Goal: Information Seeking & Learning: Learn about a topic

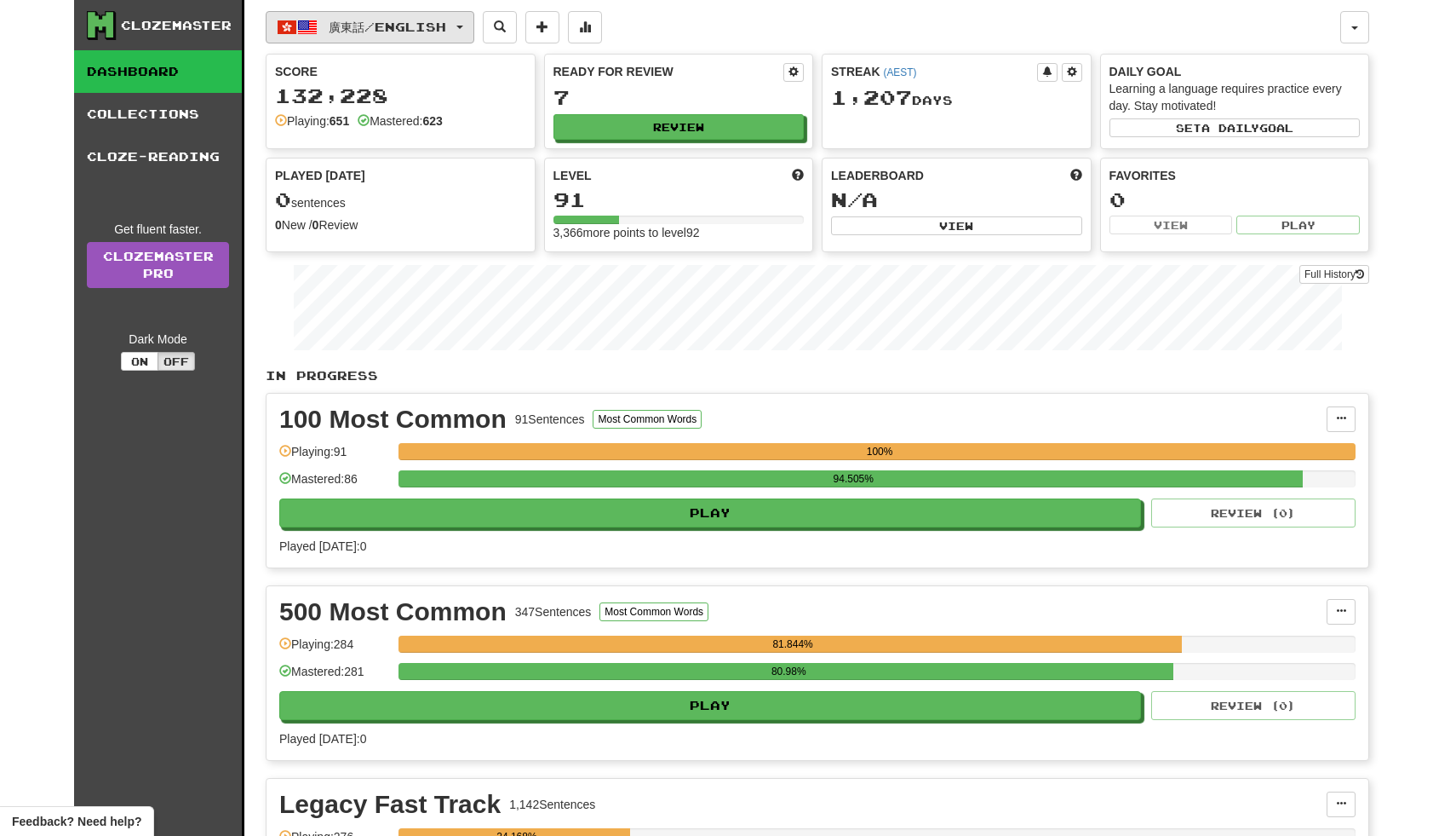
click at [474, 33] on button "廣東話 / English" at bounding box center [371, 26] width 209 height 32
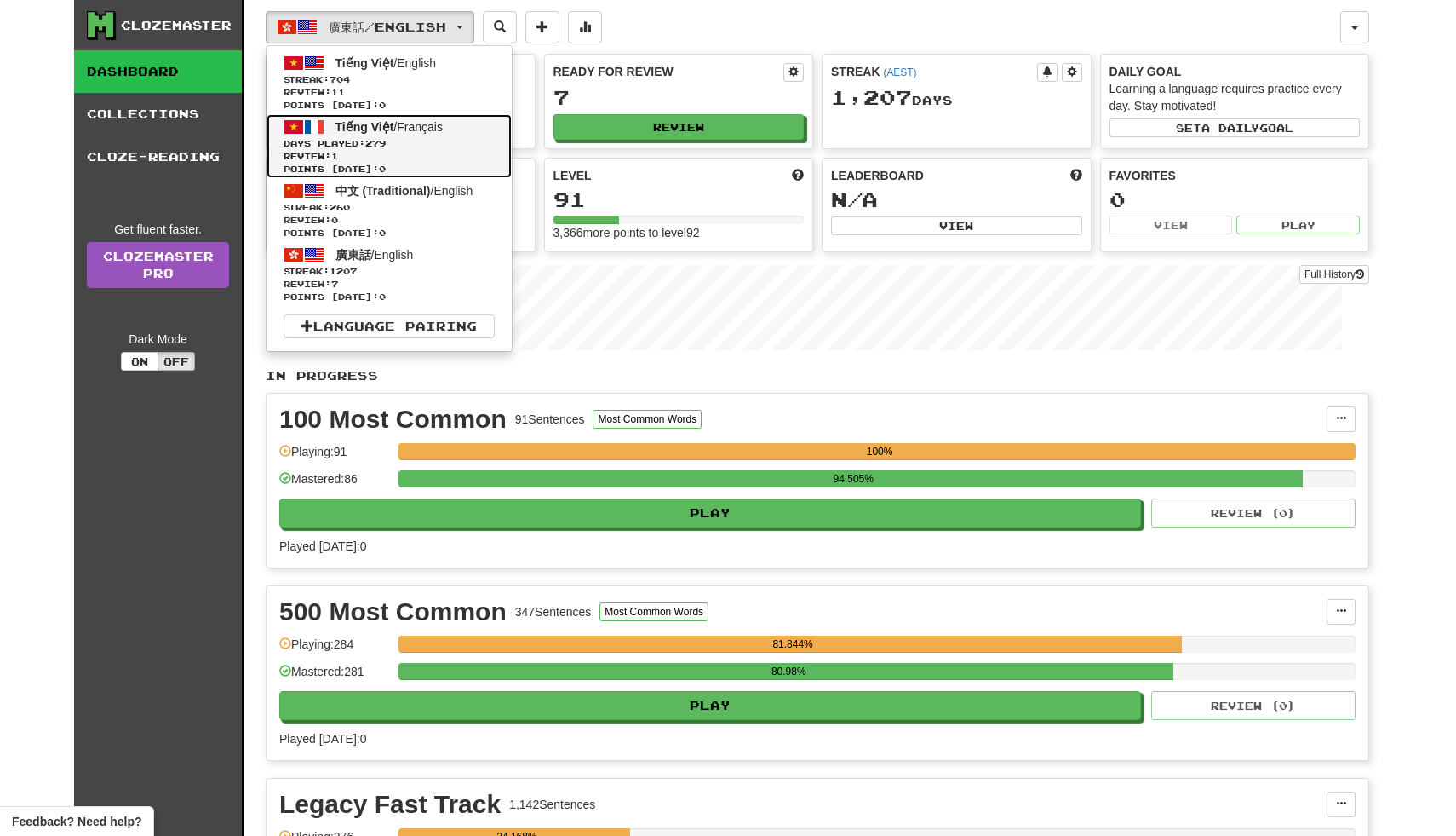
click at [425, 154] on span "Review: 1" at bounding box center [389, 156] width 211 height 13
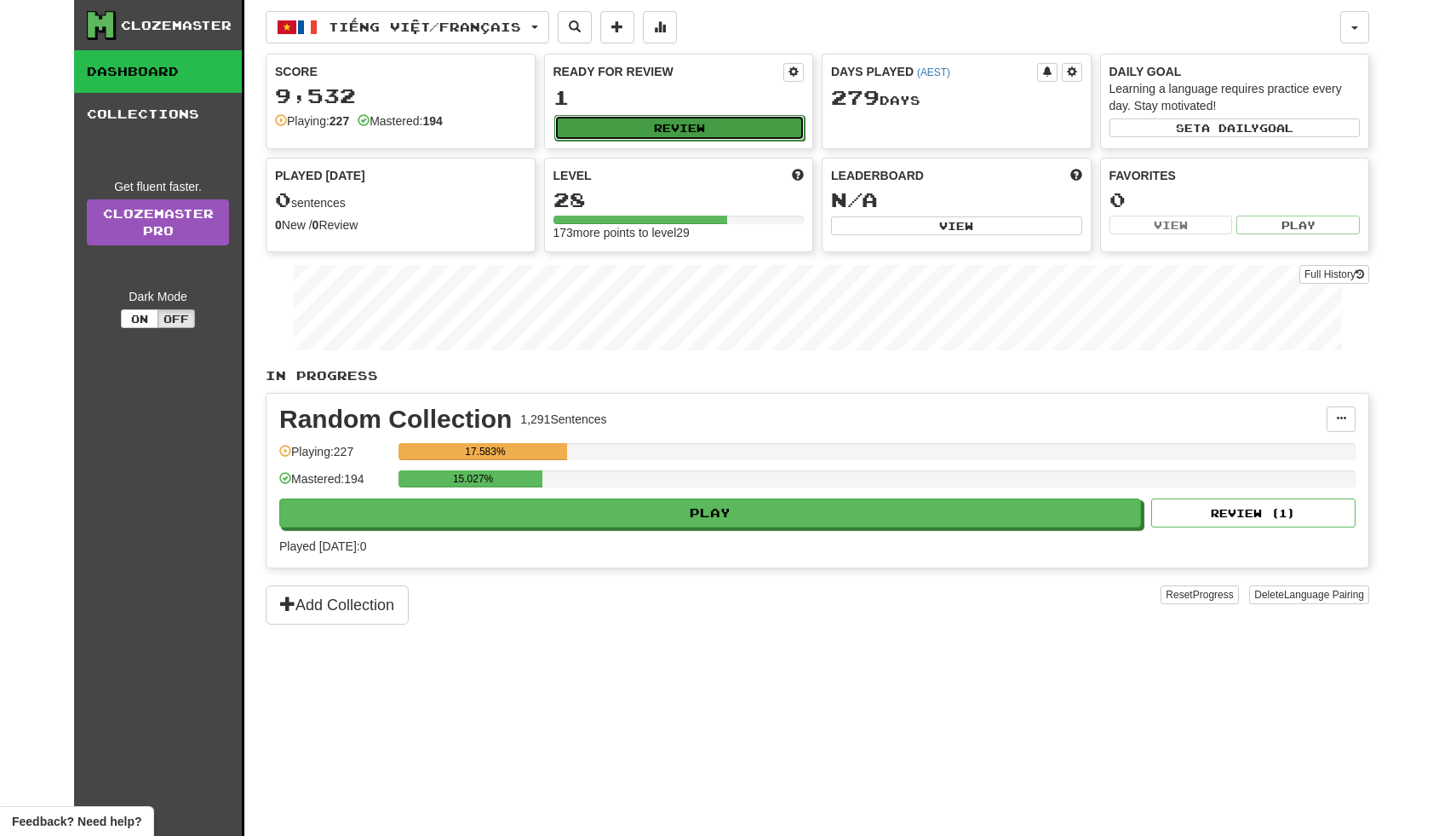
click at [702, 126] on button "Review" at bounding box center [680, 128] width 252 height 25
select select "**"
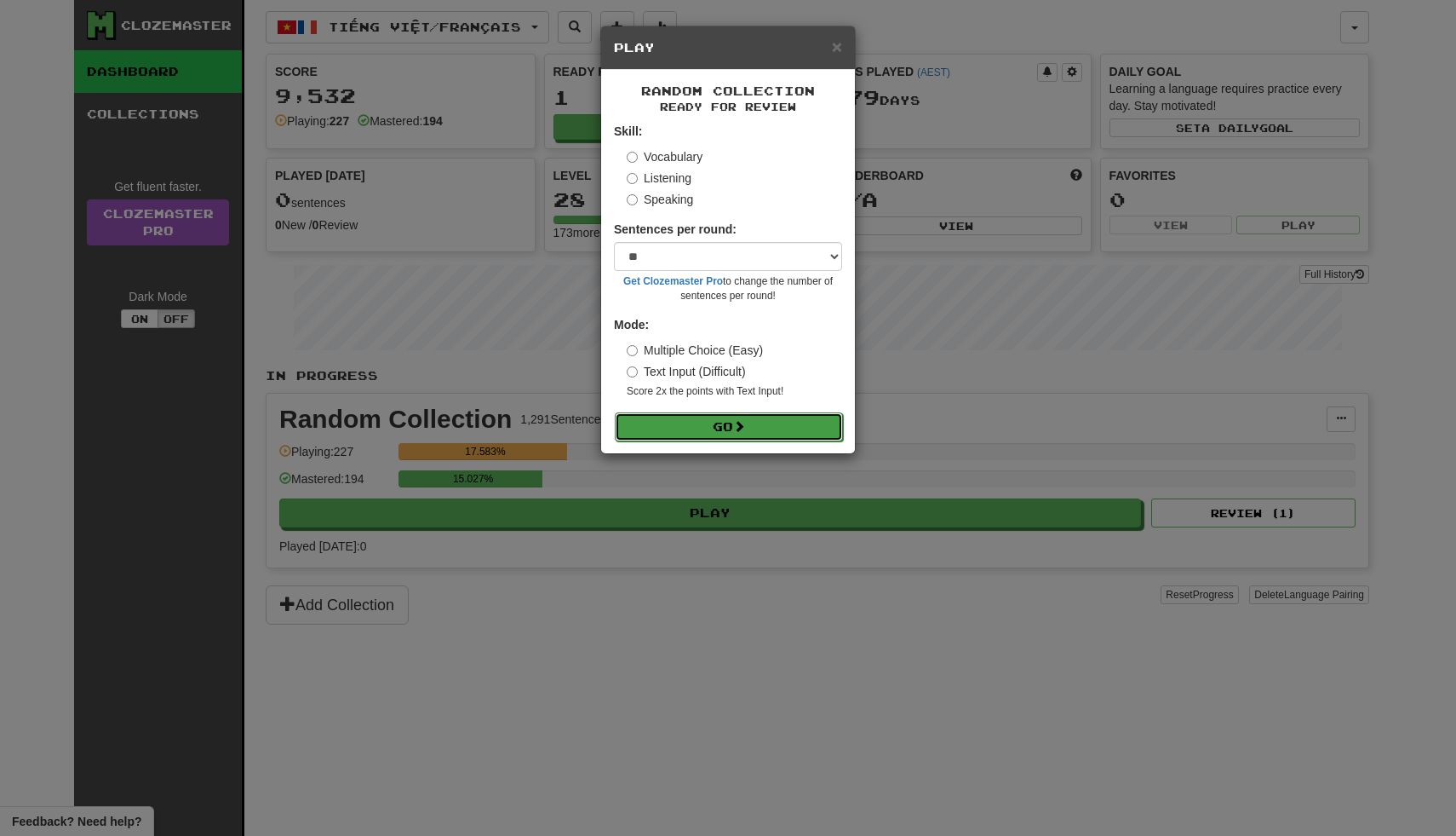
click at [683, 432] on button "Go" at bounding box center [729, 427] width 228 height 29
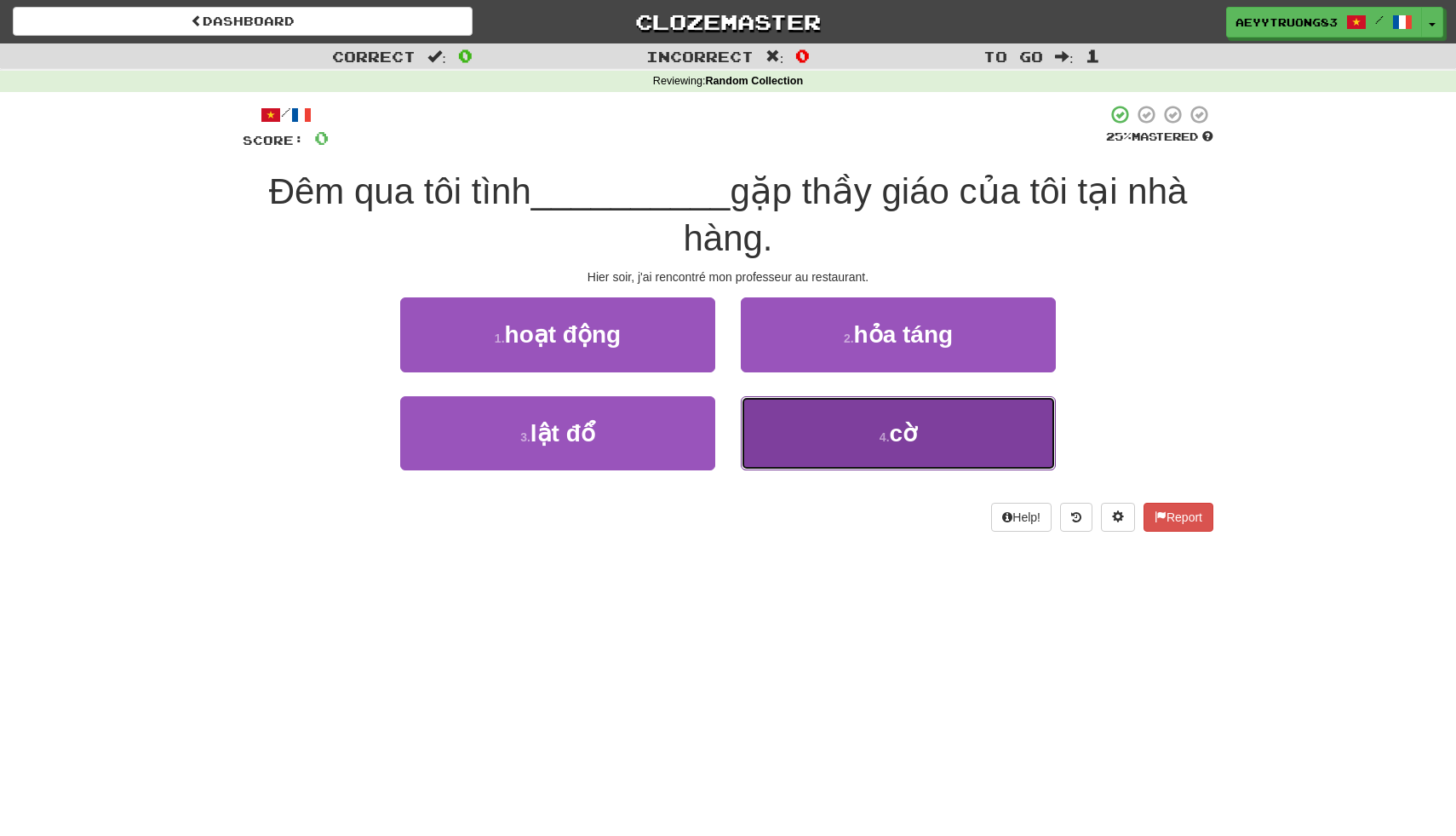
click at [782, 431] on button "4 . cờ" at bounding box center [899, 433] width 315 height 75
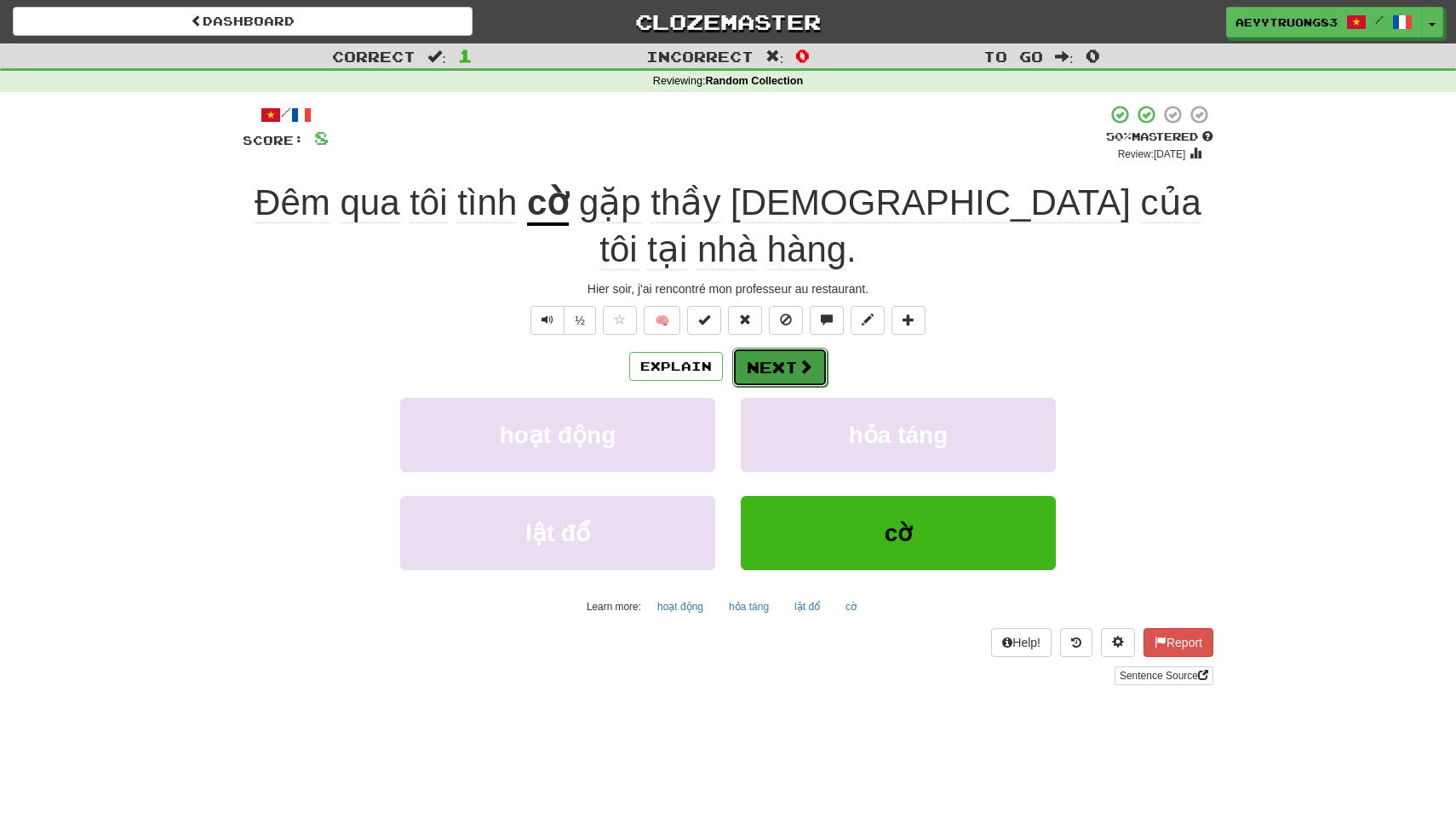
click at [798, 359] on span at bounding box center [806, 367] width 15 height 15
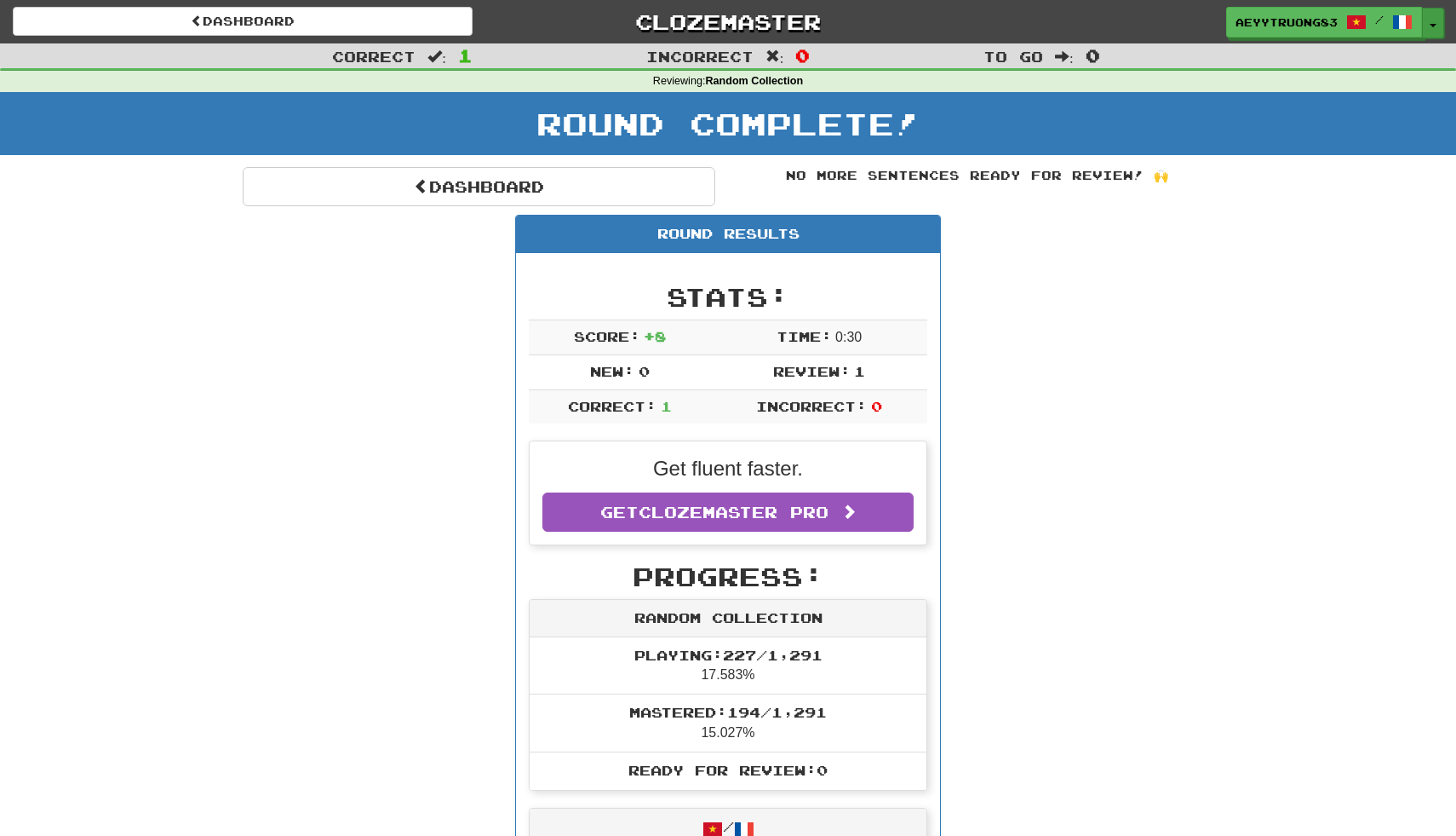
click at [1435, 24] on span "button" at bounding box center [1433, 26] width 7 height 4
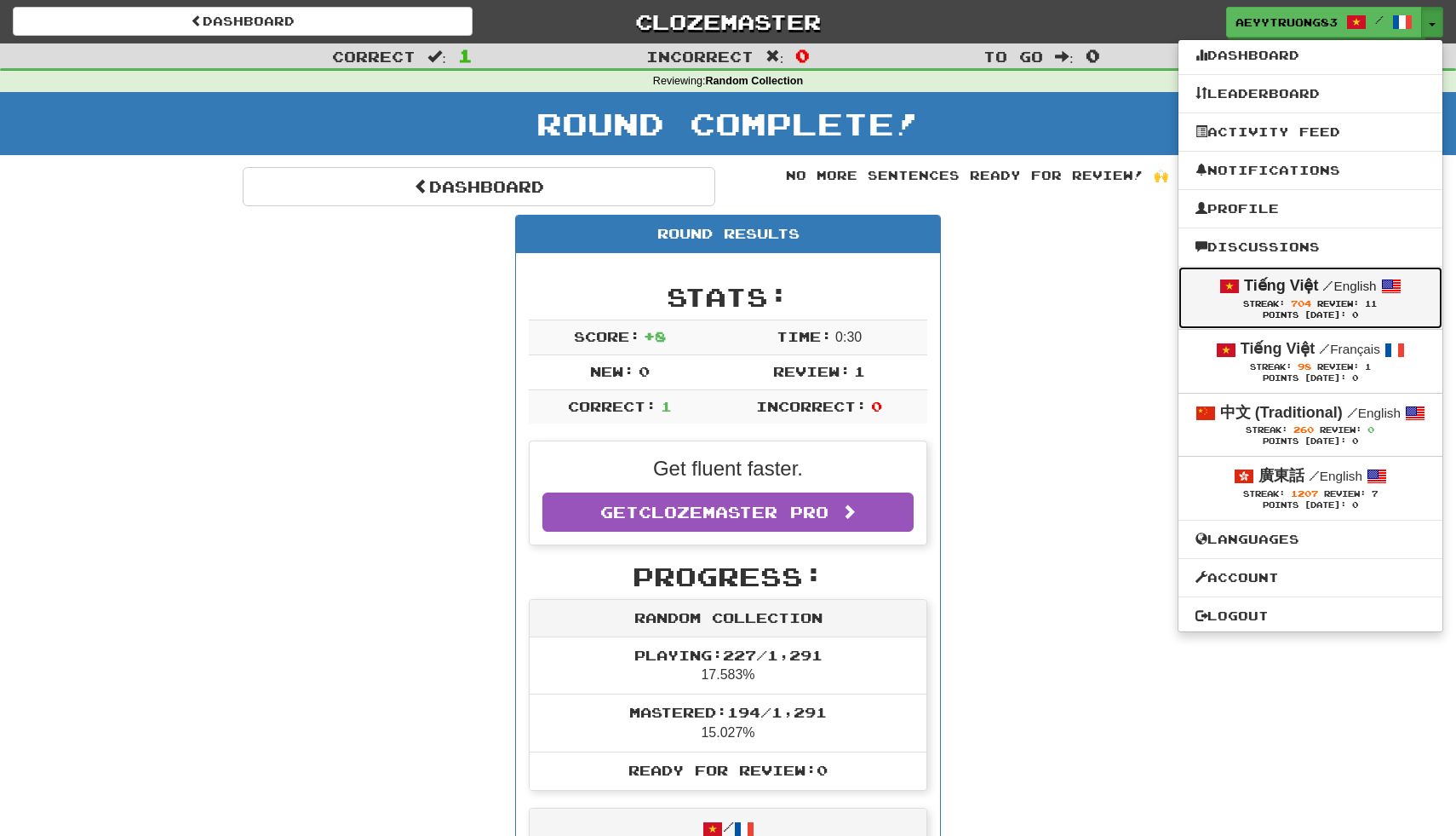
click at [1342, 291] on small "/ English" at bounding box center [1349, 285] width 53 height 15
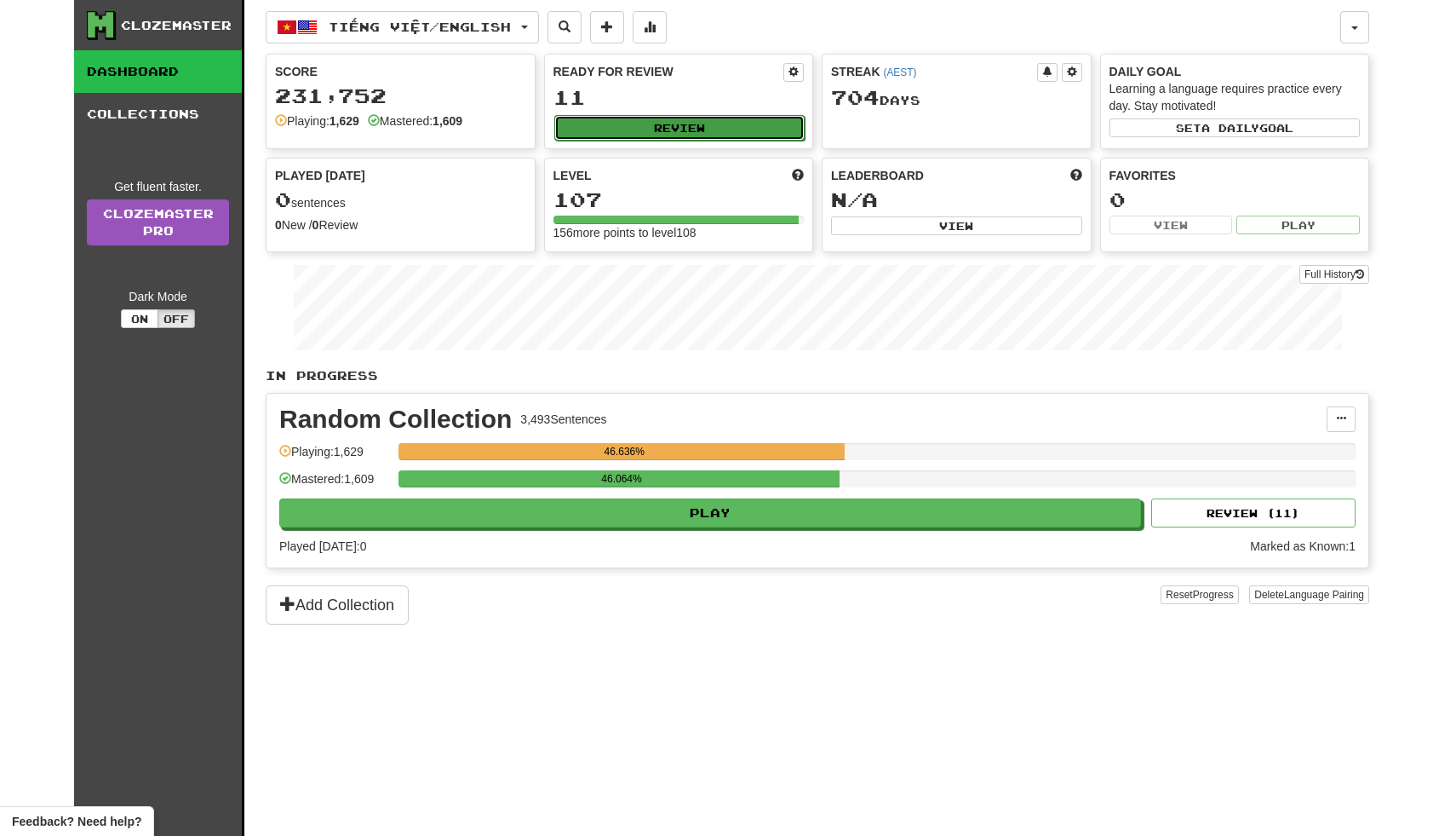
click at [732, 128] on button "Review" at bounding box center [680, 128] width 252 height 25
select select "**"
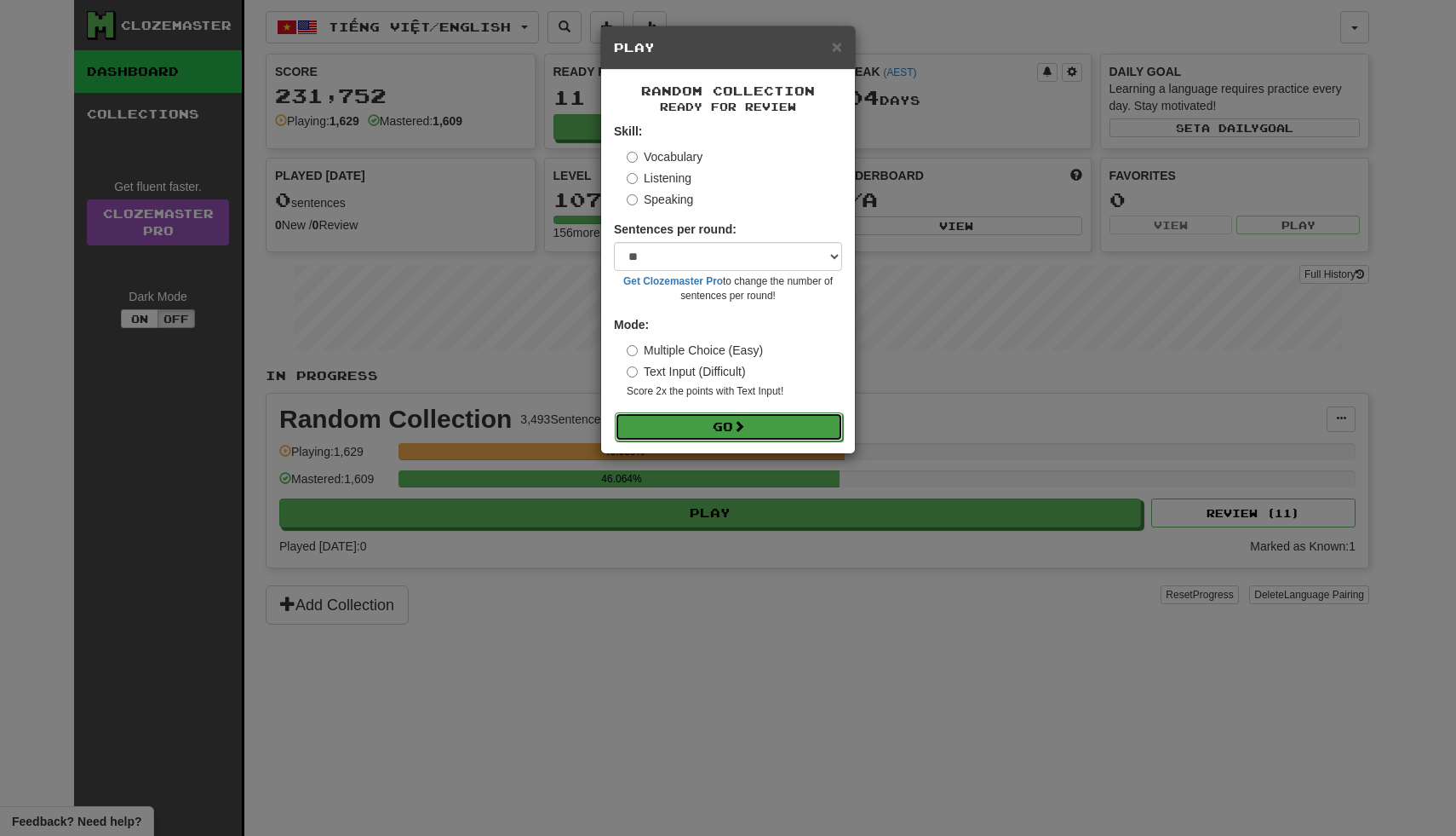
click at [710, 424] on button "Go" at bounding box center [729, 427] width 228 height 29
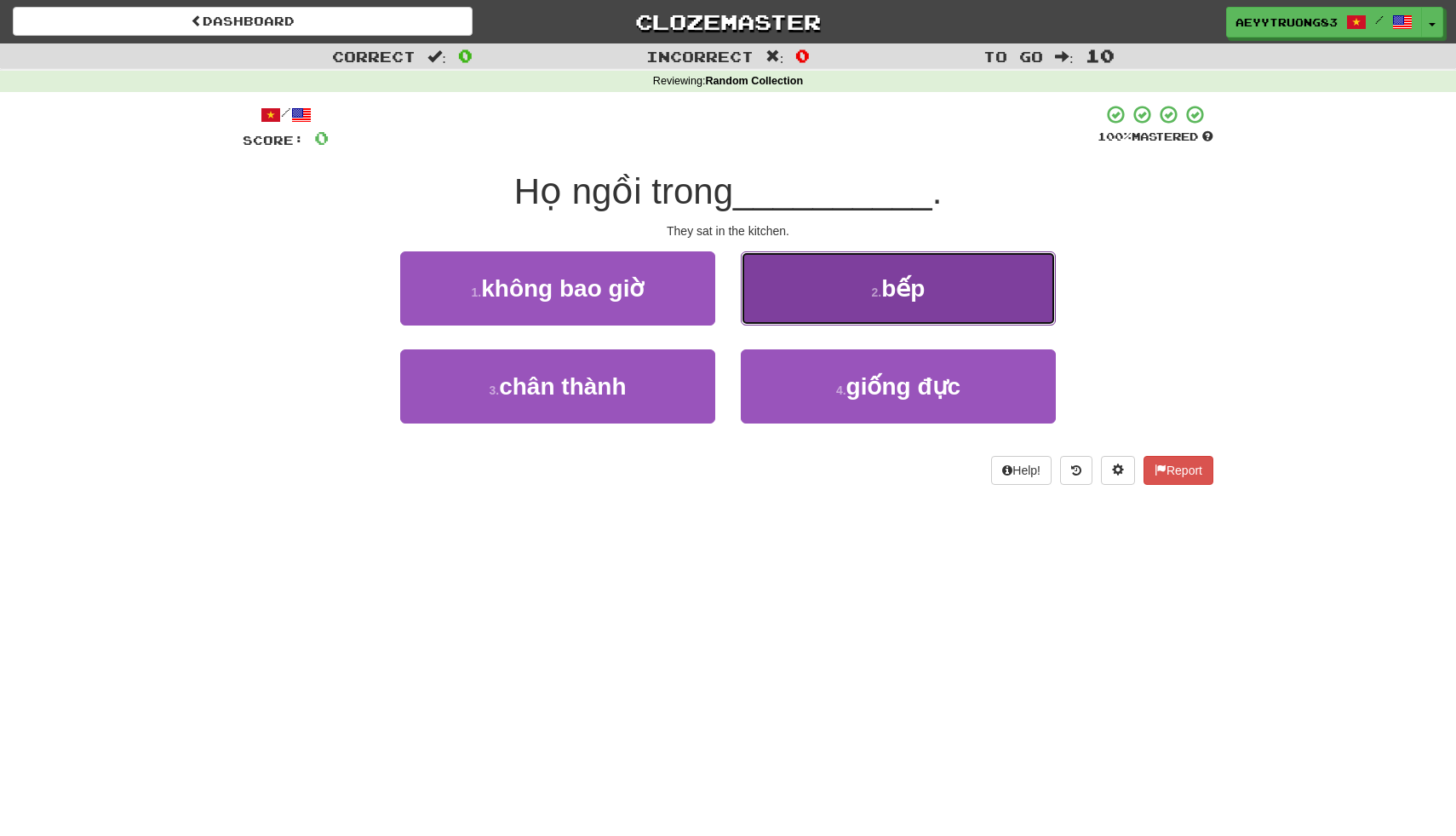
click at [857, 284] on button "2 . bếp" at bounding box center [899, 288] width 315 height 75
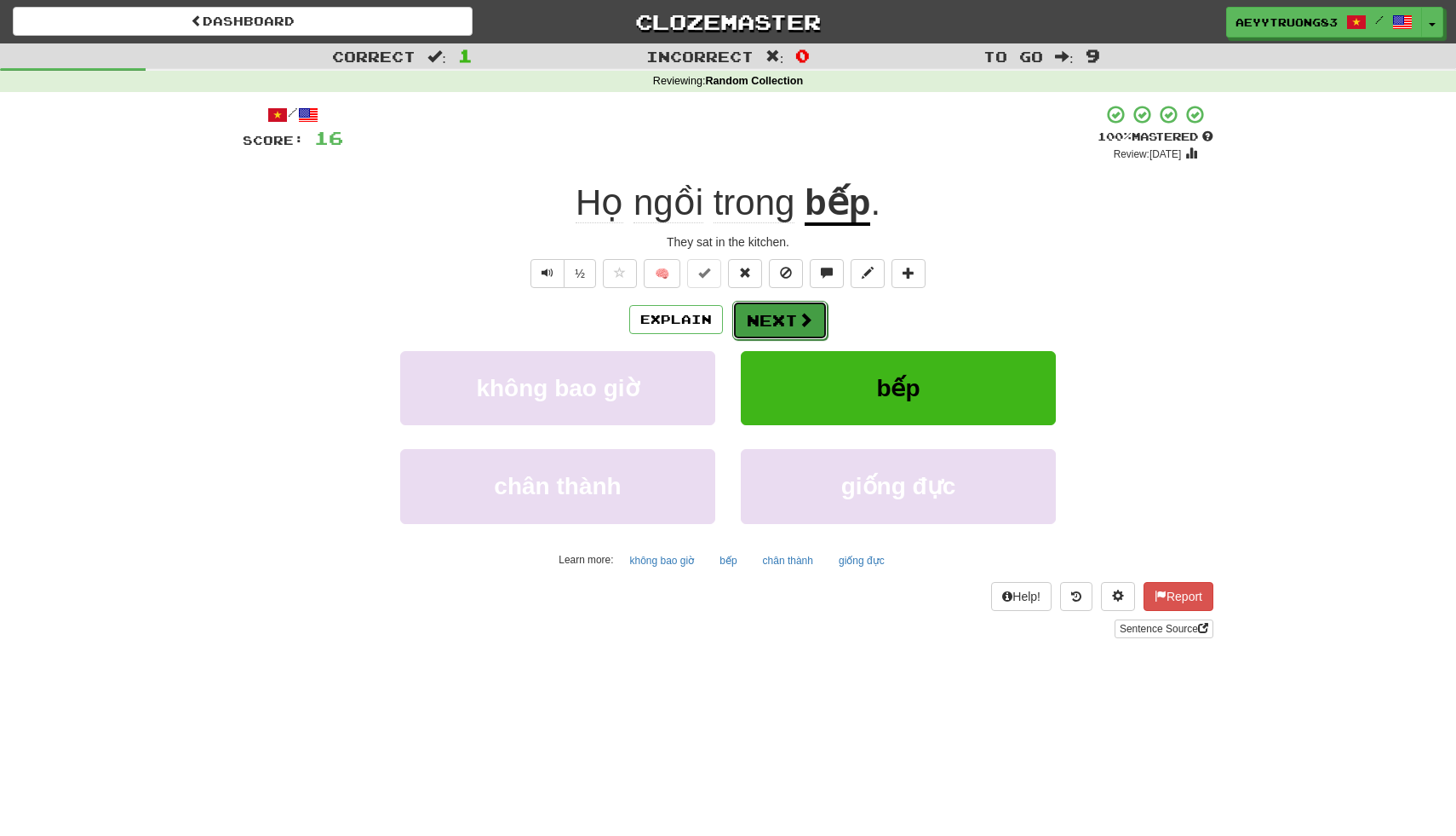
click at [772, 313] on button "Next" at bounding box center [780, 320] width 96 height 39
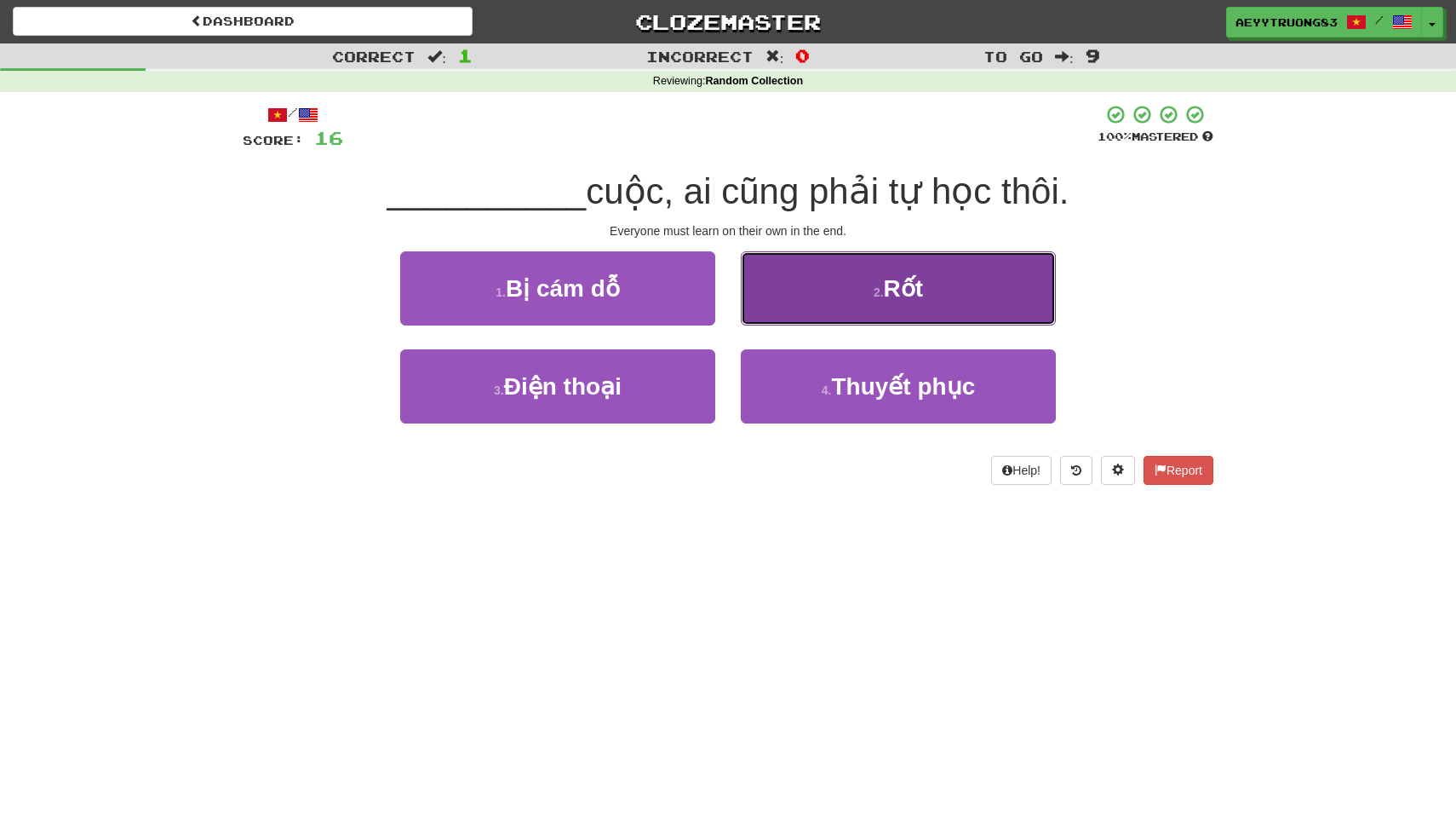
click at [814, 294] on button "2 . Rốt" at bounding box center [899, 288] width 315 height 75
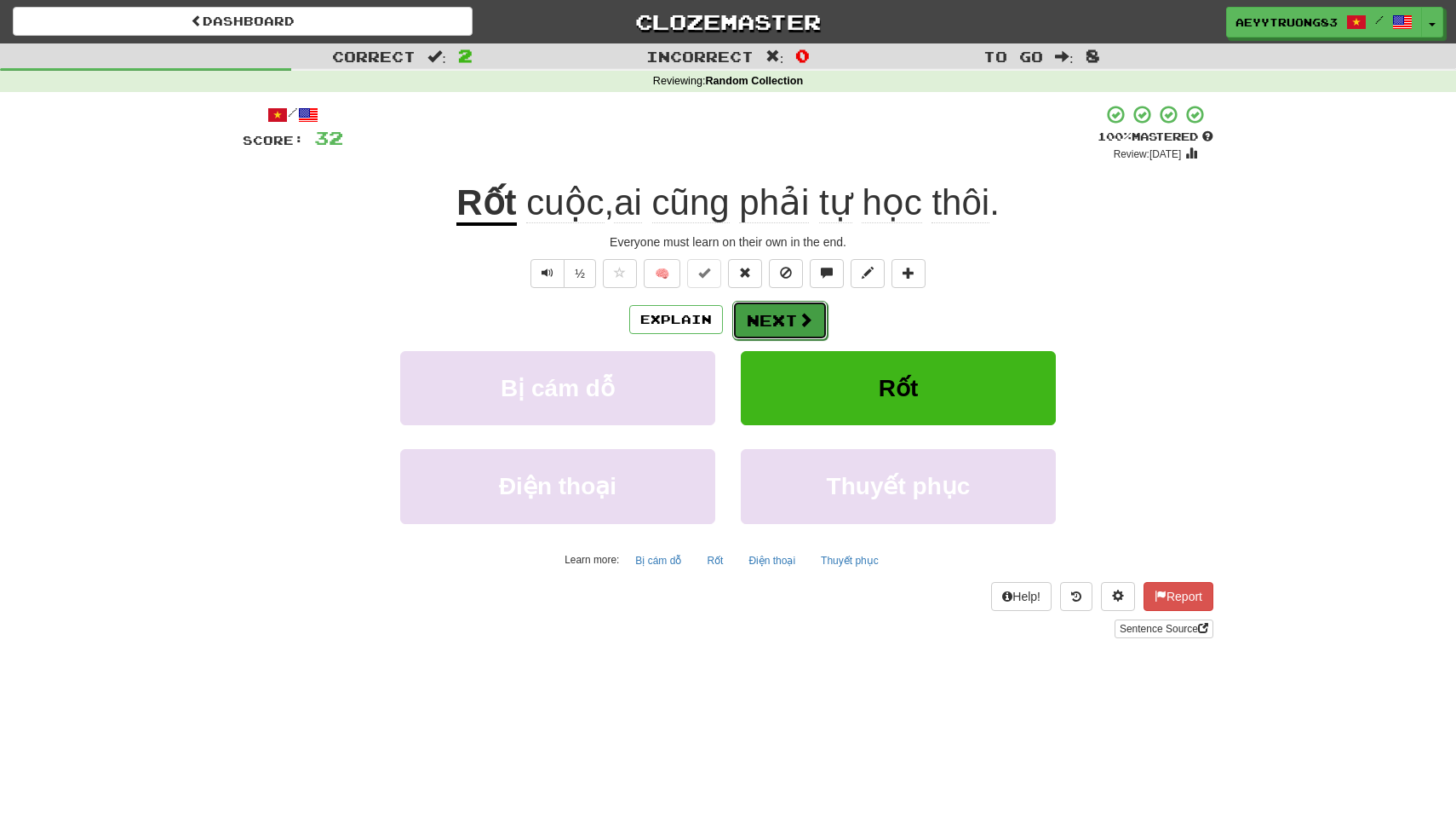
click at [798, 326] on span at bounding box center [806, 319] width 15 height 15
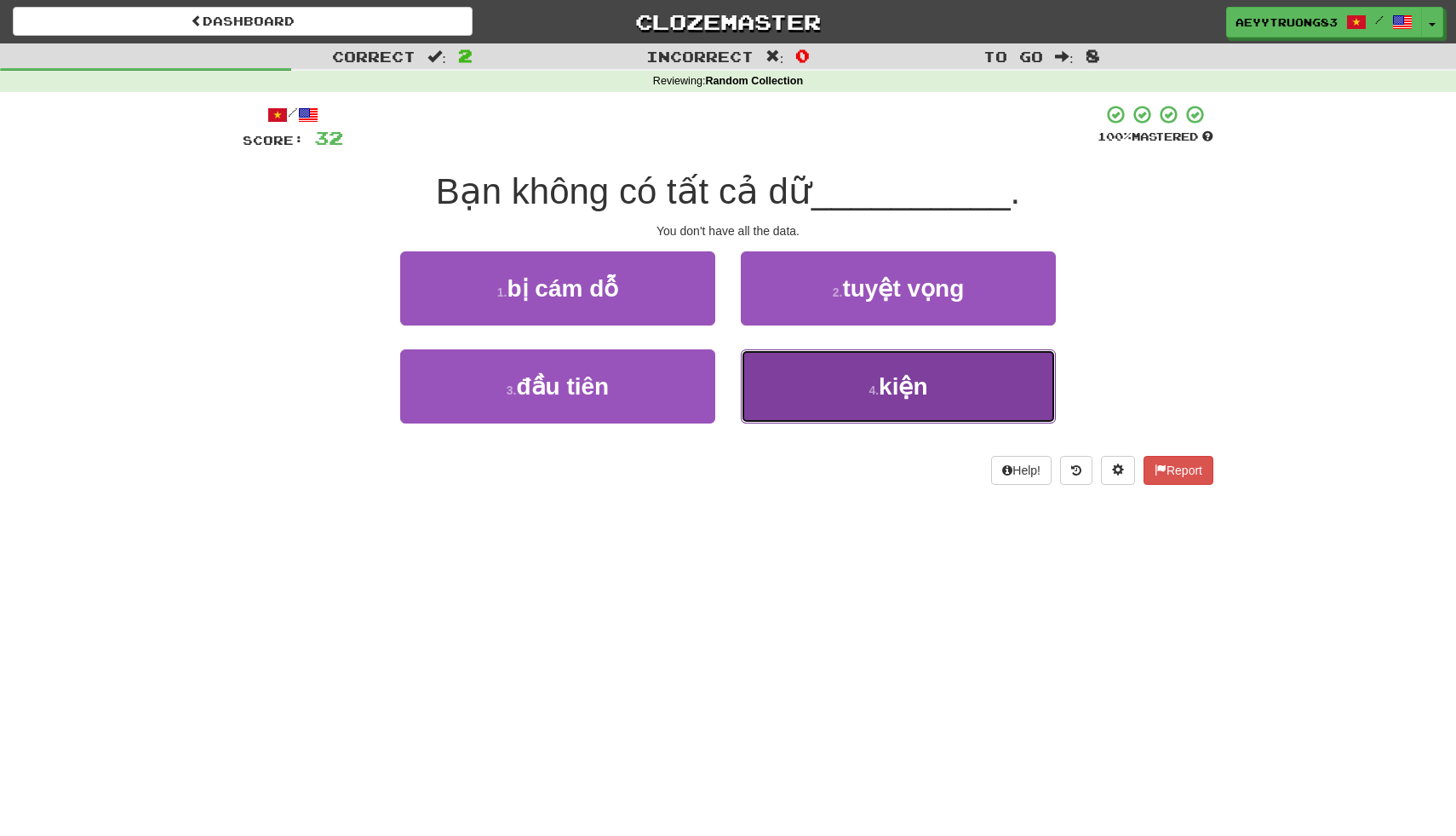
click at [794, 374] on button "4 . kiện" at bounding box center [899, 386] width 315 height 75
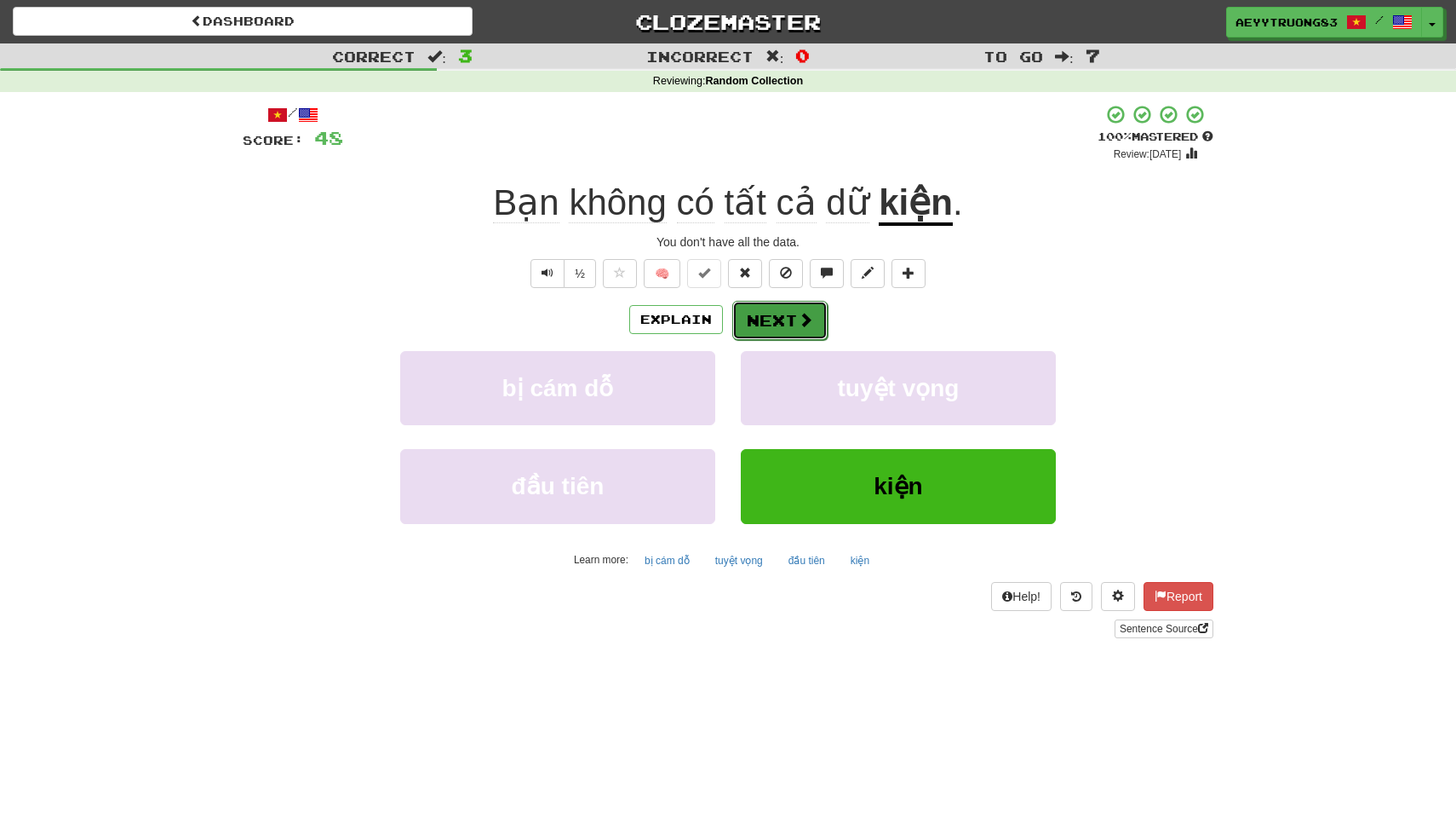
click at [780, 319] on button "Next" at bounding box center [780, 320] width 96 height 39
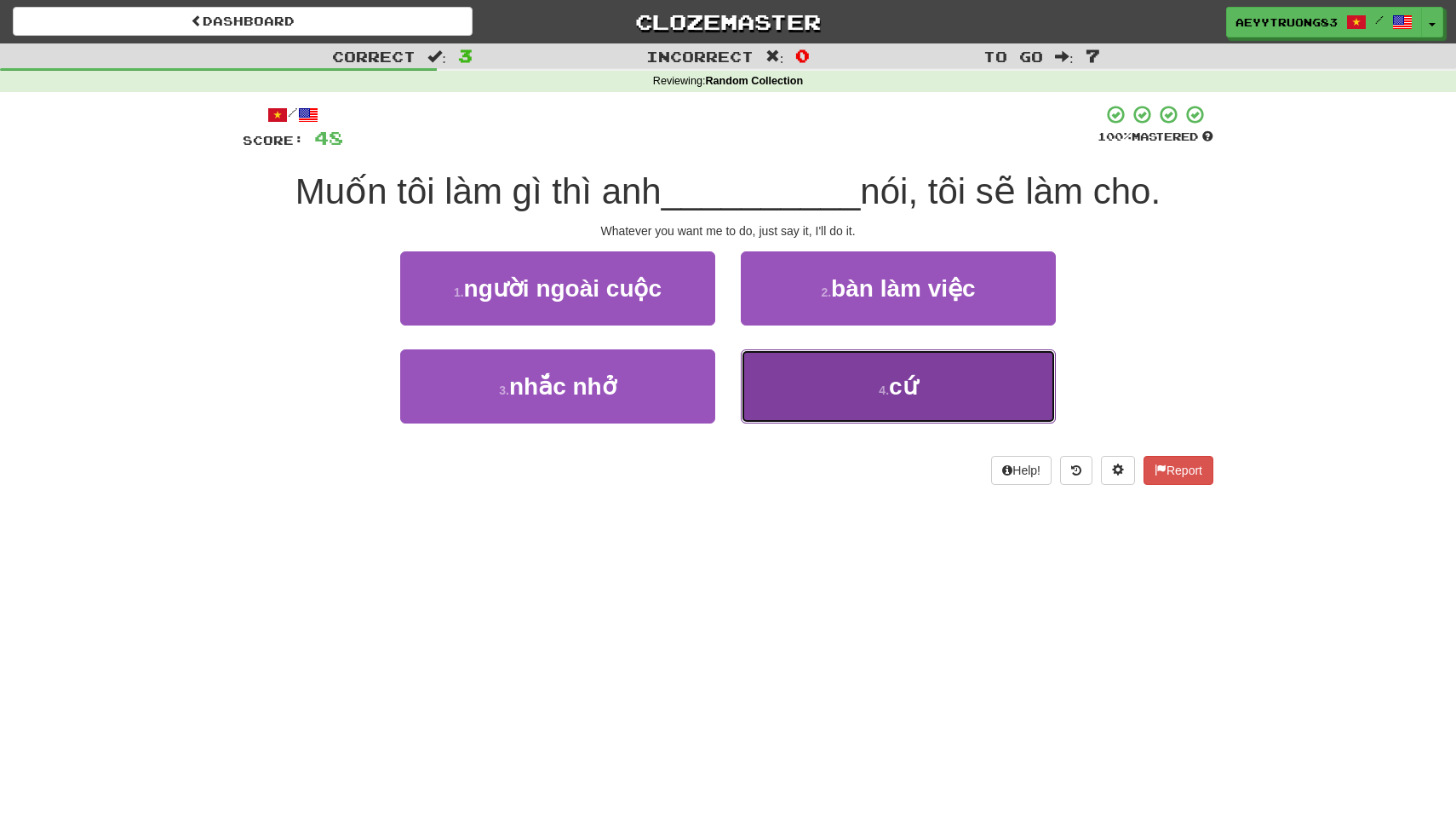
click at [852, 402] on button "4 . cứ" at bounding box center [899, 386] width 315 height 75
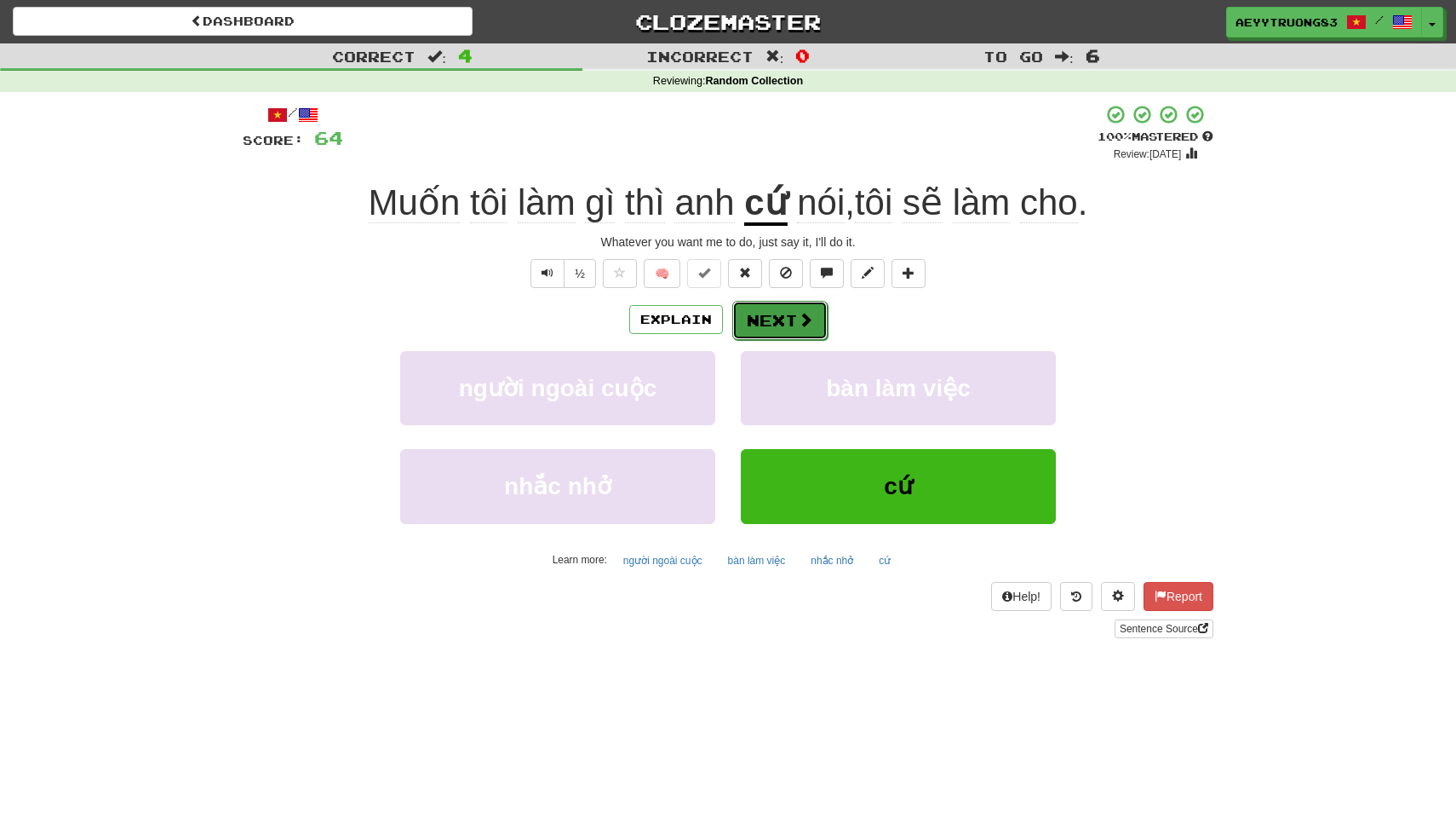
click at [793, 320] on button "Next" at bounding box center [780, 320] width 96 height 39
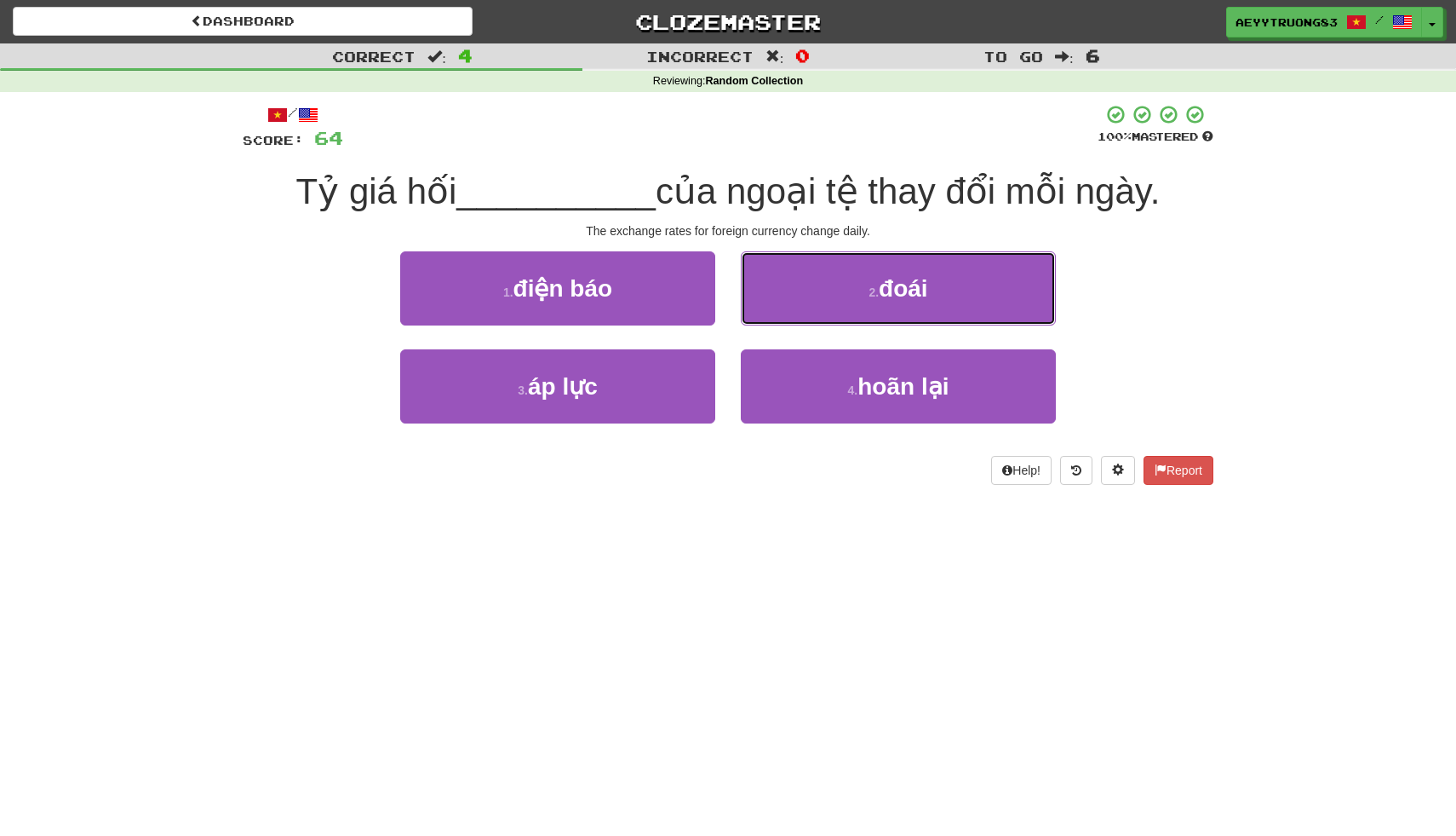
click at [793, 320] on button "2 . đoái" at bounding box center [899, 288] width 315 height 75
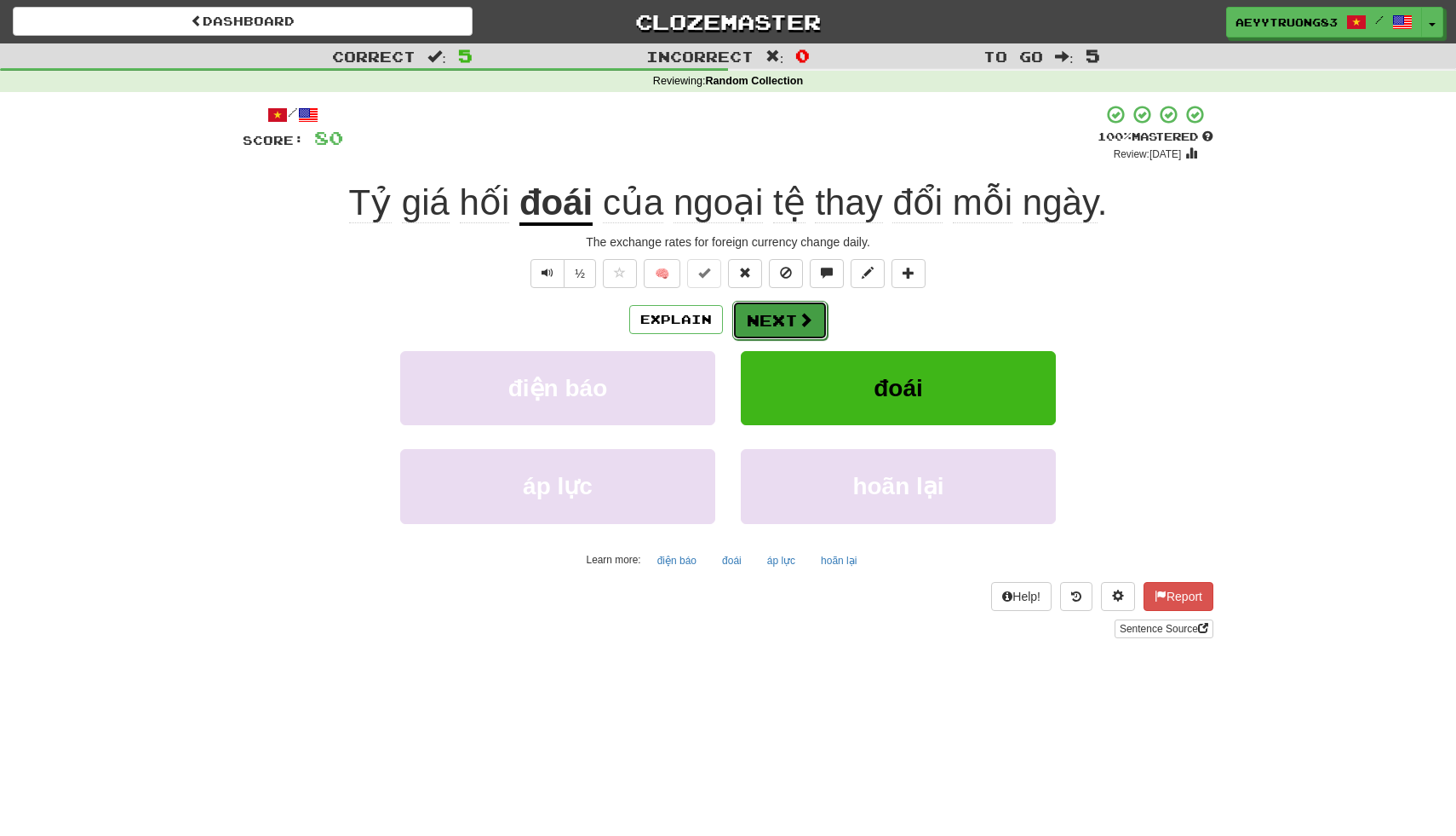
click at [817, 327] on button "Next" at bounding box center [780, 320] width 96 height 39
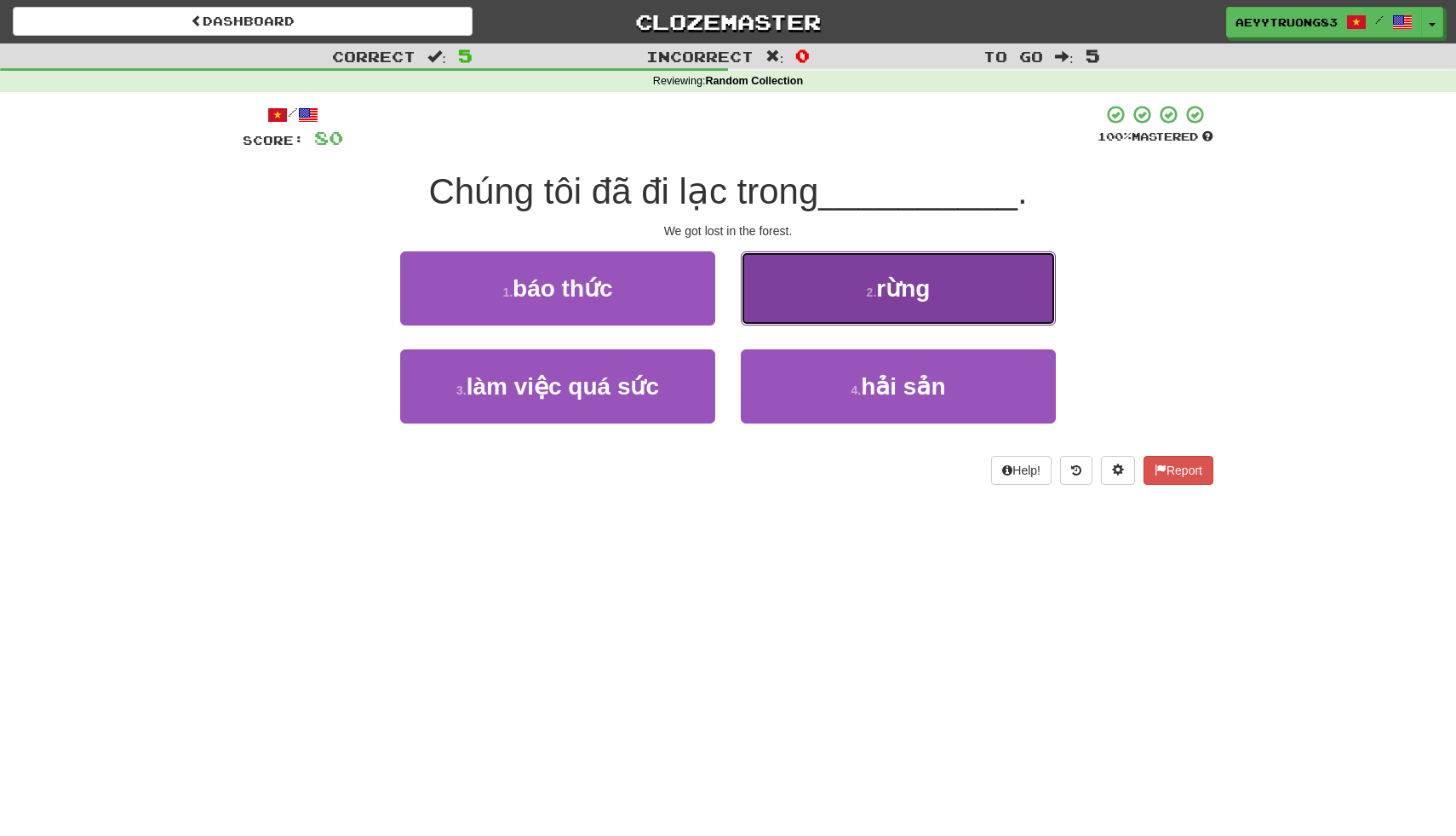
click at [788, 274] on button "2 . rừng" at bounding box center [899, 288] width 315 height 75
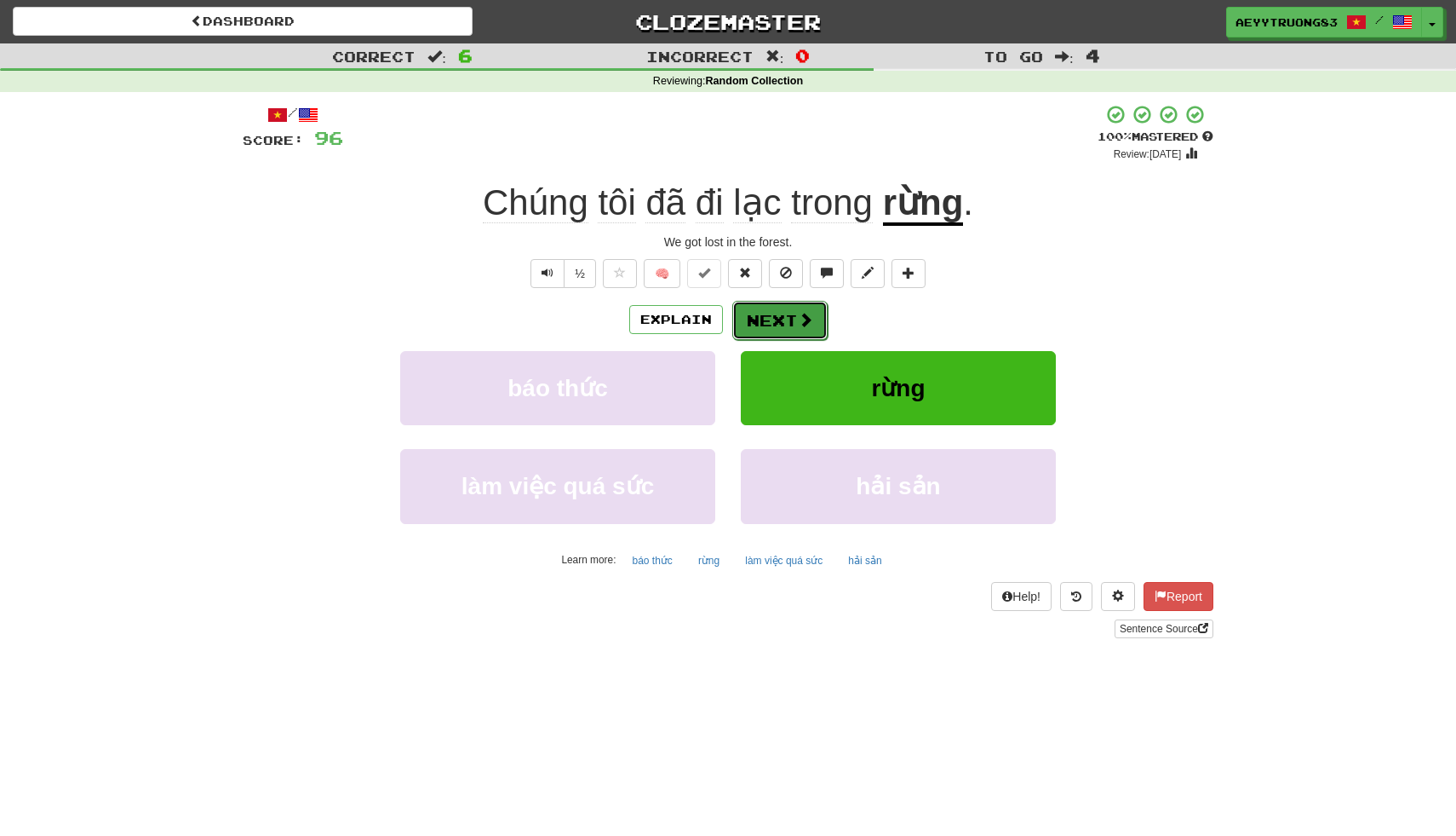
click at [758, 327] on button "Next" at bounding box center [780, 320] width 96 height 39
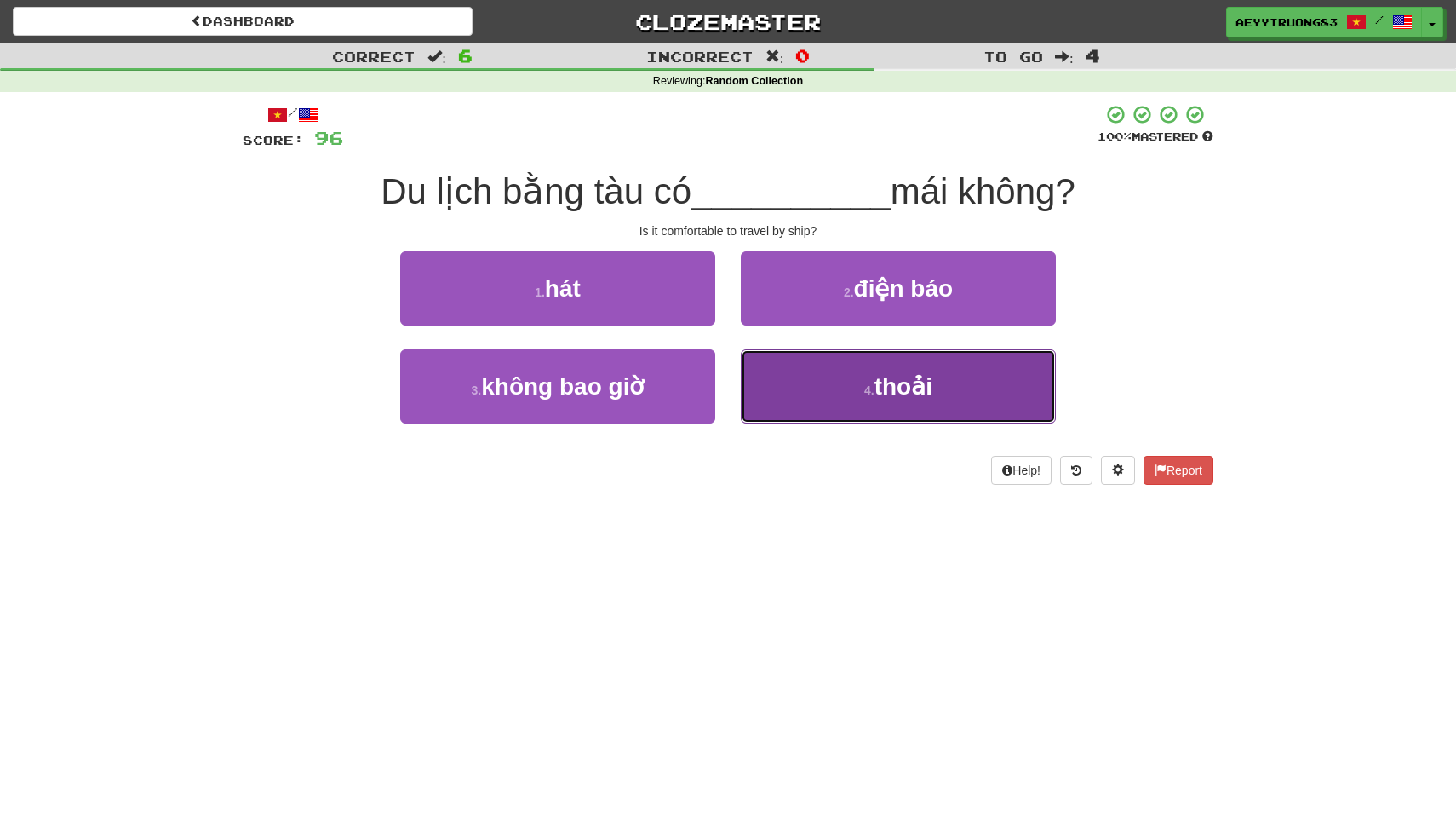
click at [802, 364] on button "4 . thoải" at bounding box center [899, 386] width 315 height 75
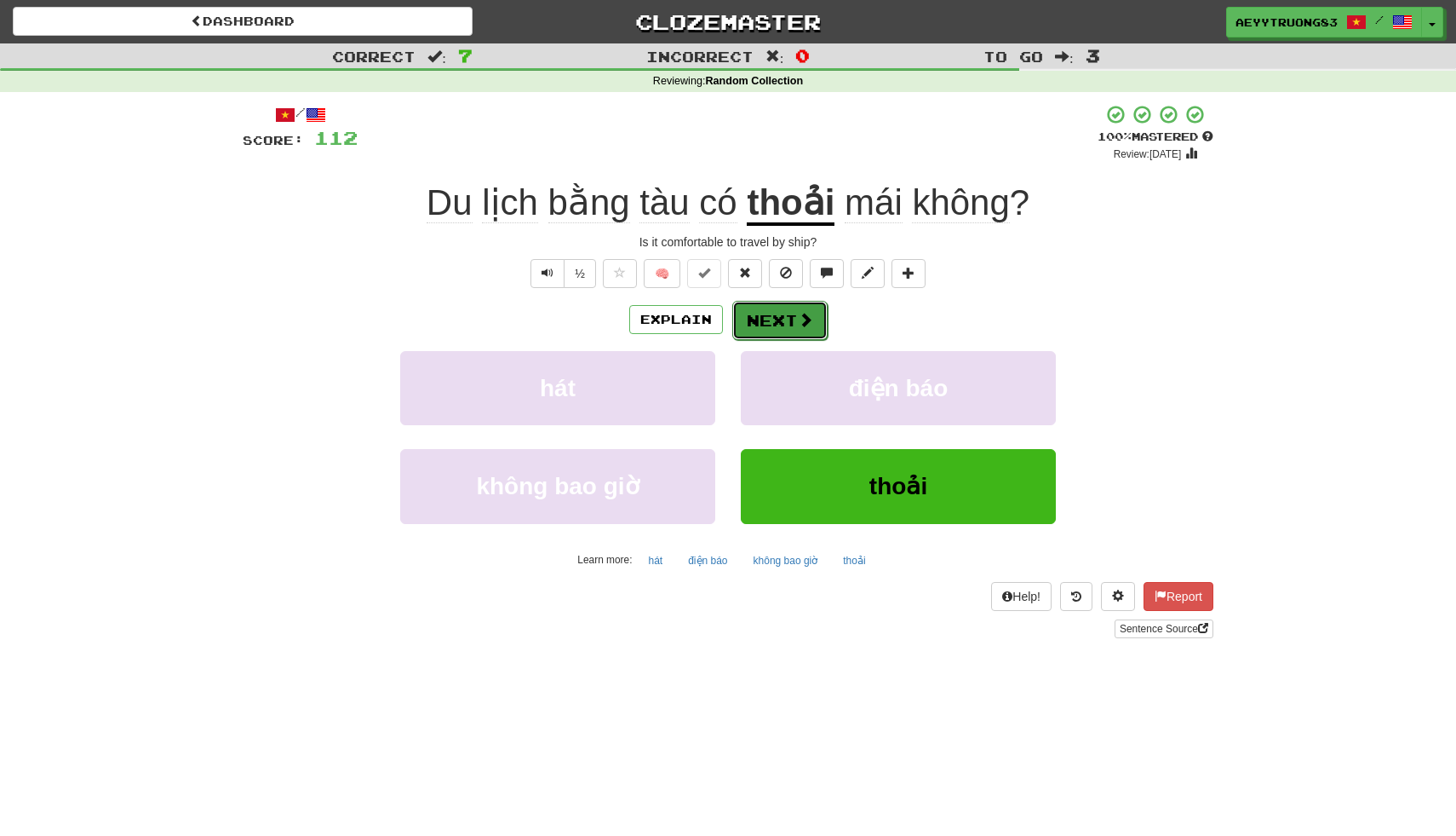
click at [791, 323] on button "Next" at bounding box center [780, 320] width 96 height 39
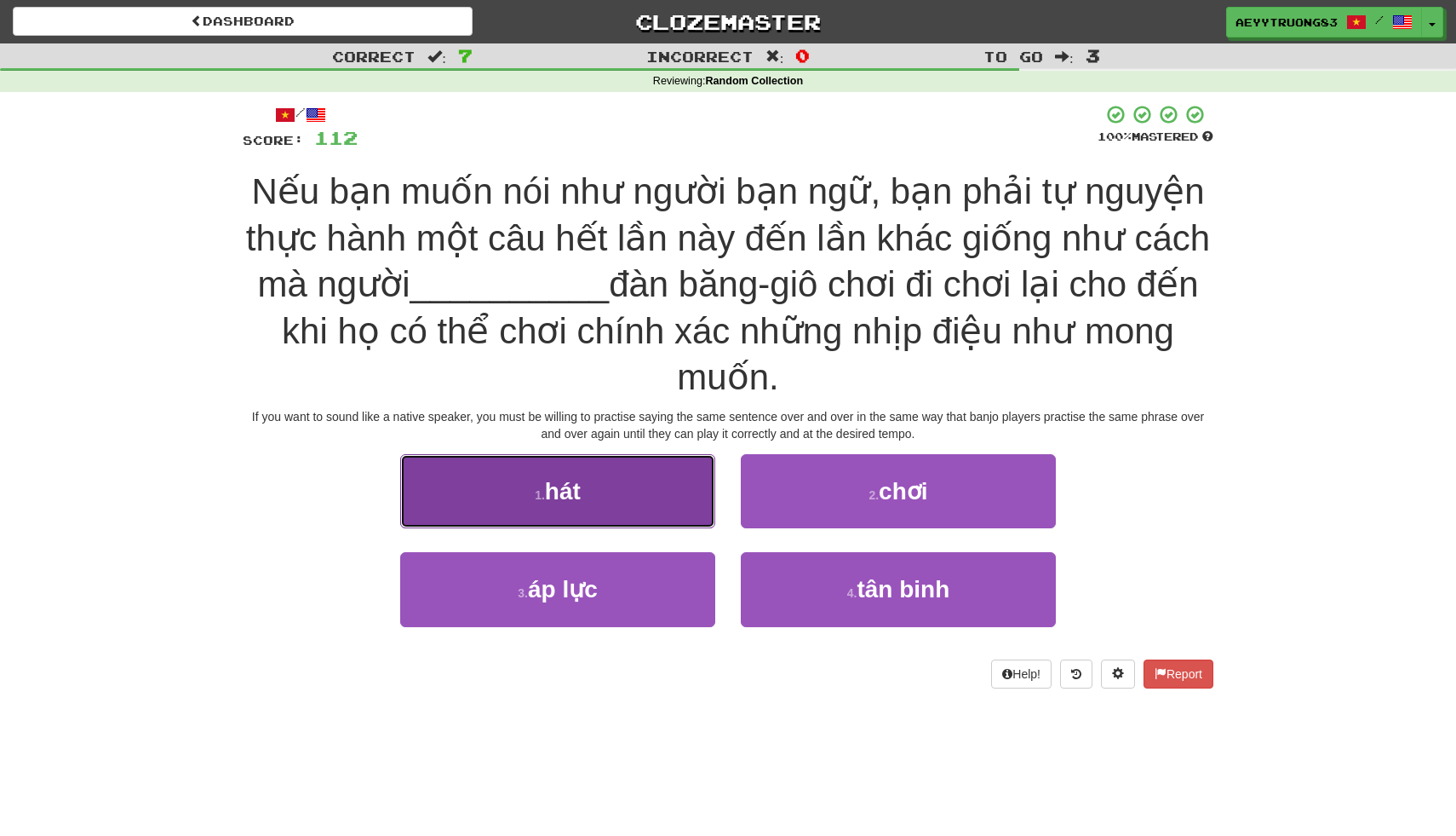
click at [678, 502] on button "1 . hát" at bounding box center [558, 491] width 315 height 75
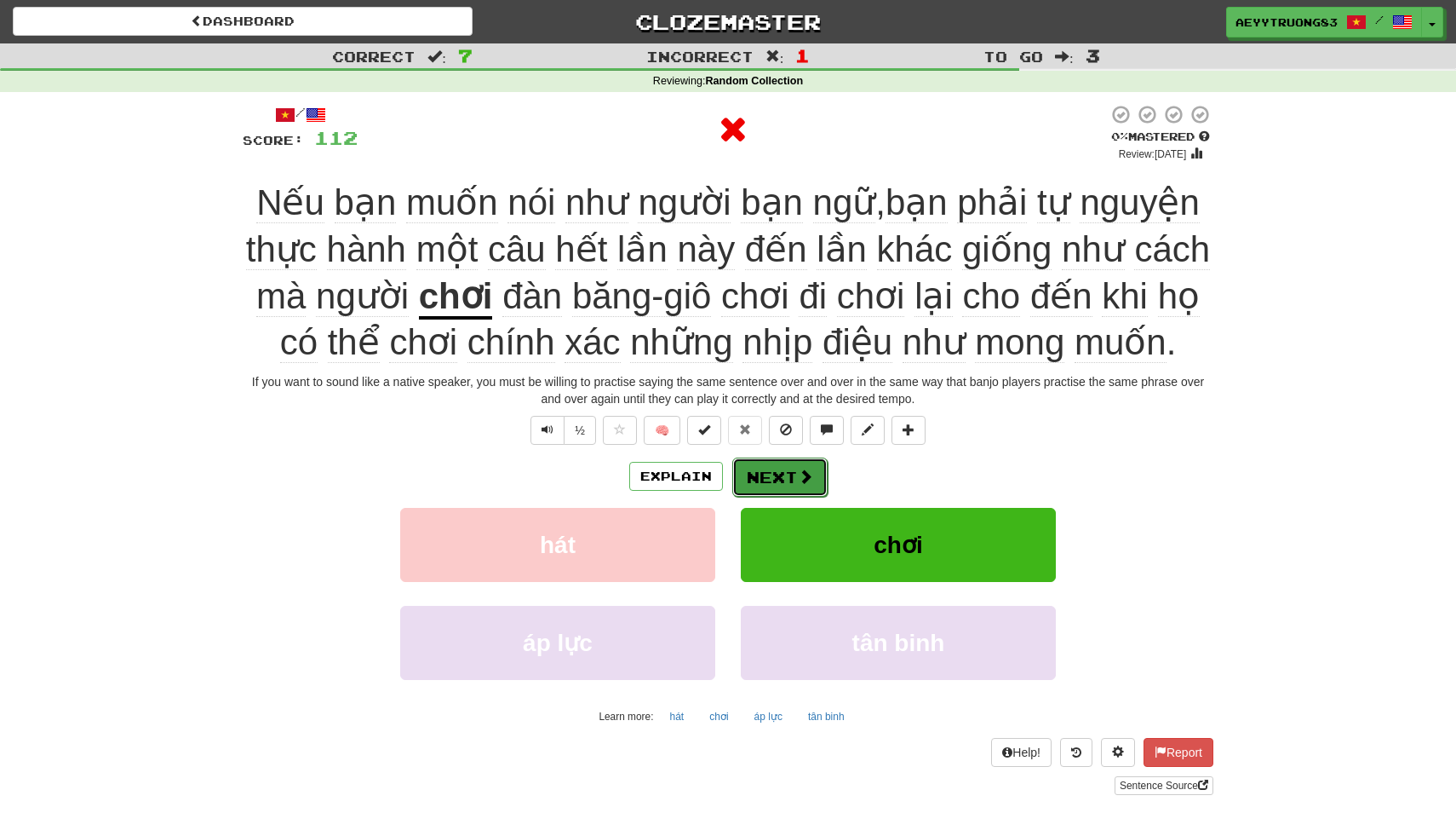
click at [774, 479] on button "Next" at bounding box center [780, 477] width 96 height 39
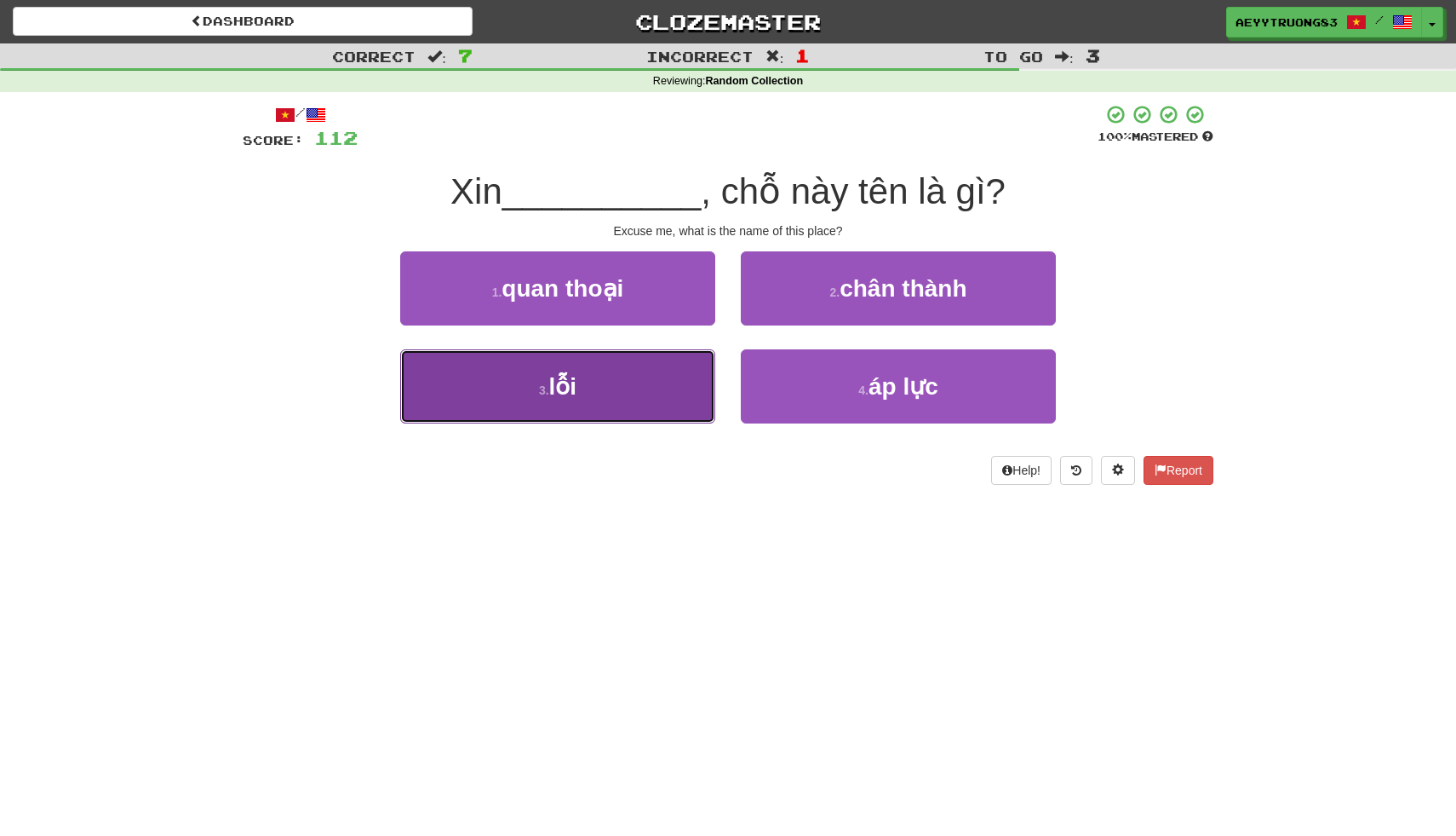
click at [678, 408] on button "3 . lỗi" at bounding box center [558, 386] width 315 height 75
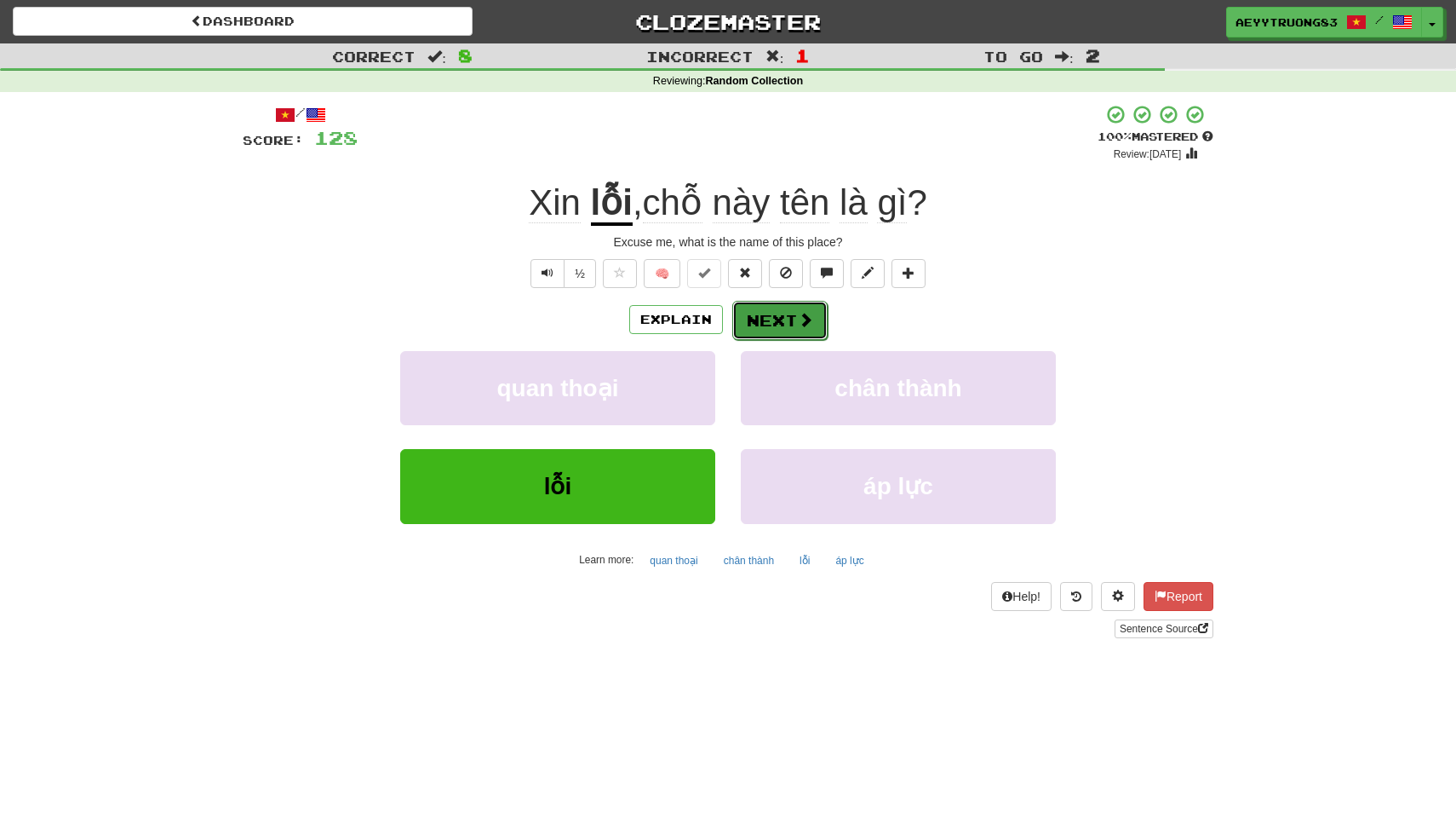
click at [775, 316] on button "Next" at bounding box center [780, 320] width 96 height 39
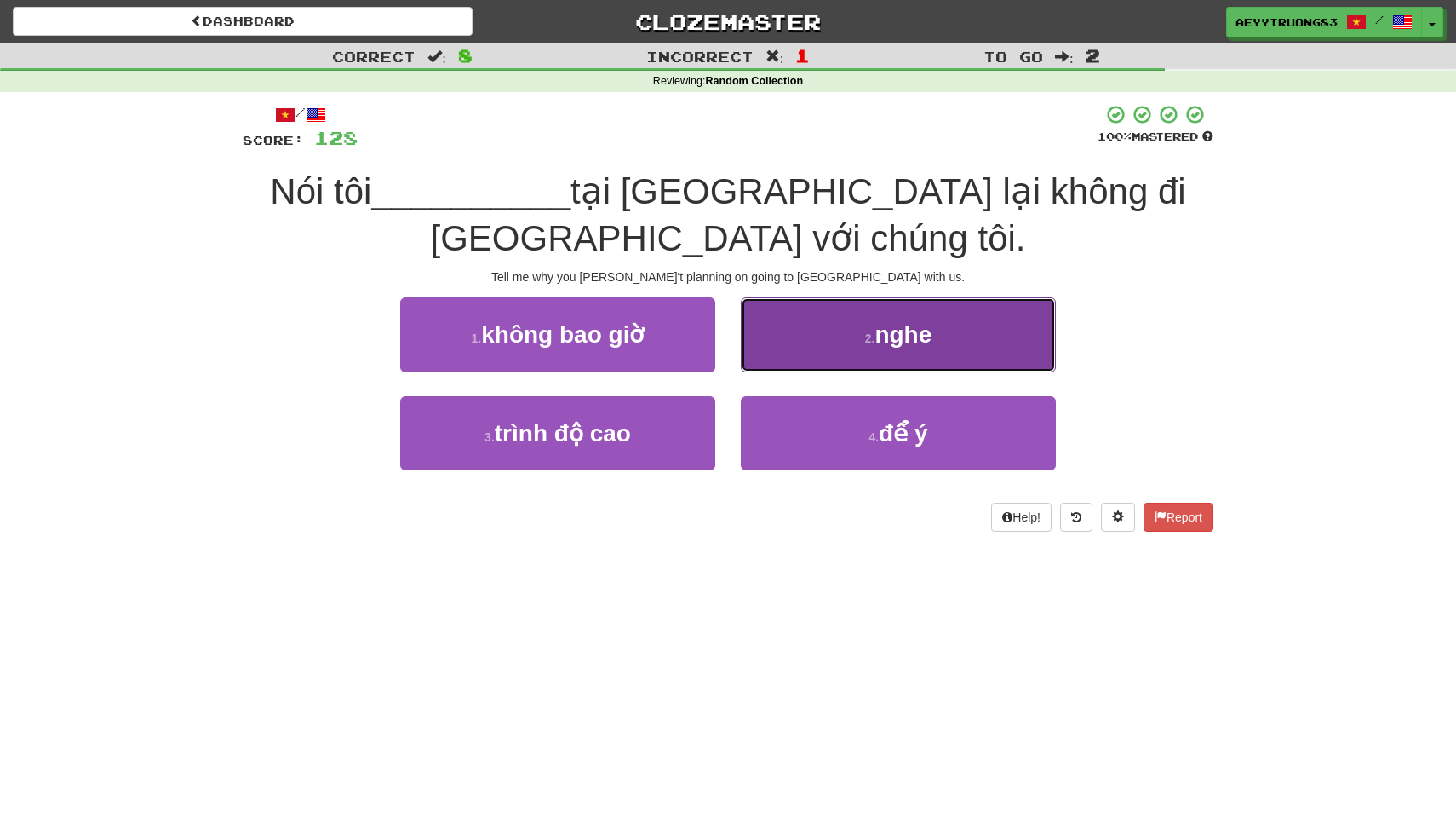
click at [801, 342] on button "2 . nghe" at bounding box center [899, 334] width 315 height 75
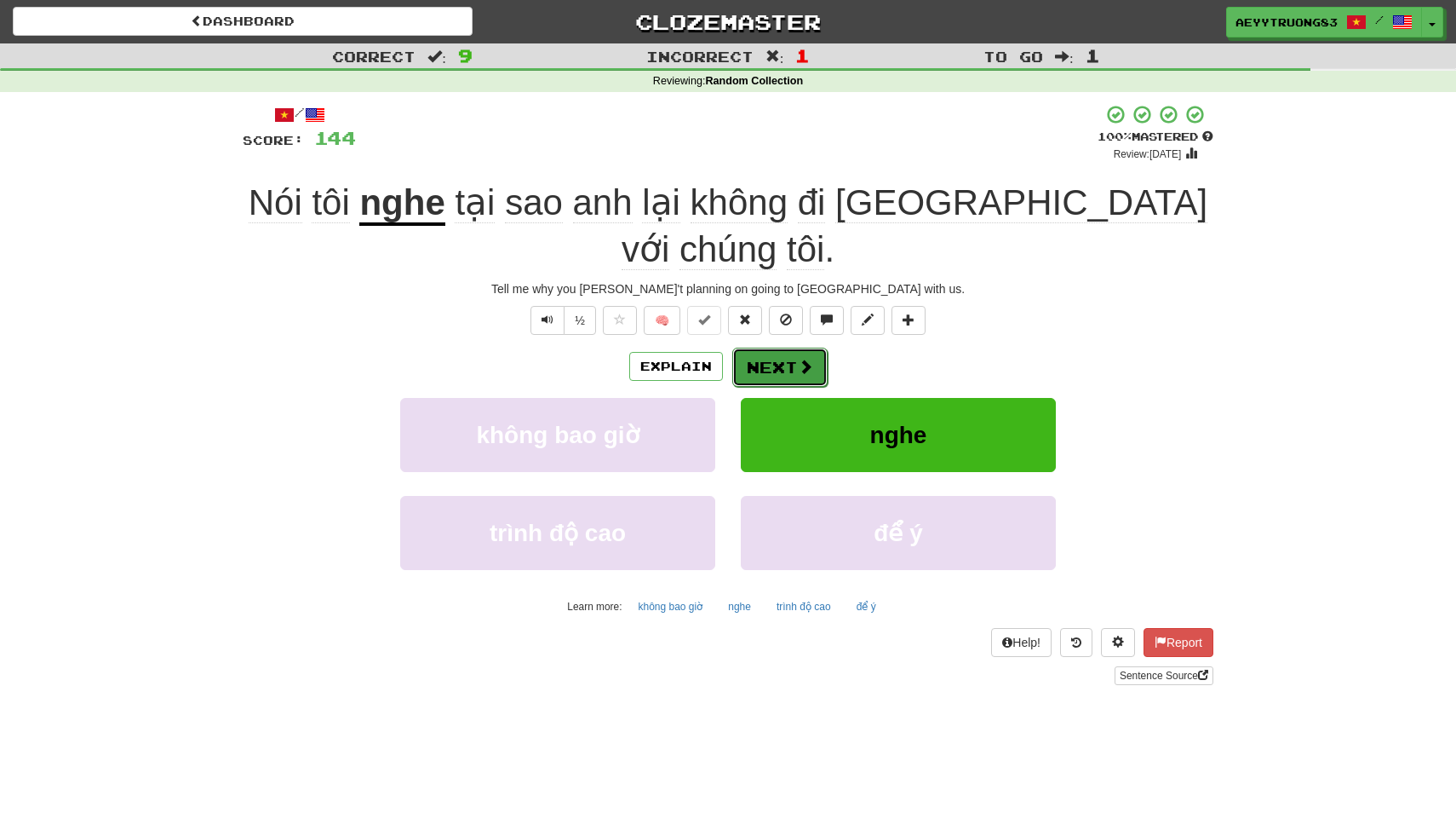
click at [807, 359] on span at bounding box center [806, 367] width 15 height 15
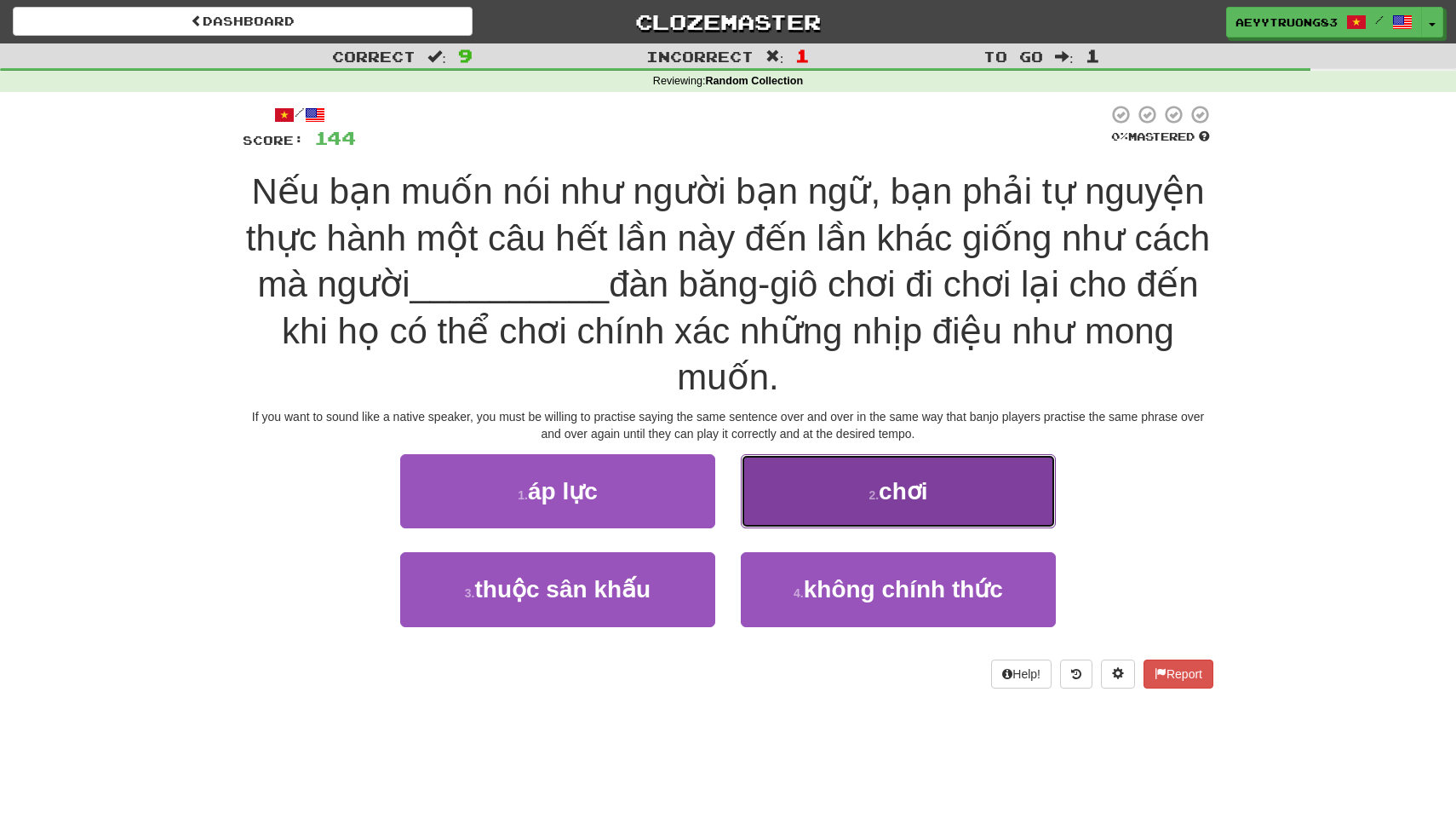
click at [887, 479] on span "chơi" at bounding box center [903, 491] width 48 height 26
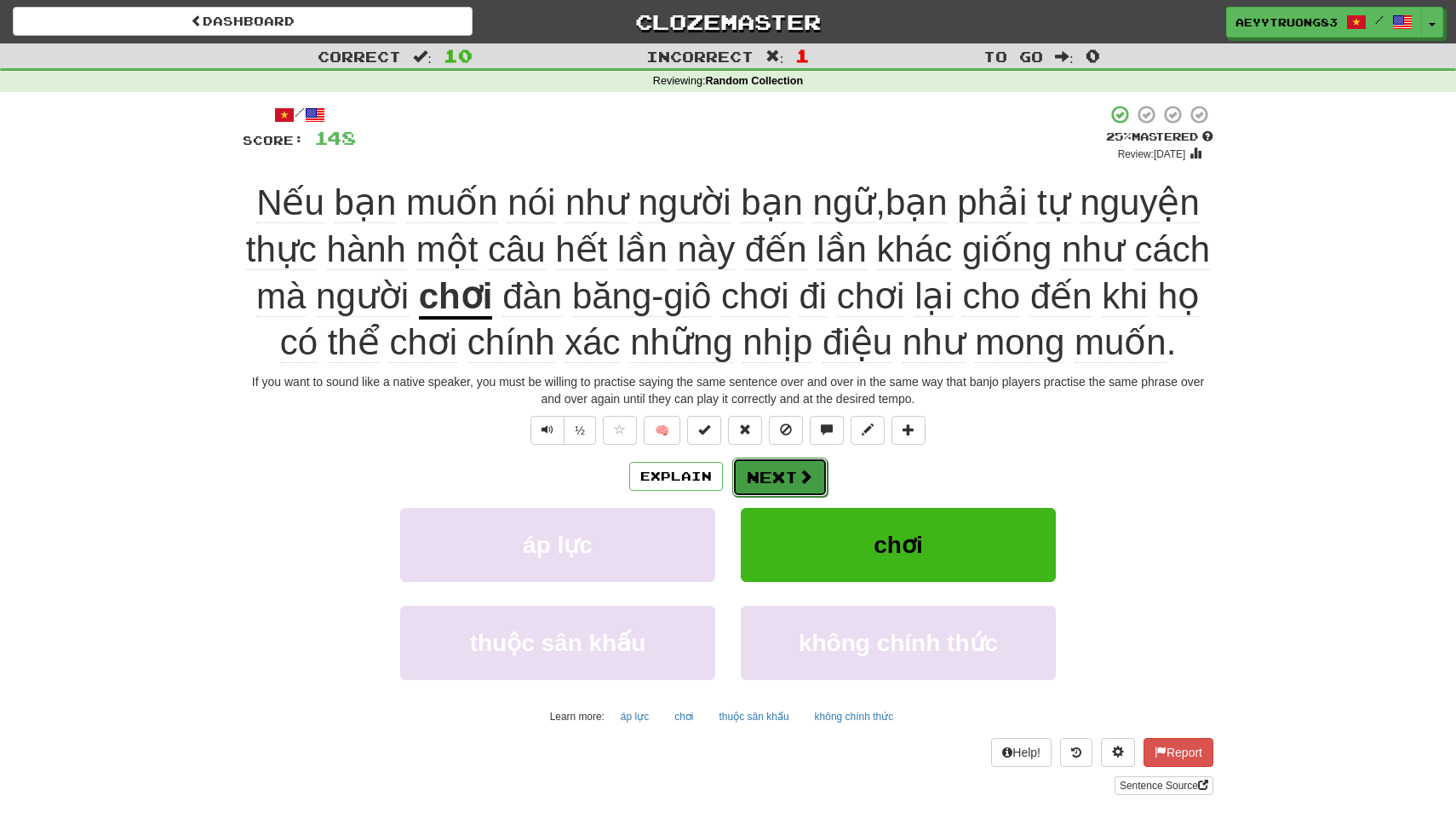
click at [800, 469] on span at bounding box center [806, 476] width 15 height 15
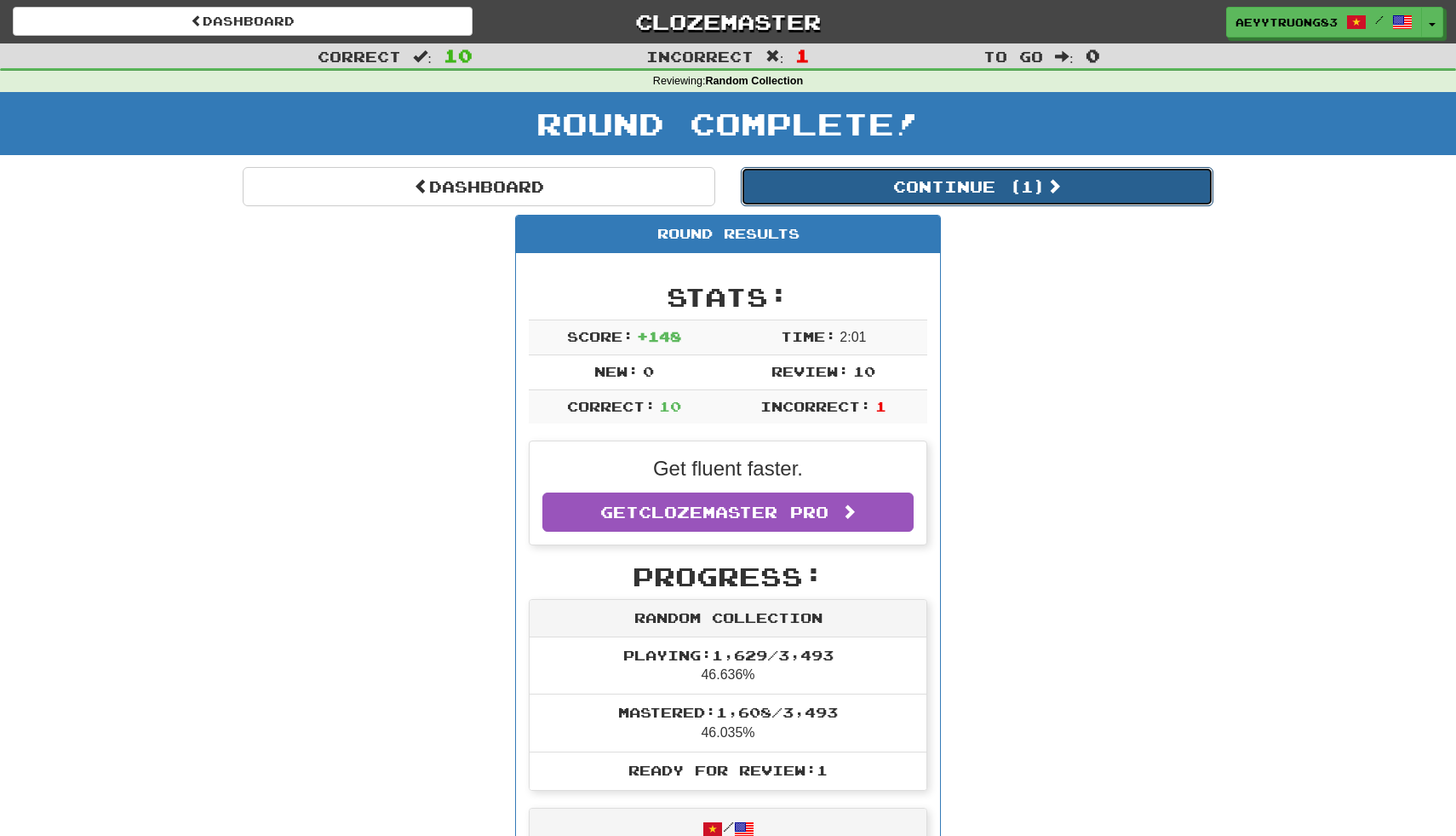
click at [1187, 192] on button "Continue ( 1 )" at bounding box center [977, 187] width 473 height 39
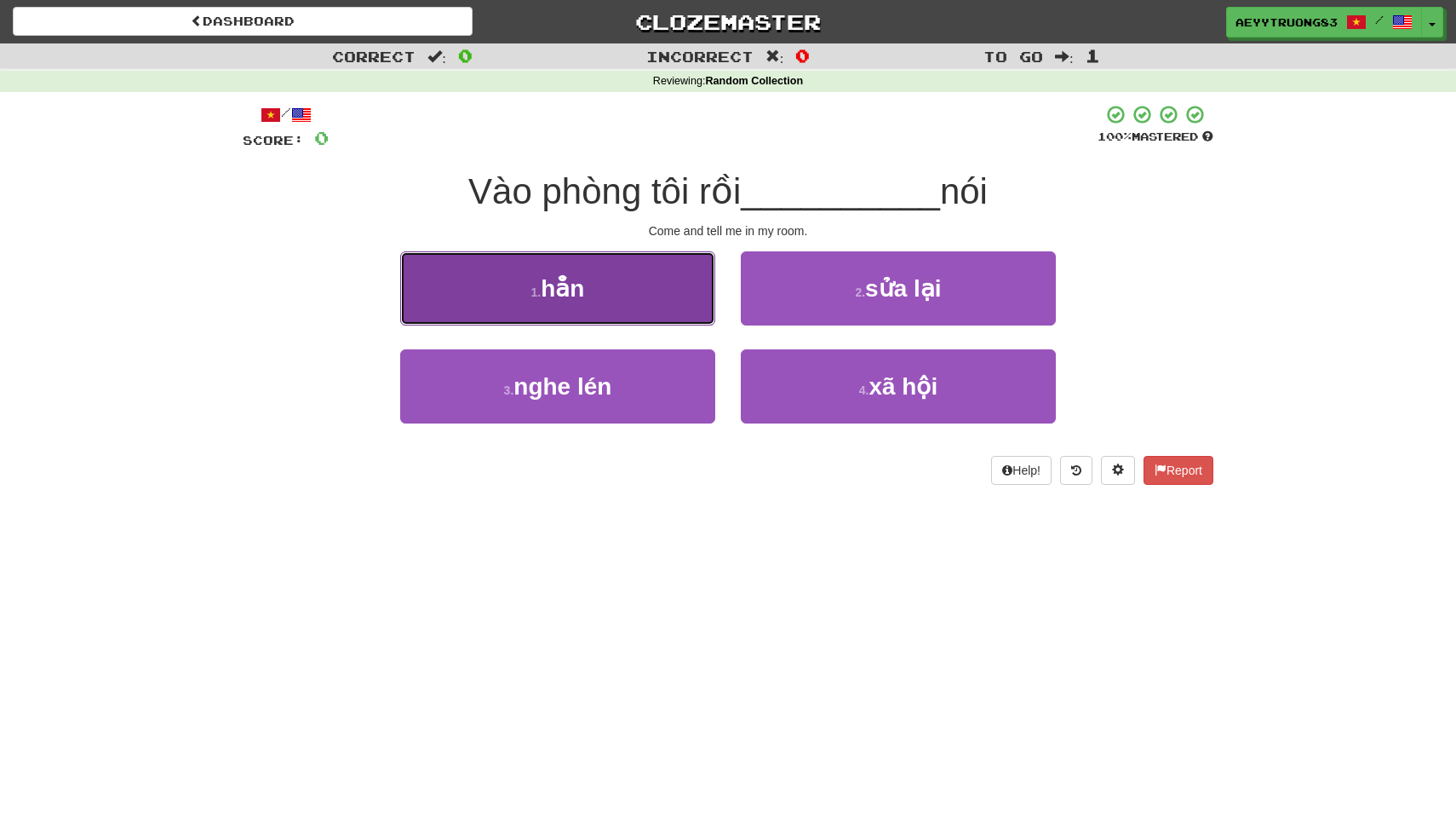
click at [637, 290] on button "1 . hẳn" at bounding box center [558, 288] width 315 height 75
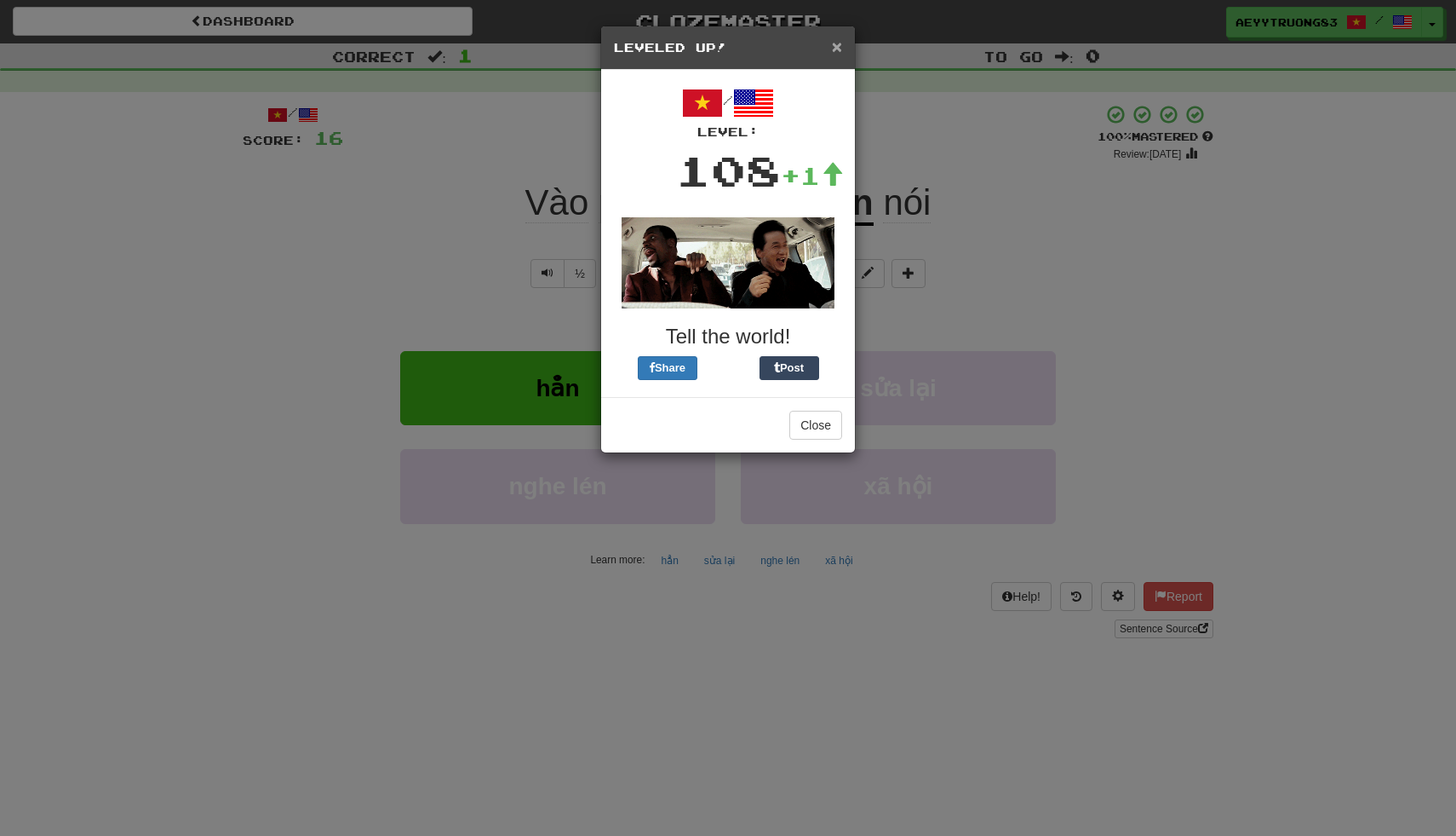
click at [837, 51] on span "×" at bounding box center [837, 46] width 11 height 19
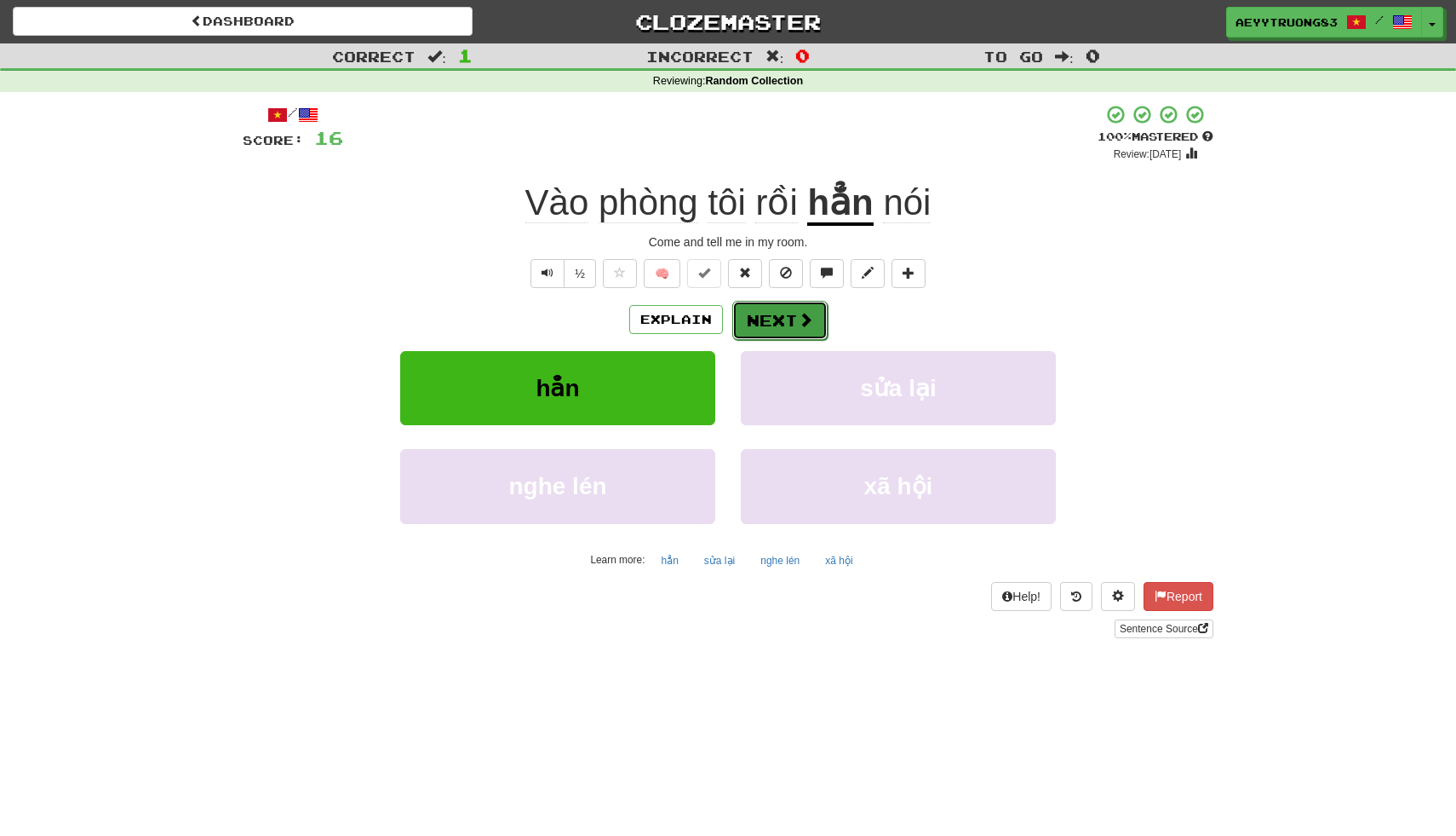
click at [789, 311] on button "Next" at bounding box center [780, 320] width 96 height 39
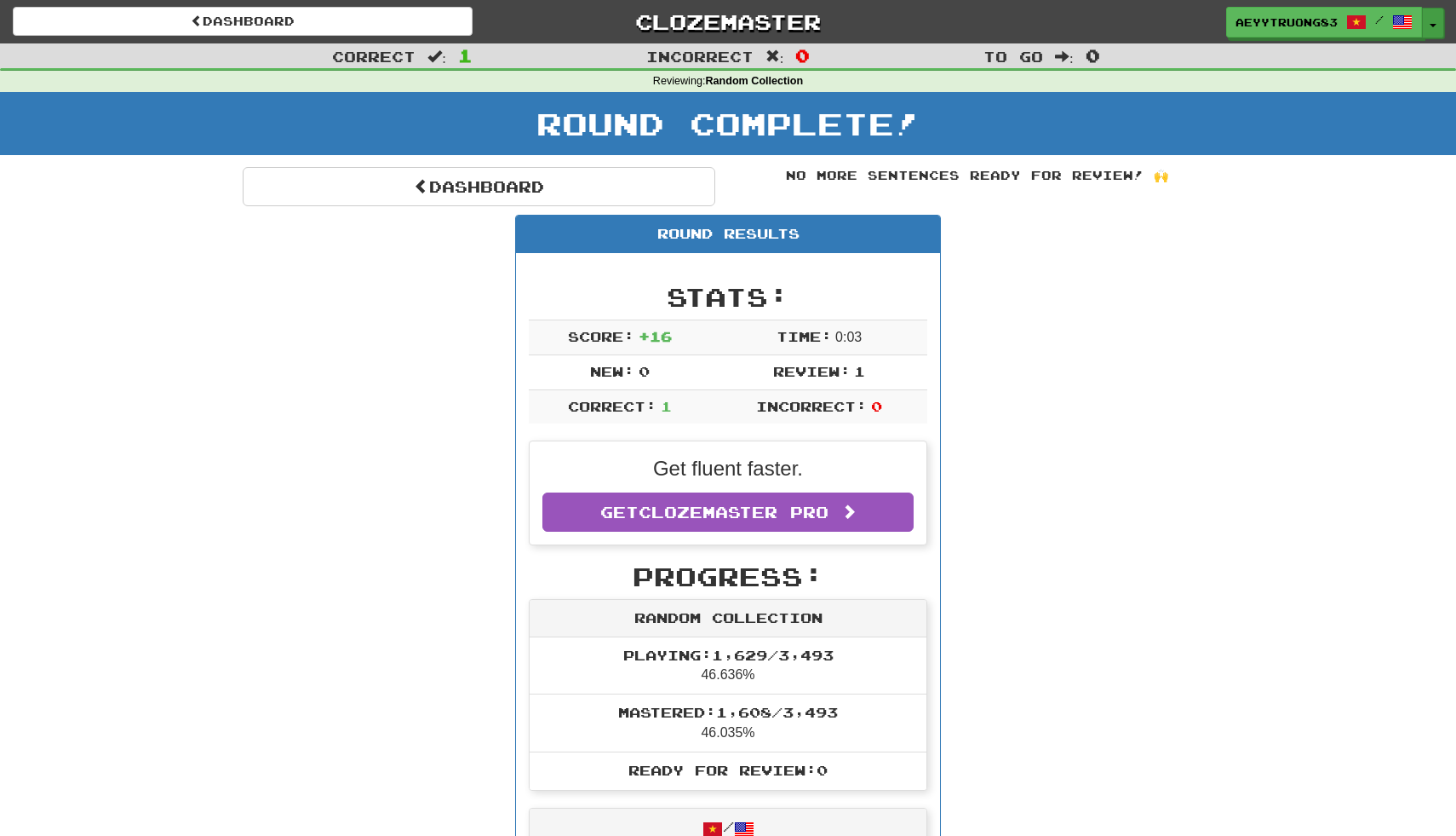
click at [1440, 20] on button "Toggle Dropdown" at bounding box center [1433, 23] width 22 height 31
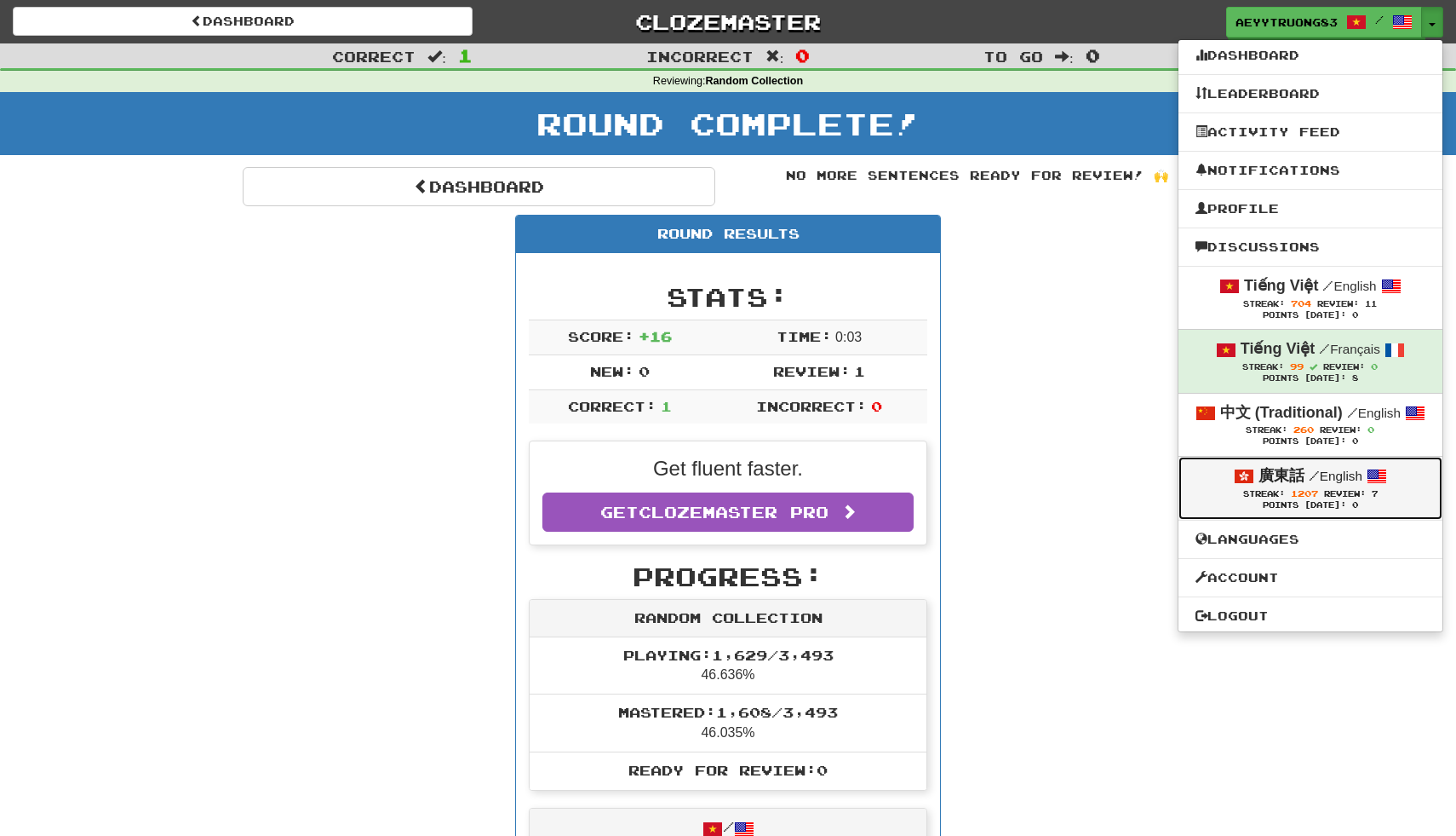
click at [1333, 493] on span "Review:" at bounding box center [1345, 493] width 42 height 10
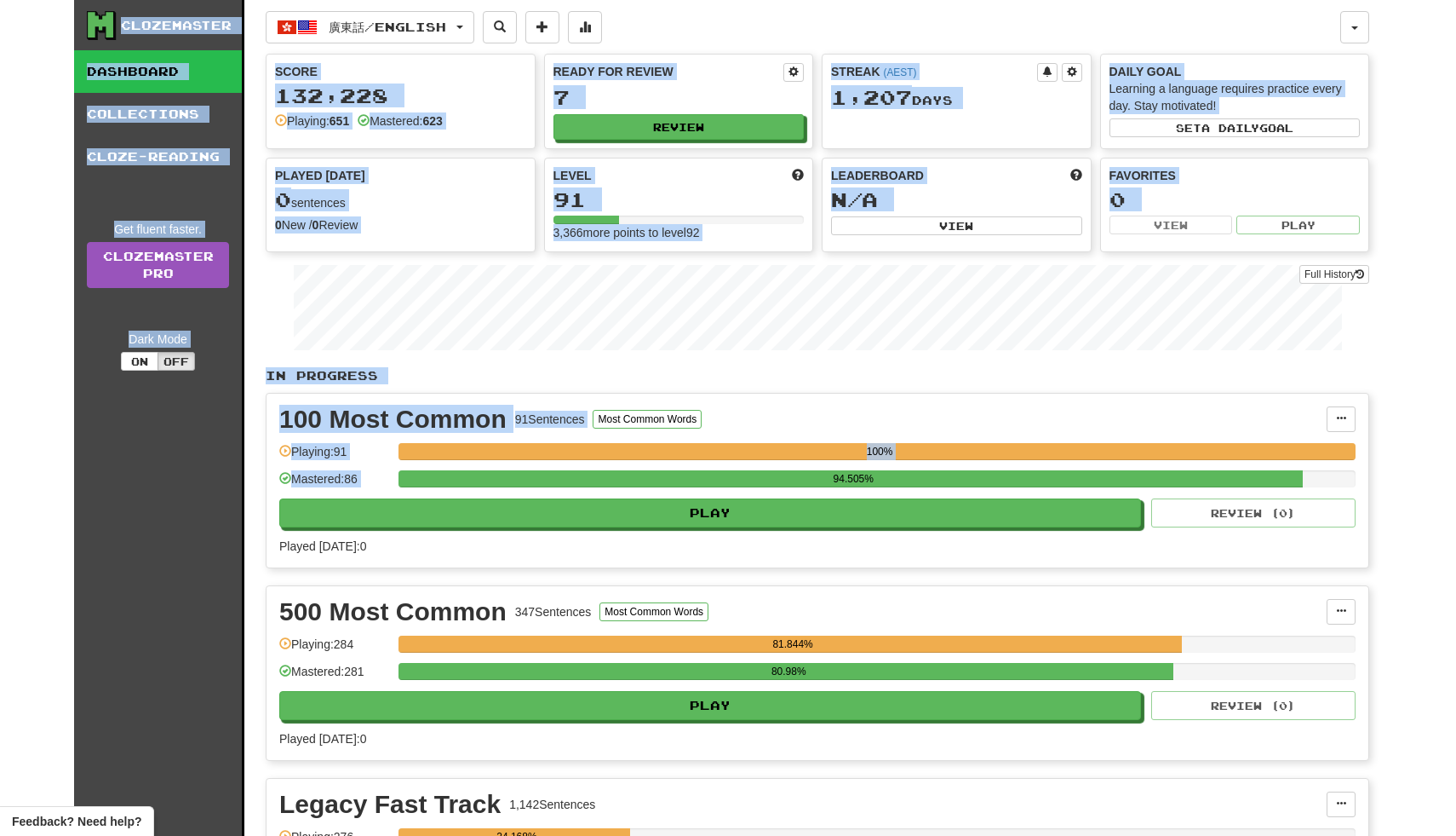
drag, startPoint x: 1455, startPoint y: 227, endPoint x: 1455, endPoint y: -107, distance: 334.0
click at [1455, 0] on html "**********" at bounding box center [728, 807] width 1456 height 1614
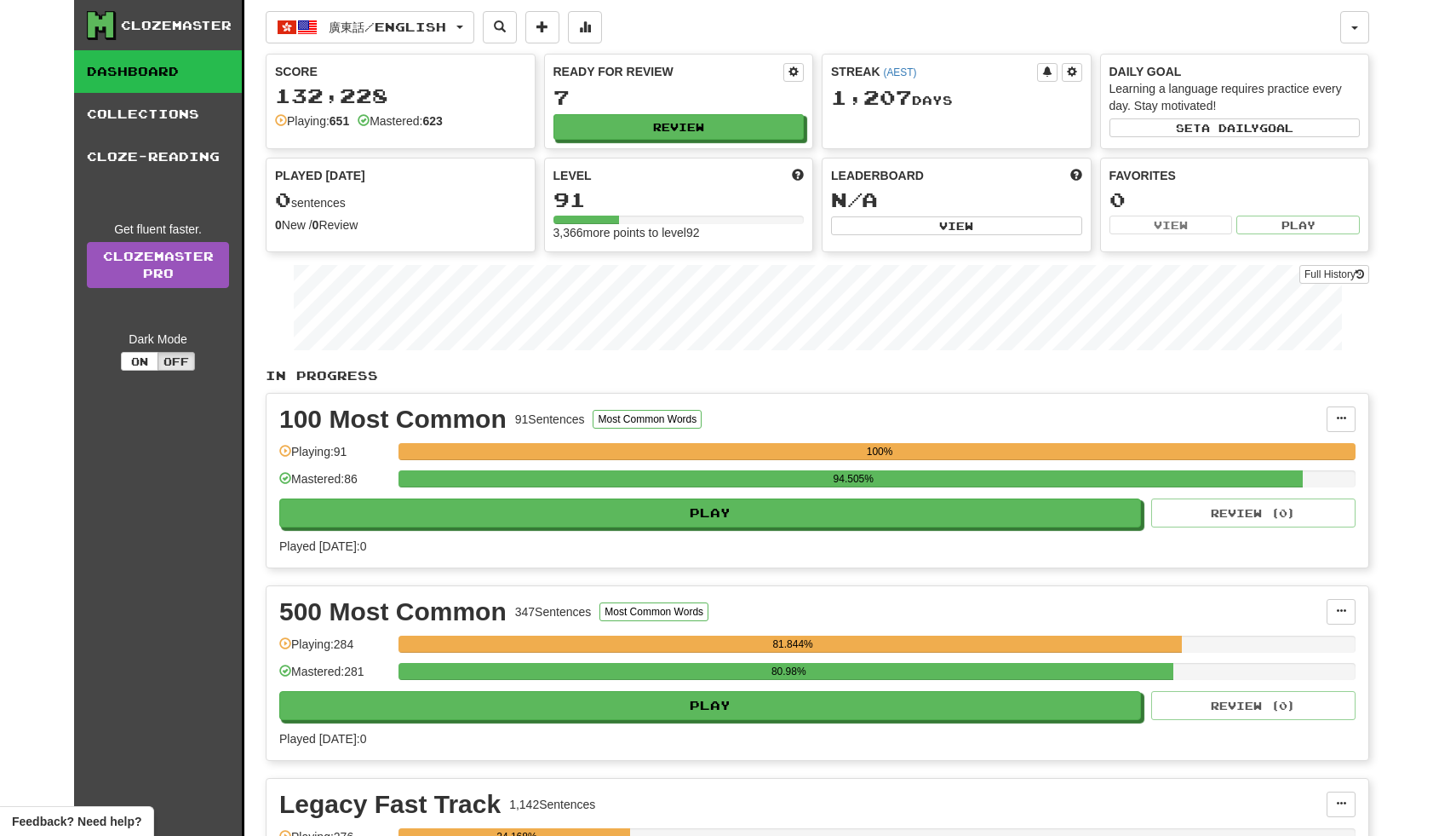
click at [706, 27] on div "廣東話 / English Tiếng Việt / English Streak: 705 Review: 0 Points today: 164 Tiến…" at bounding box center [803, 26] width 1075 height 32
click at [655, 135] on button "Review" at bounding box center [680, 128] width 252 height 25
select select "**"
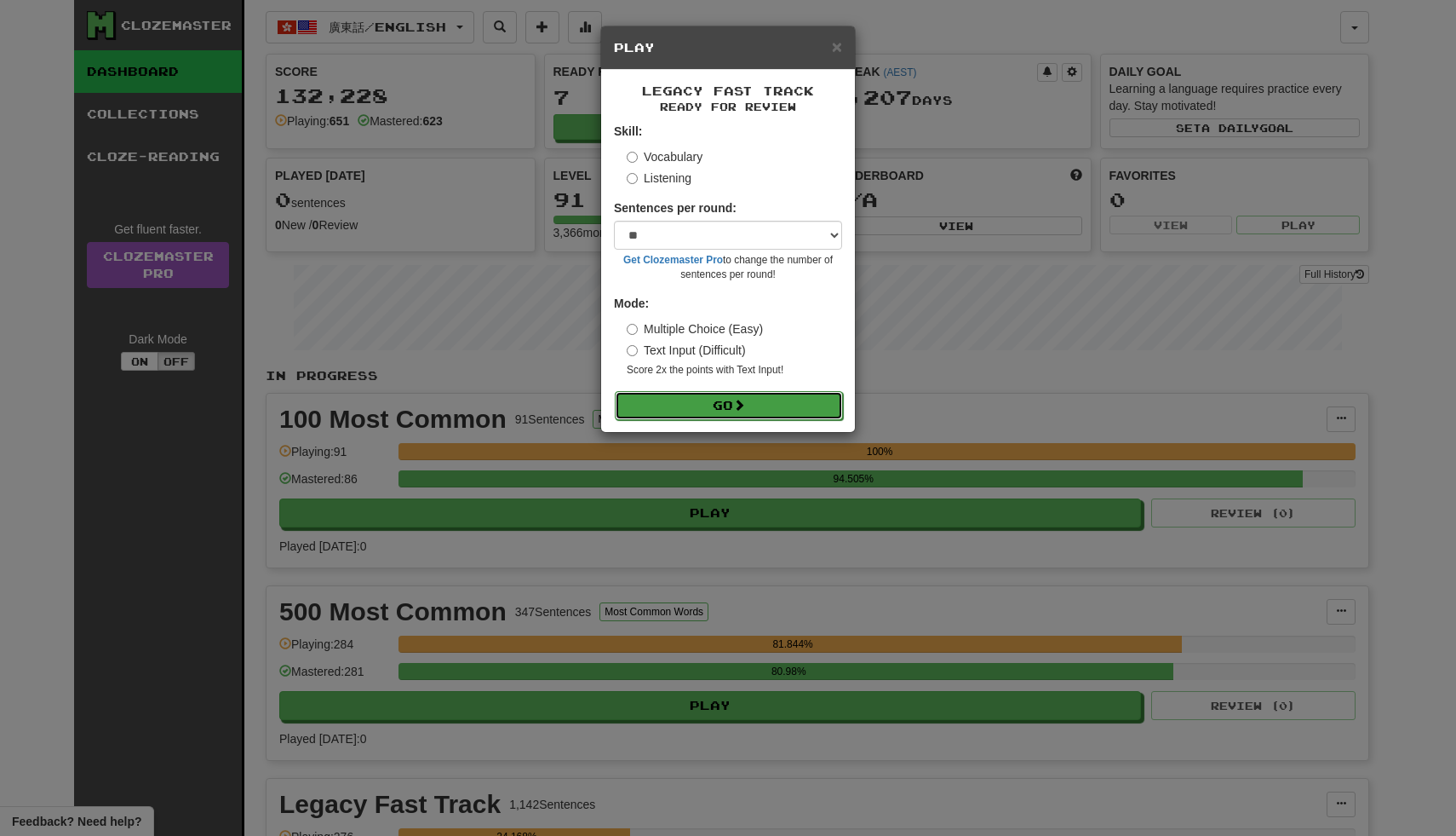
click at [648, 397] on button "Go" at bounding box center [729, 405] width 228 height 29
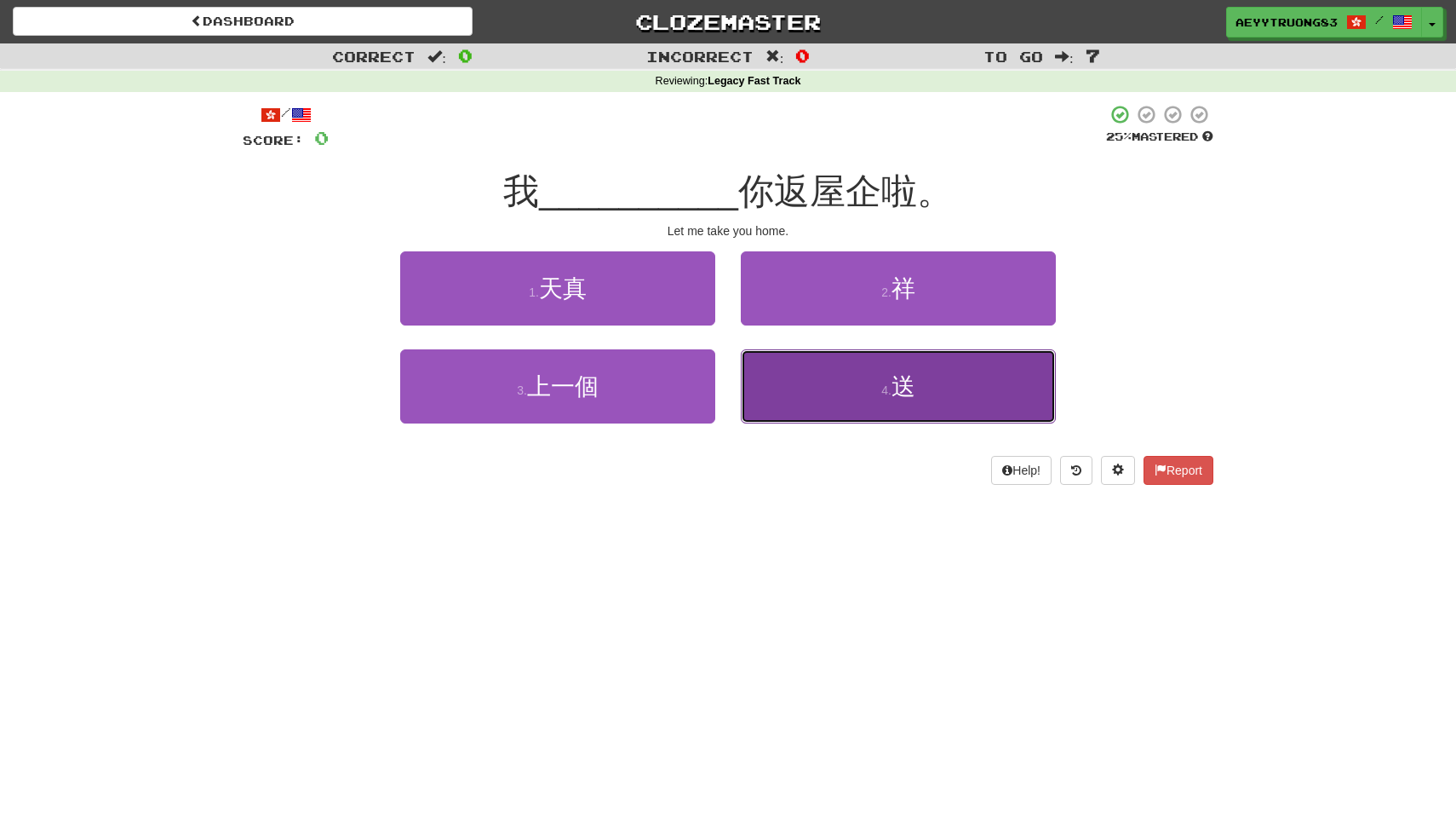
click at [771, 375] on button "4 . 送" at bounding box center [899, 386] width 315 height 75
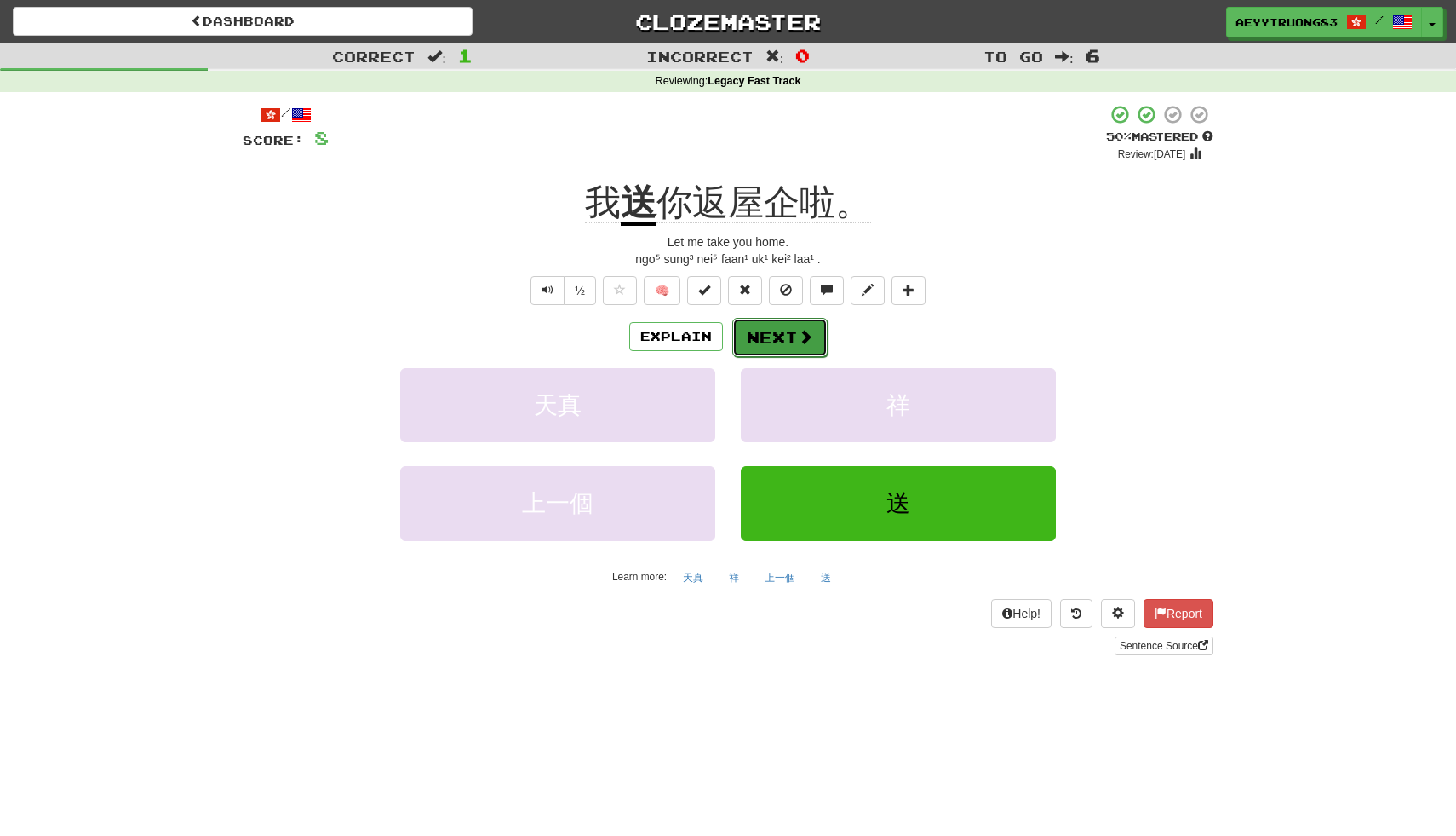
click at [758, 347] on button "Next" at bounding box center [780, 337] width 96 height 39
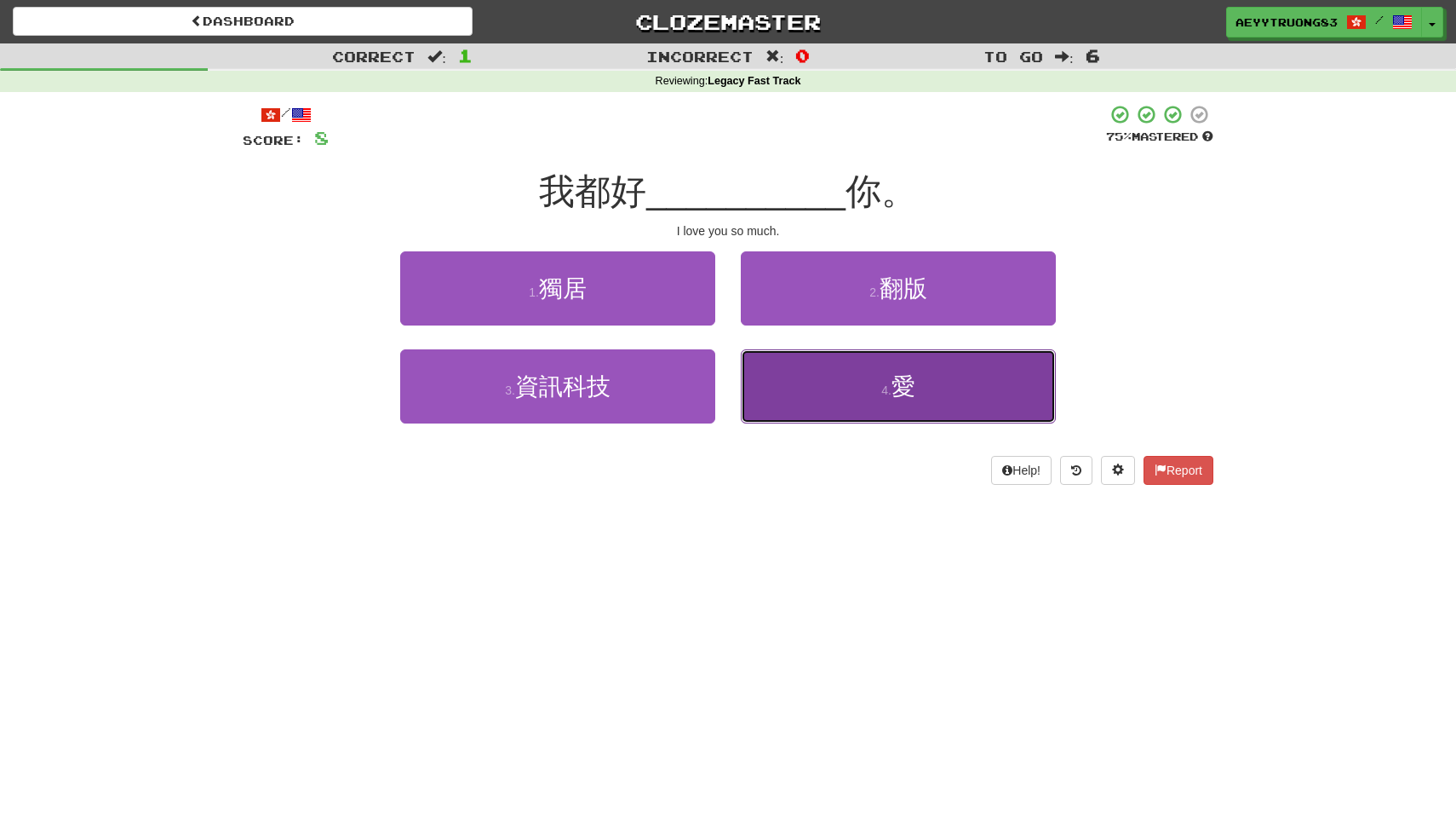
click at [871, 400] on button "4 . 愛" at bounding box center [899, 386] width 315 height 75
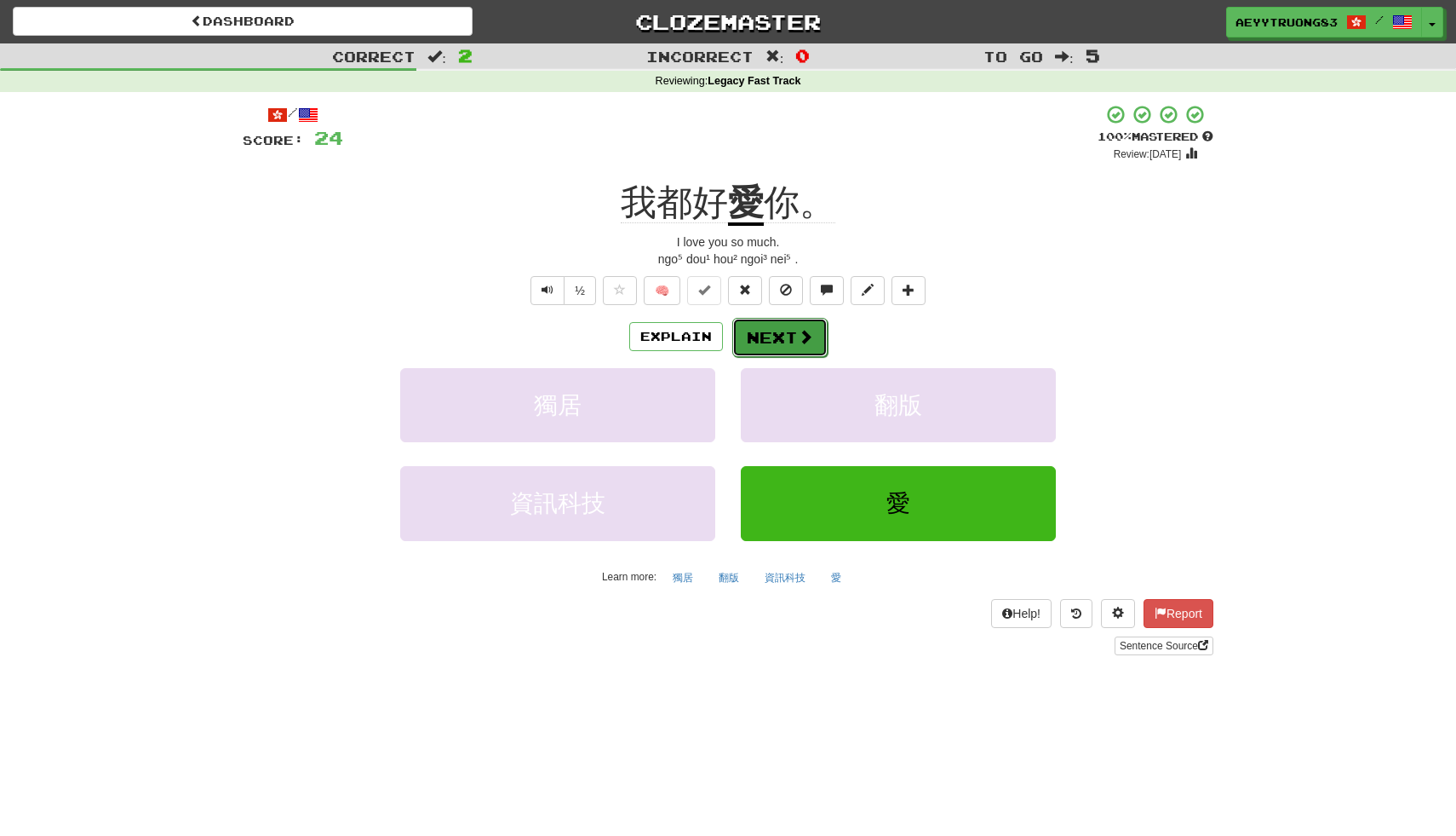
click at [757, 329] on button "Next" at bounding box center [780, 337] width 96 height 39
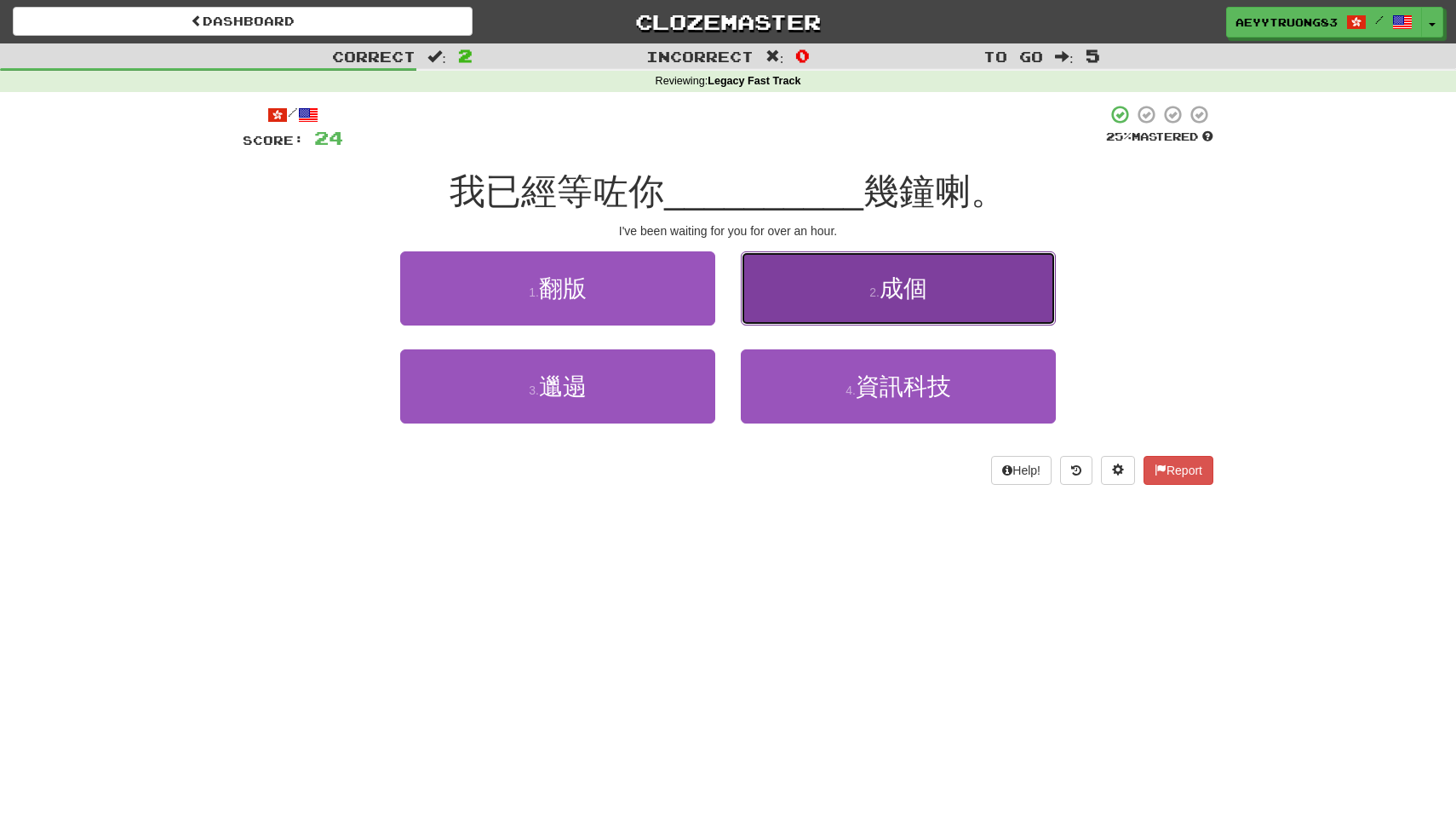
click at [797, 299] on button "2 . 成個" at bounding box center [899, 288] width 315 height 75
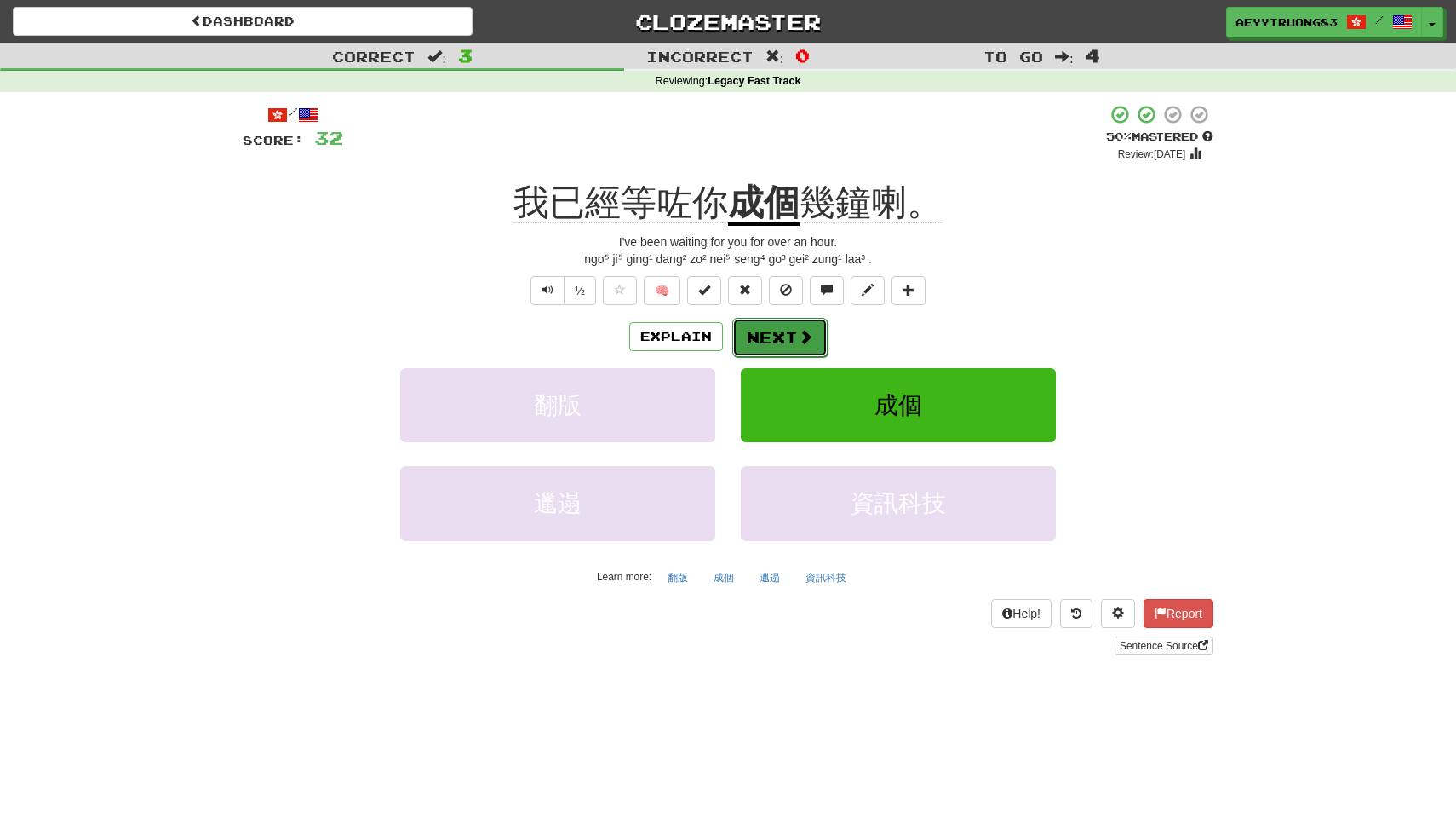
click at [769, 347] on button "Next" at bounding box center [780, 337] width 96 height 39
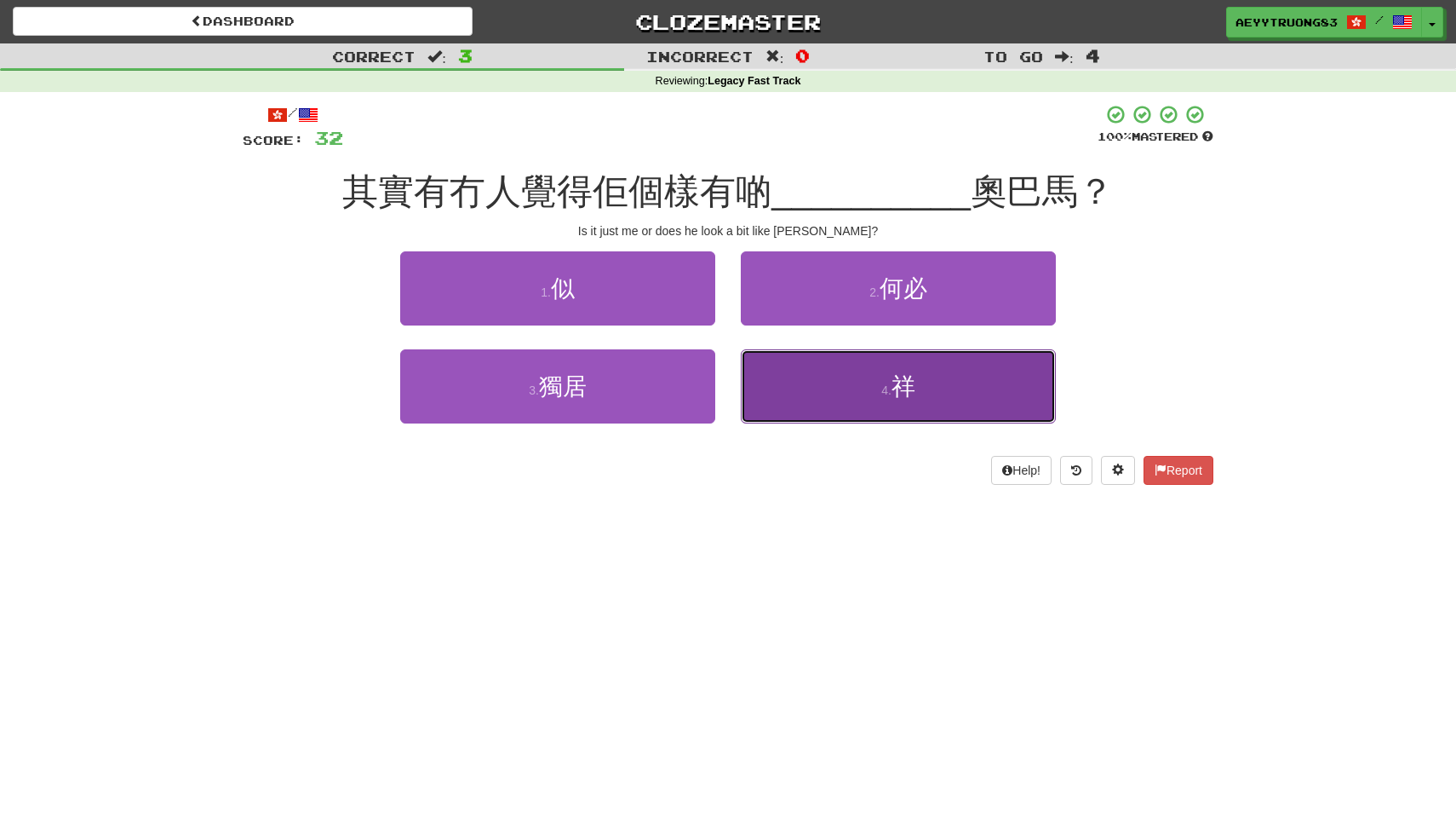
click at [767, 380] on button "4 . 祥" at bounding box center [899, 386] width 315 height 75
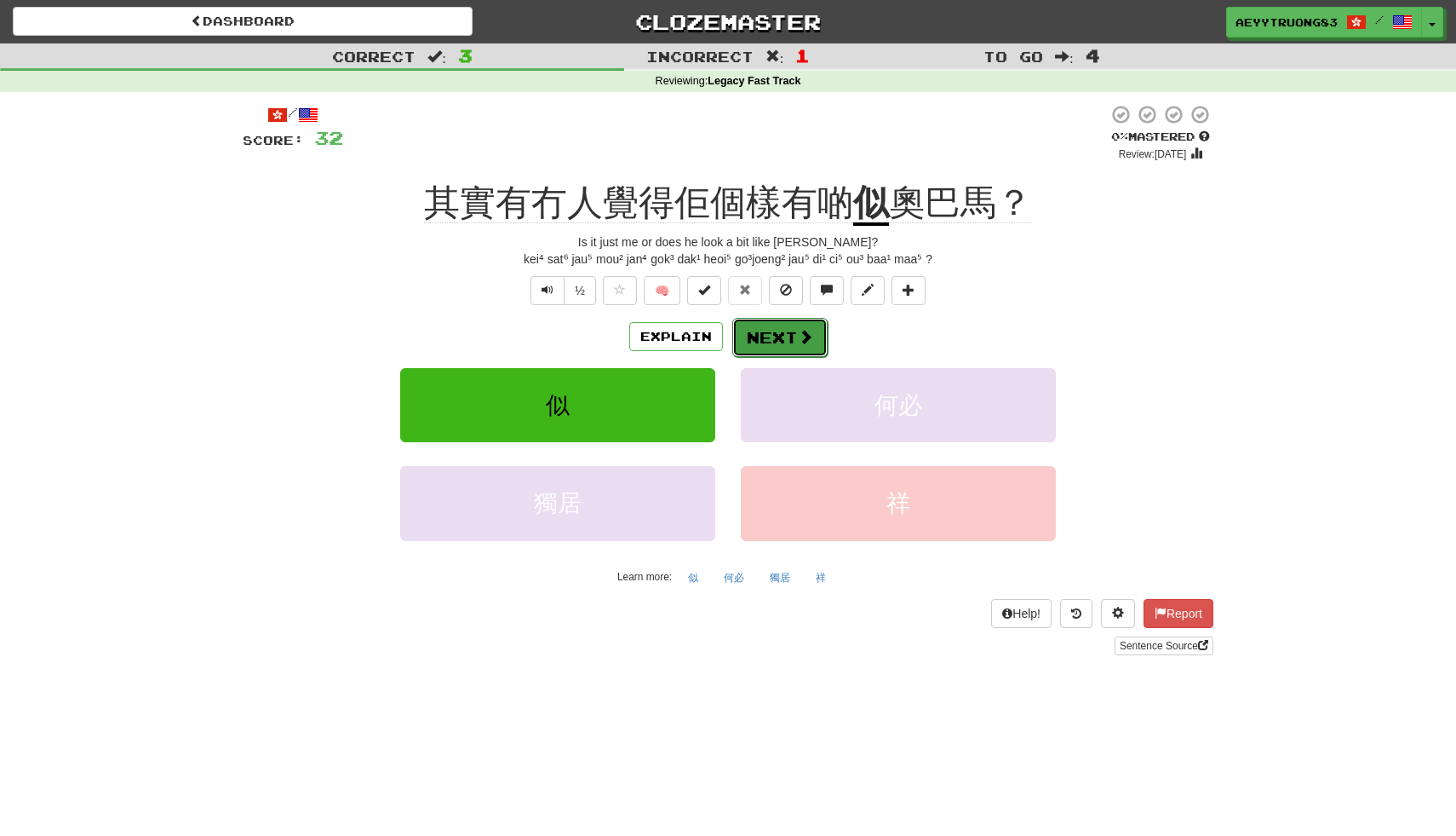
click at [776, 345] on button "Next" at bounding box center [780, 337] width 96 height 39
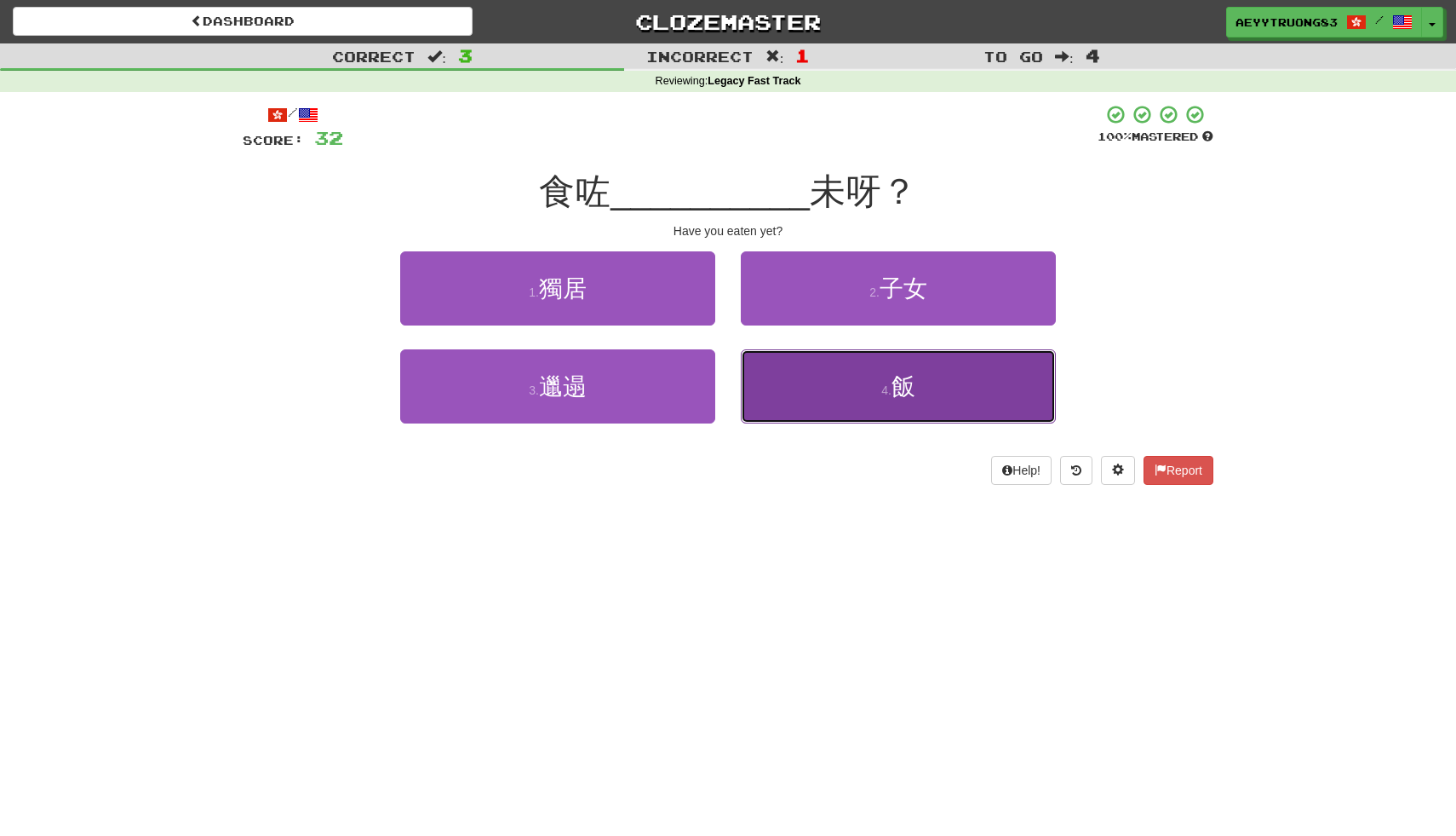
click at [796, 403] on button "4 . 飯" at bounding box center [899, 386] width 315 height 75
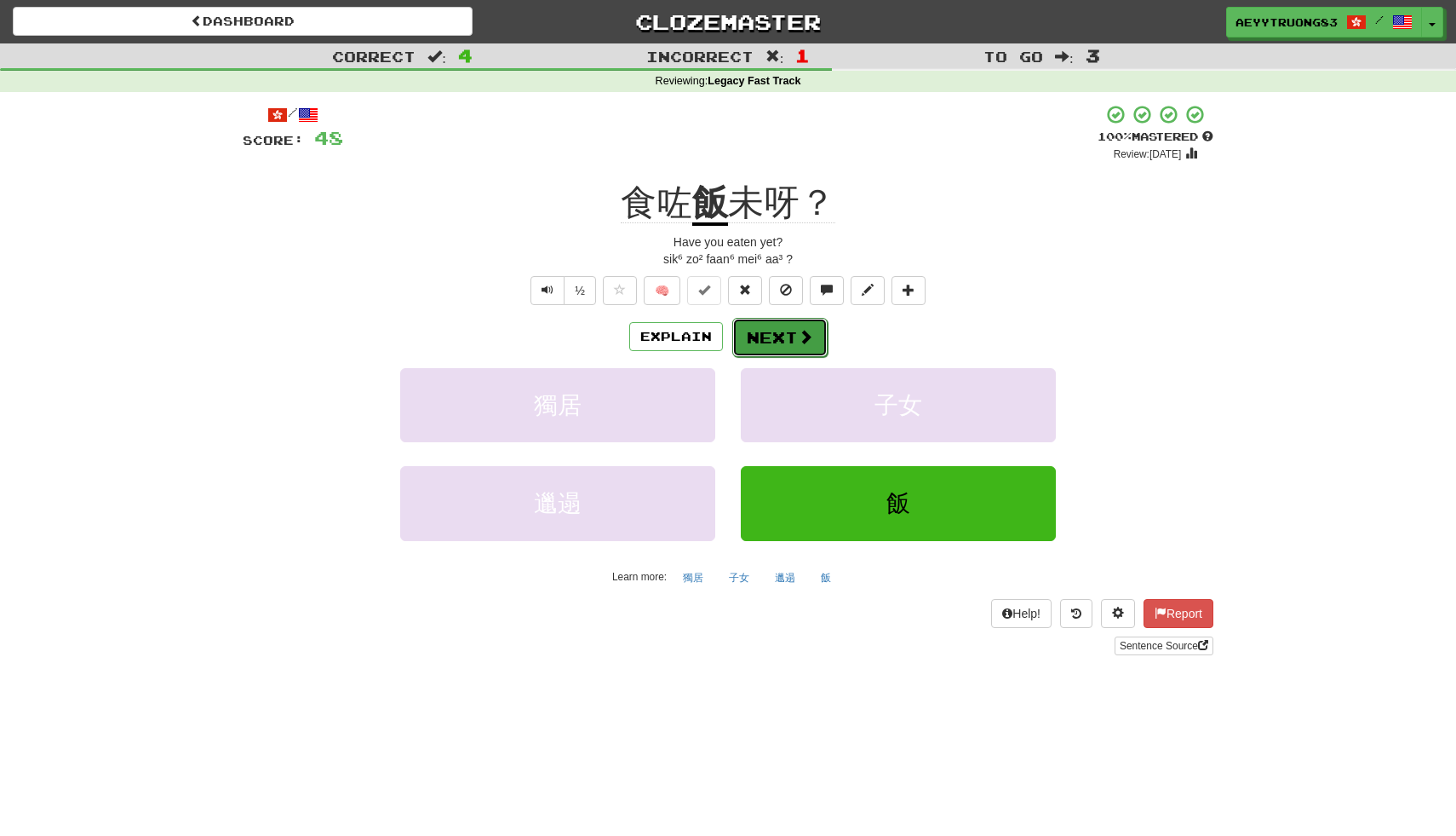
click at [778, 345] on button "Next" at bounding box center [780, 337] width 96 height 39
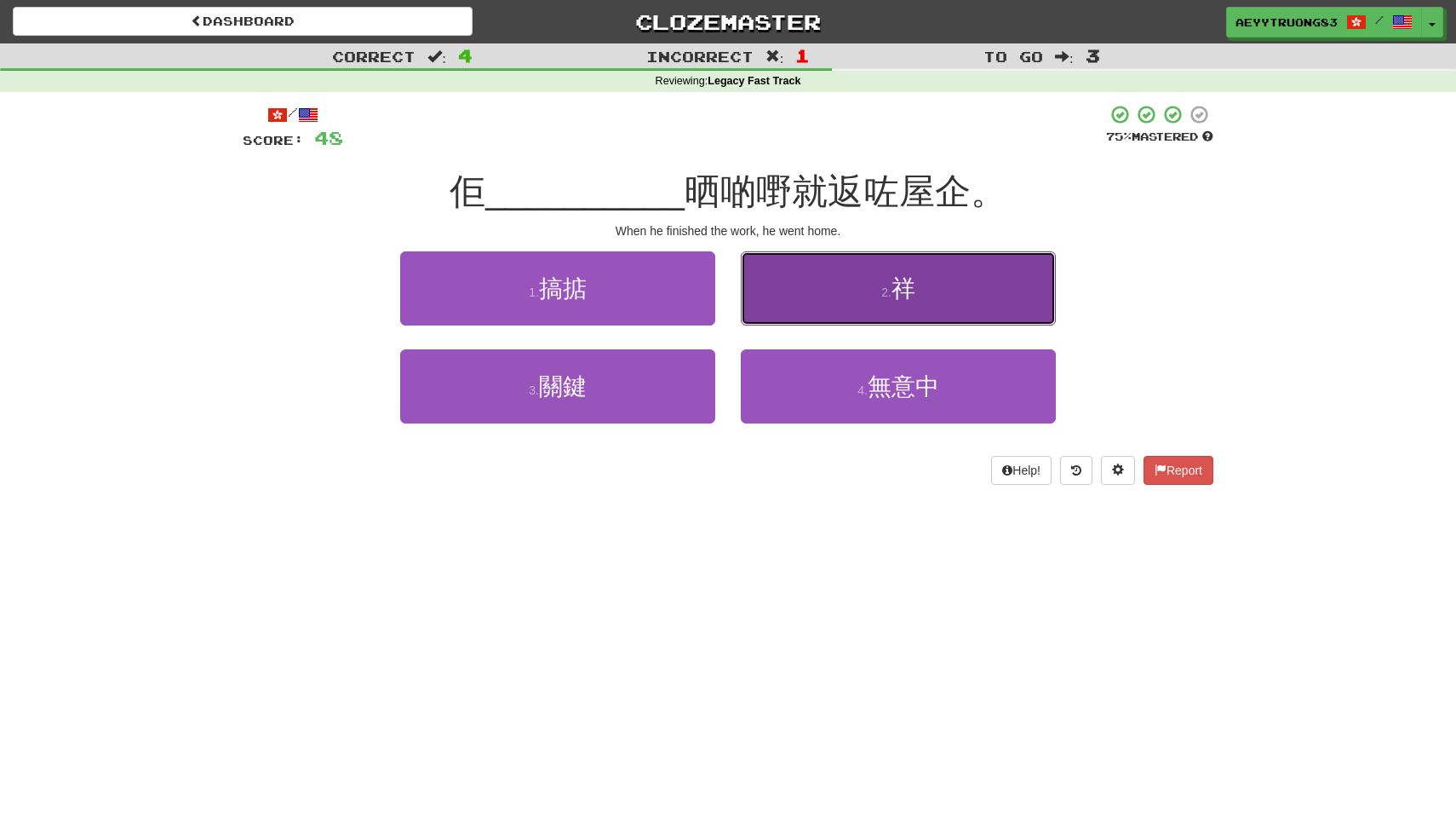
click at [796, 313] on button "2 . 祥" at bounding box center [899, 288] width 315 height 75
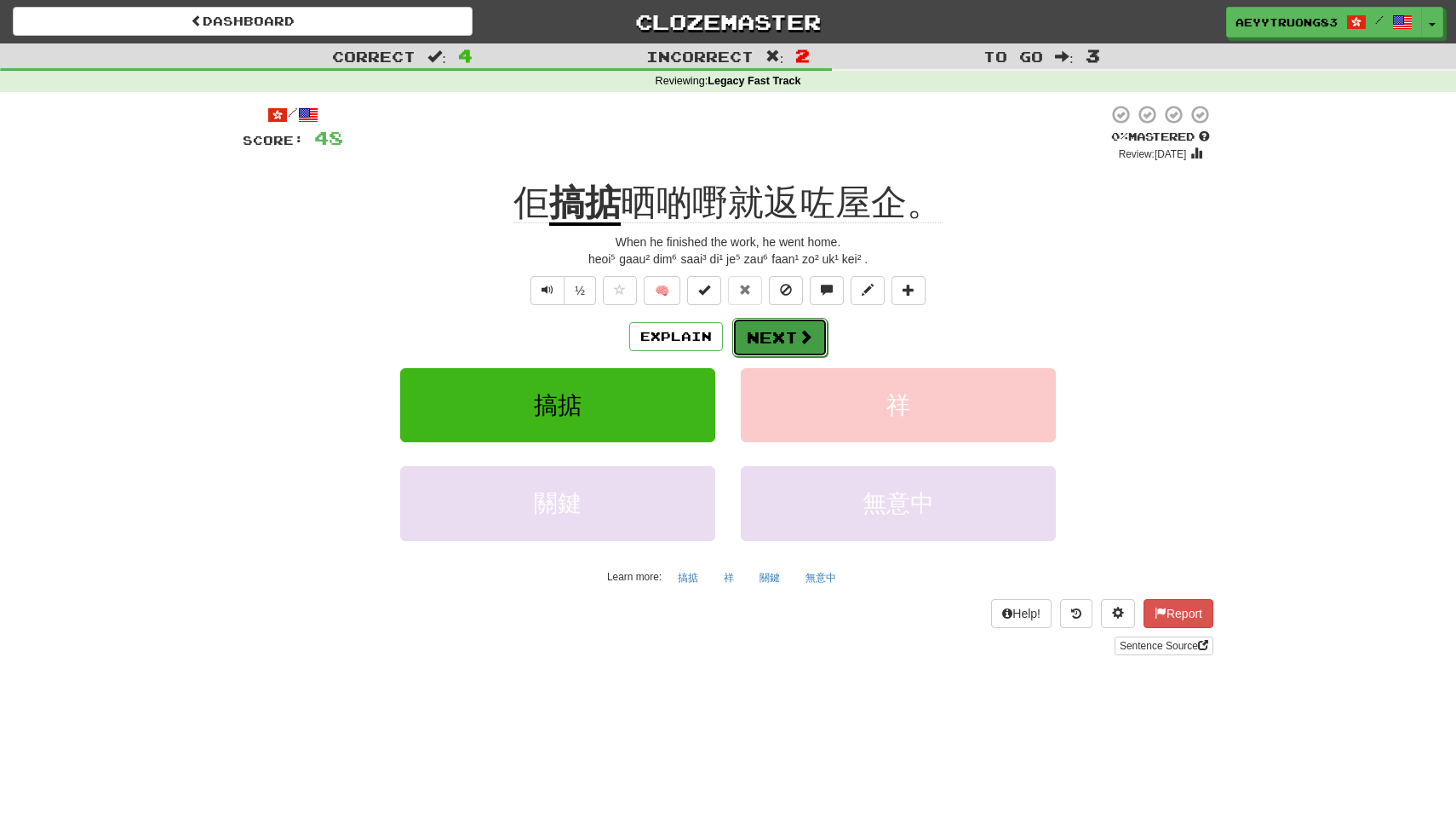
click at [776, 333] on button "Next" at bounding box center [780, 337] width 96 height 39
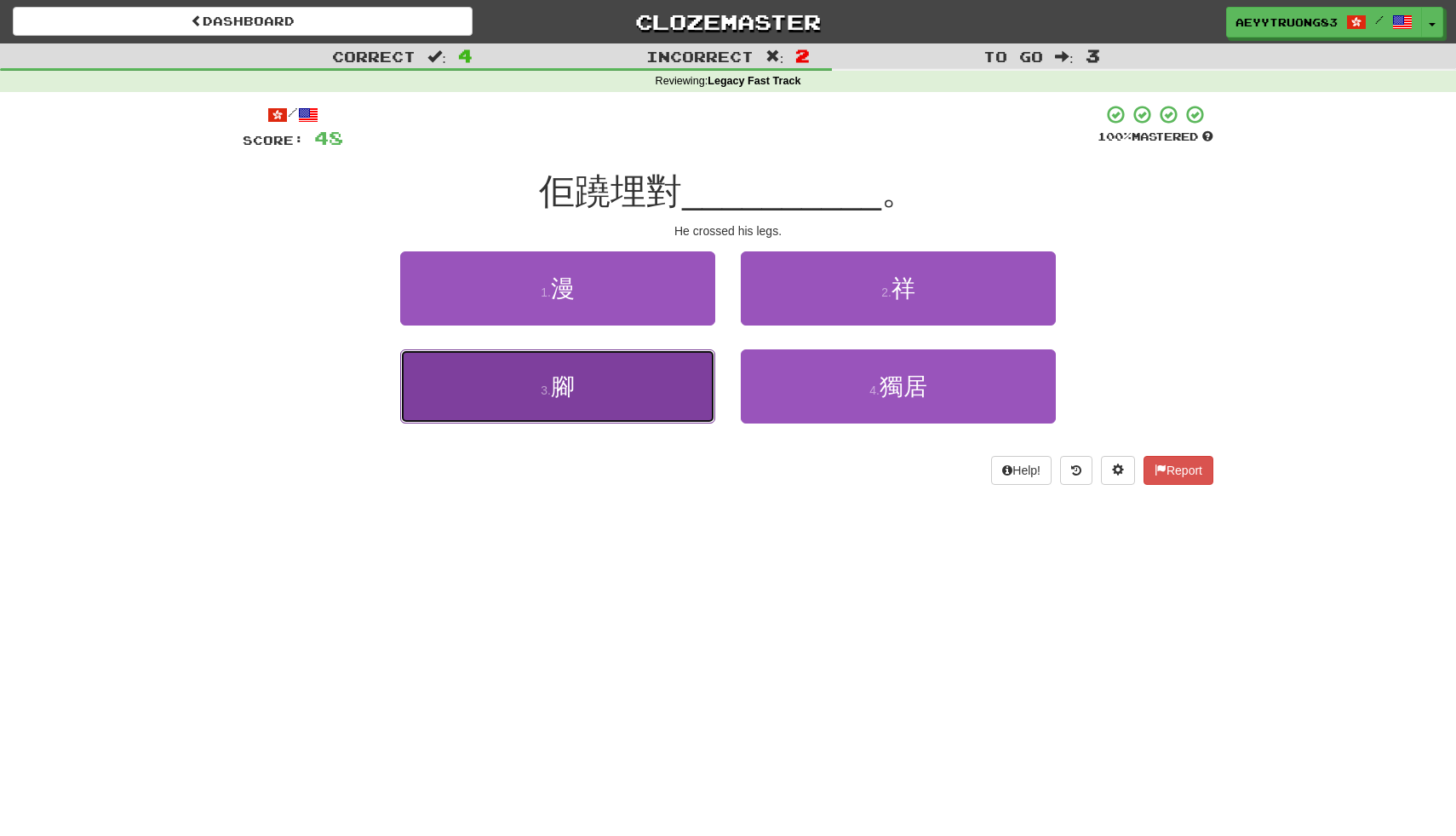
click at [665, 384] on button "3 . 腳" at bounding box center [558, 386] width 315 height 75
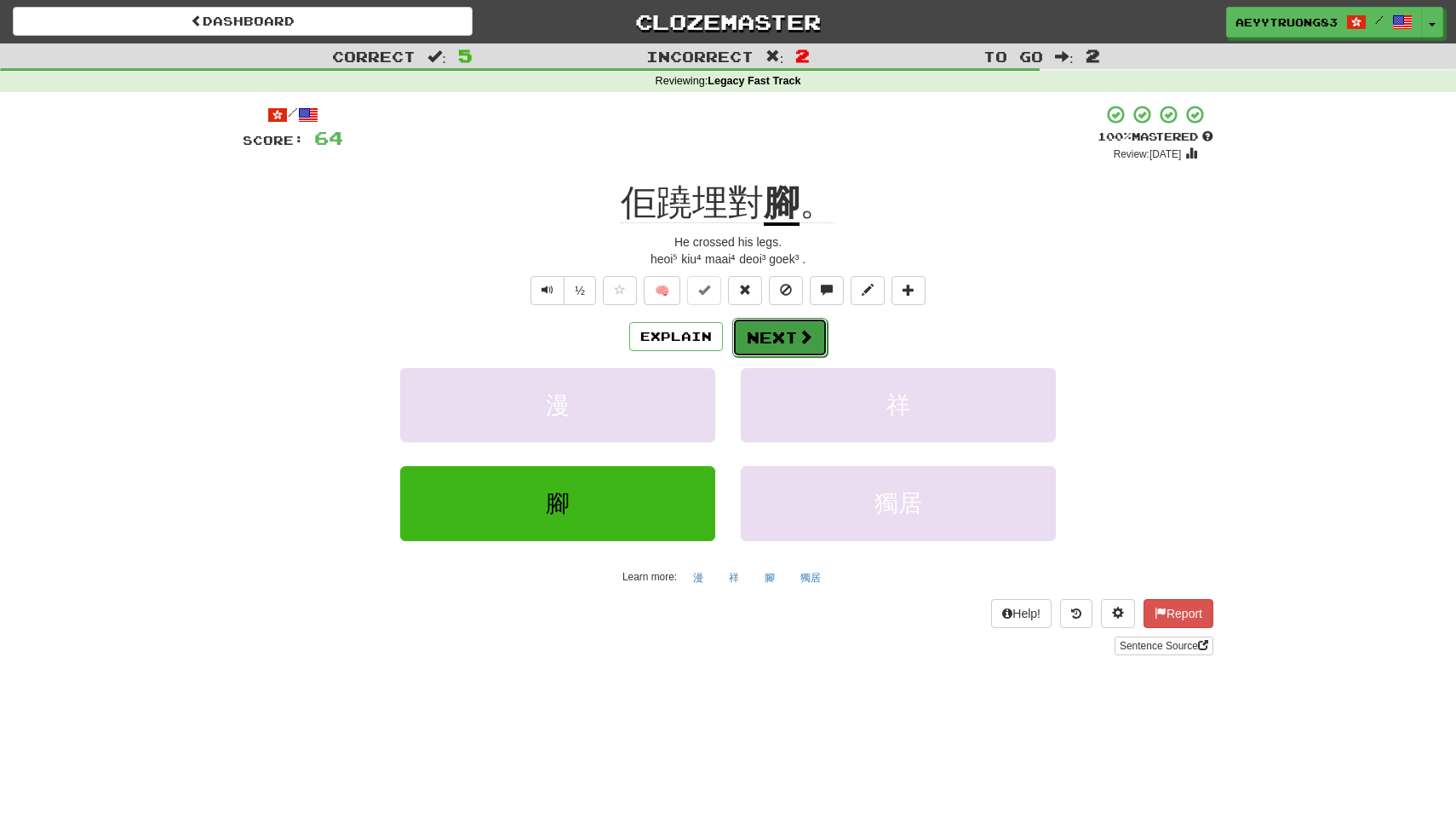
click at [799, 337] on span at bounding box center [806, 337] width 15 height 15
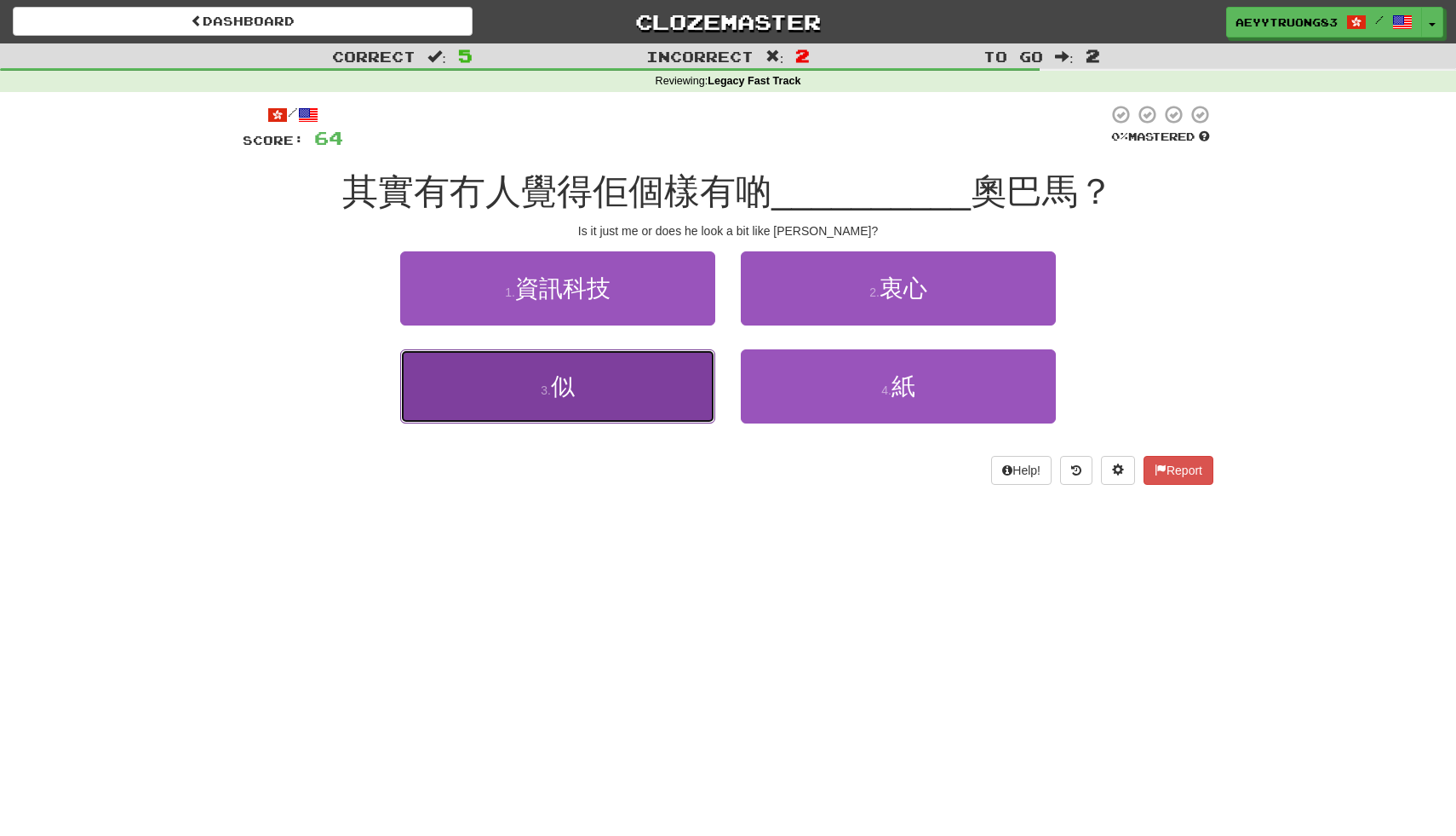
click at [686, 390] on button "3 . 似" at bounding box center [558, 386] width 315 height 75
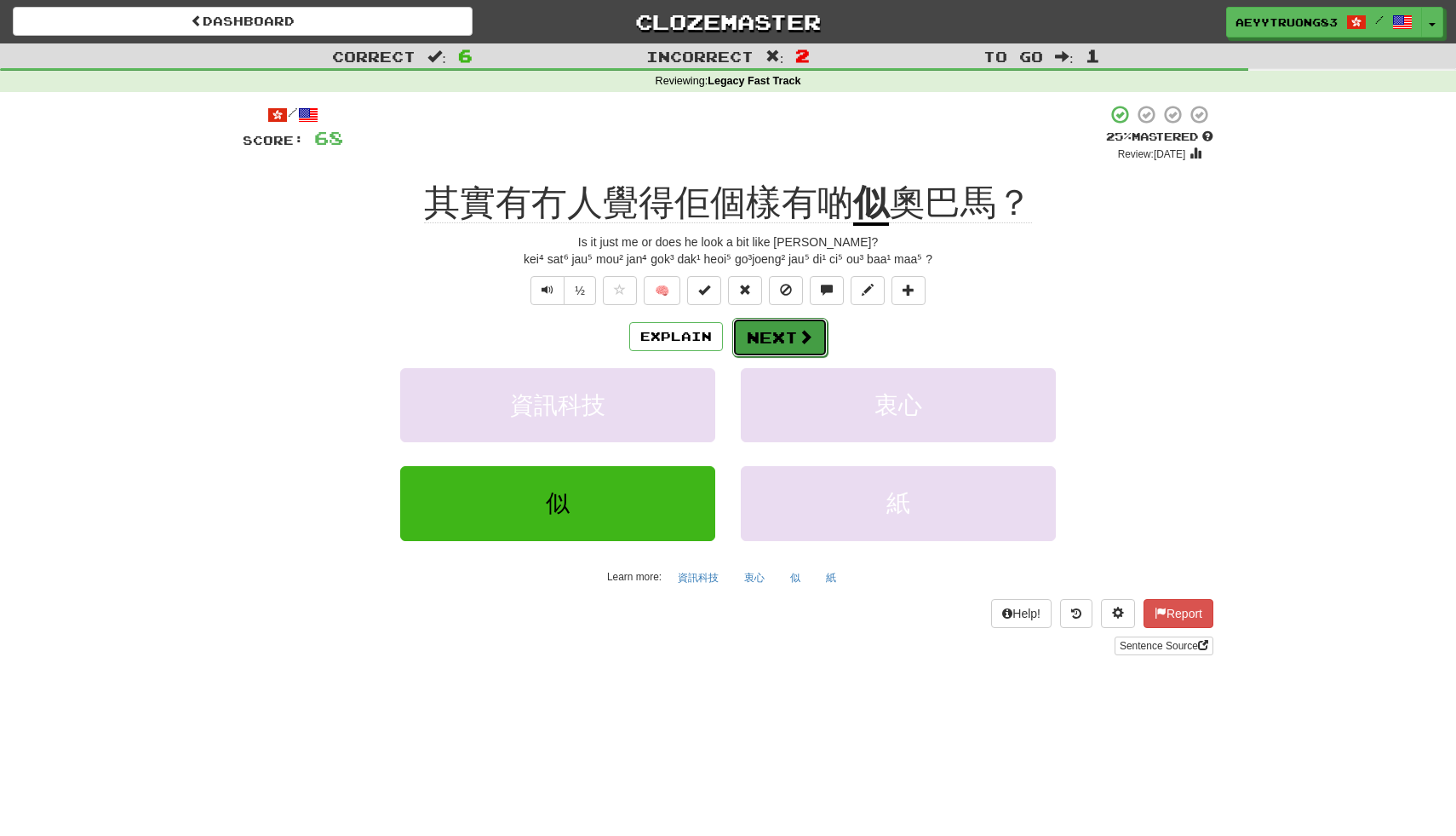
click at [765, 344] on button "Next" at bounding box center [780, 337] width 96 height 39
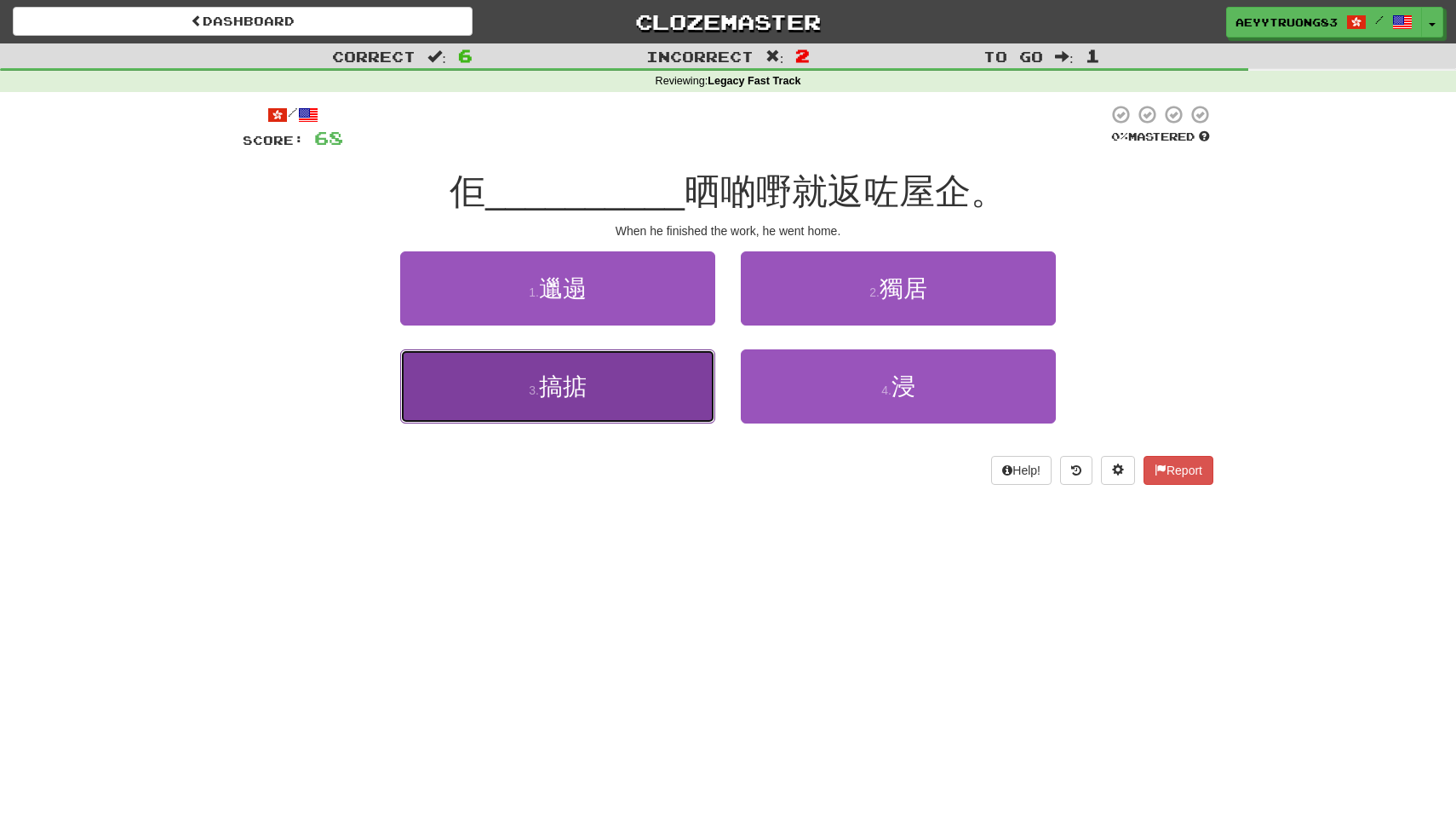
click at [646, 406] on button "3 . 搞掂" at bounding box center [558, 386] width 315 height 75
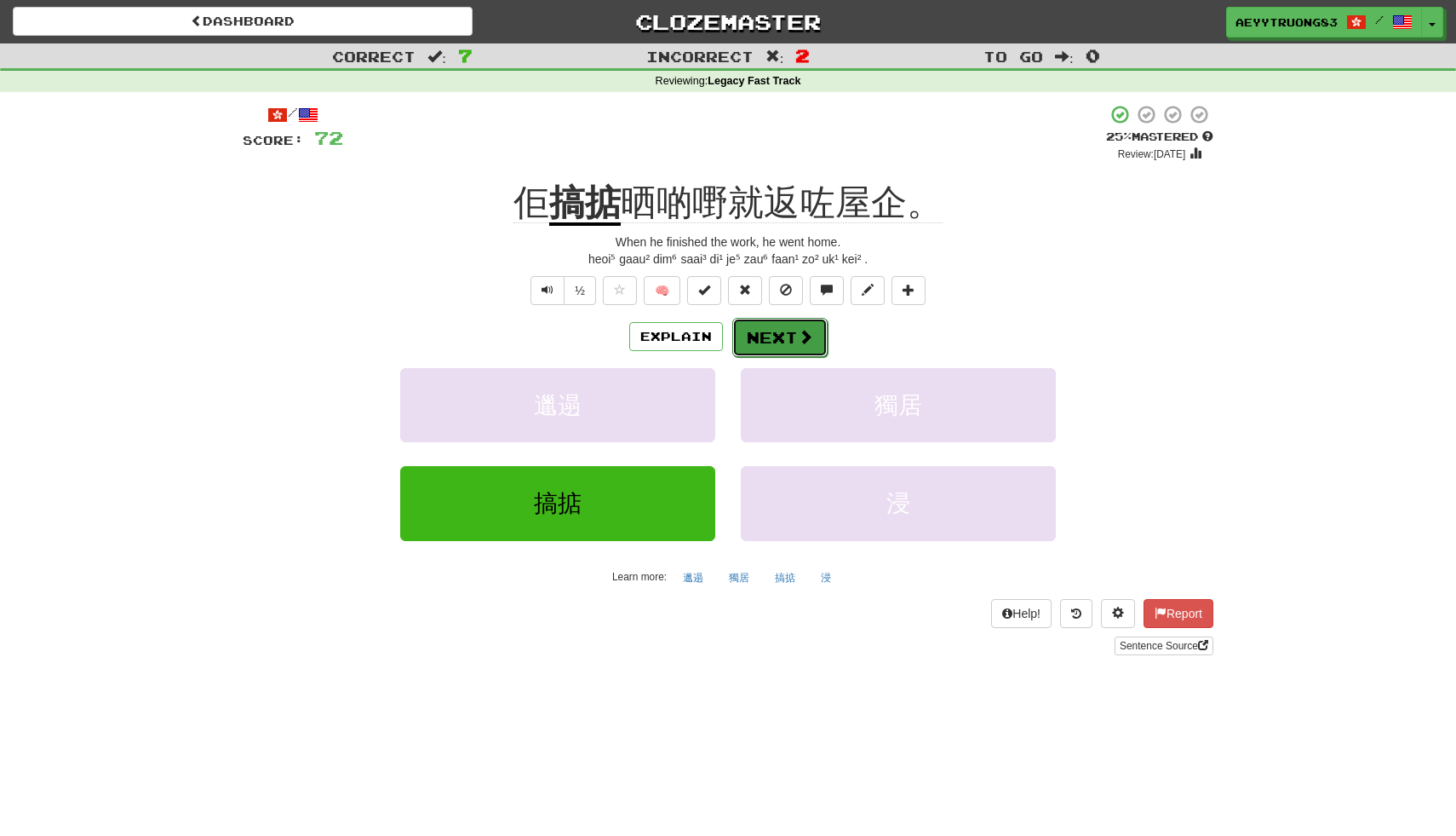
click at [775, 335] on button "Next" at bounding box center [780, 337] width 96 height 39
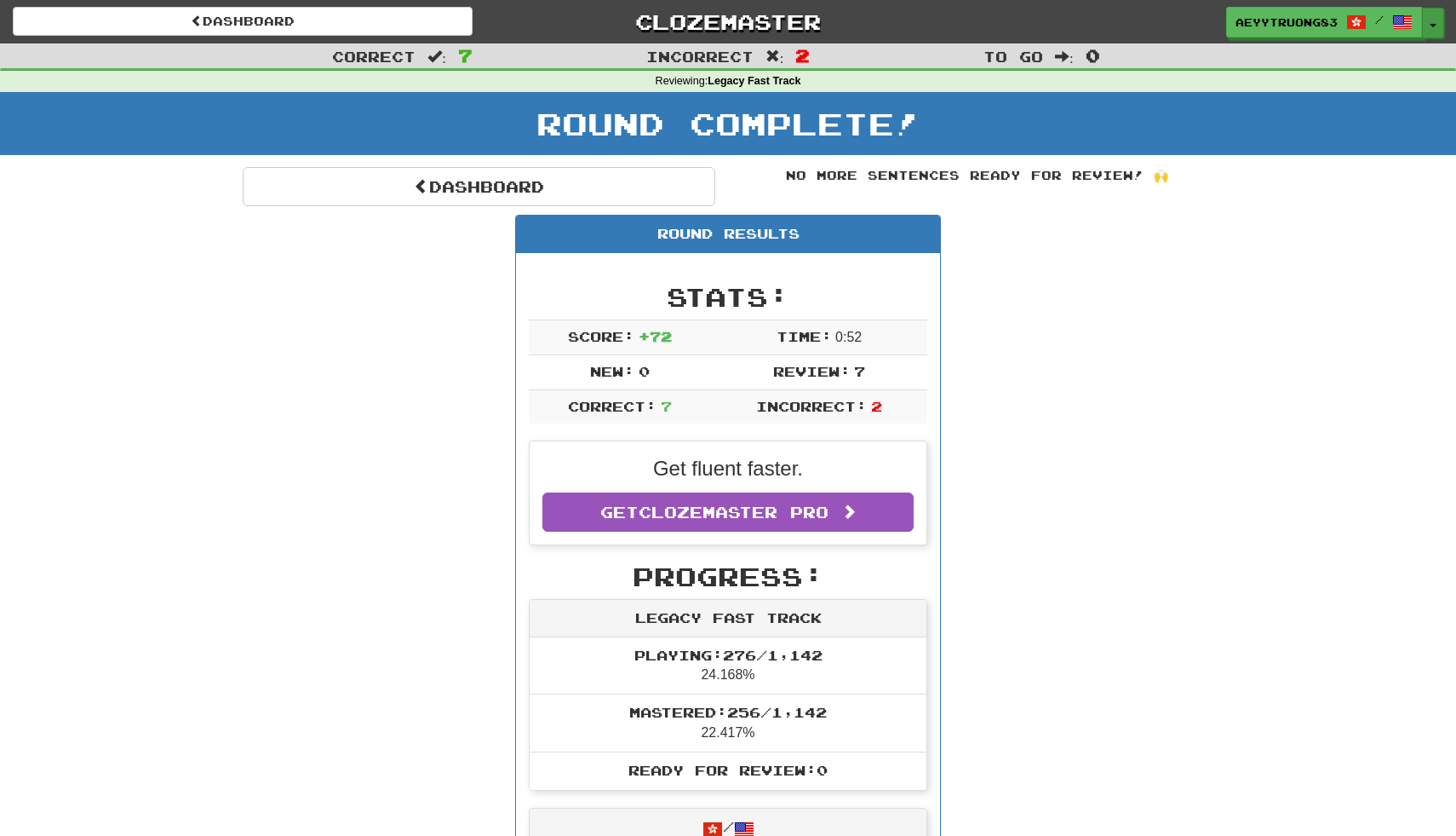
click at [1437, 31] on button "Toggle Dropdown" at bounding box center [1433, 23] width 22 height 31
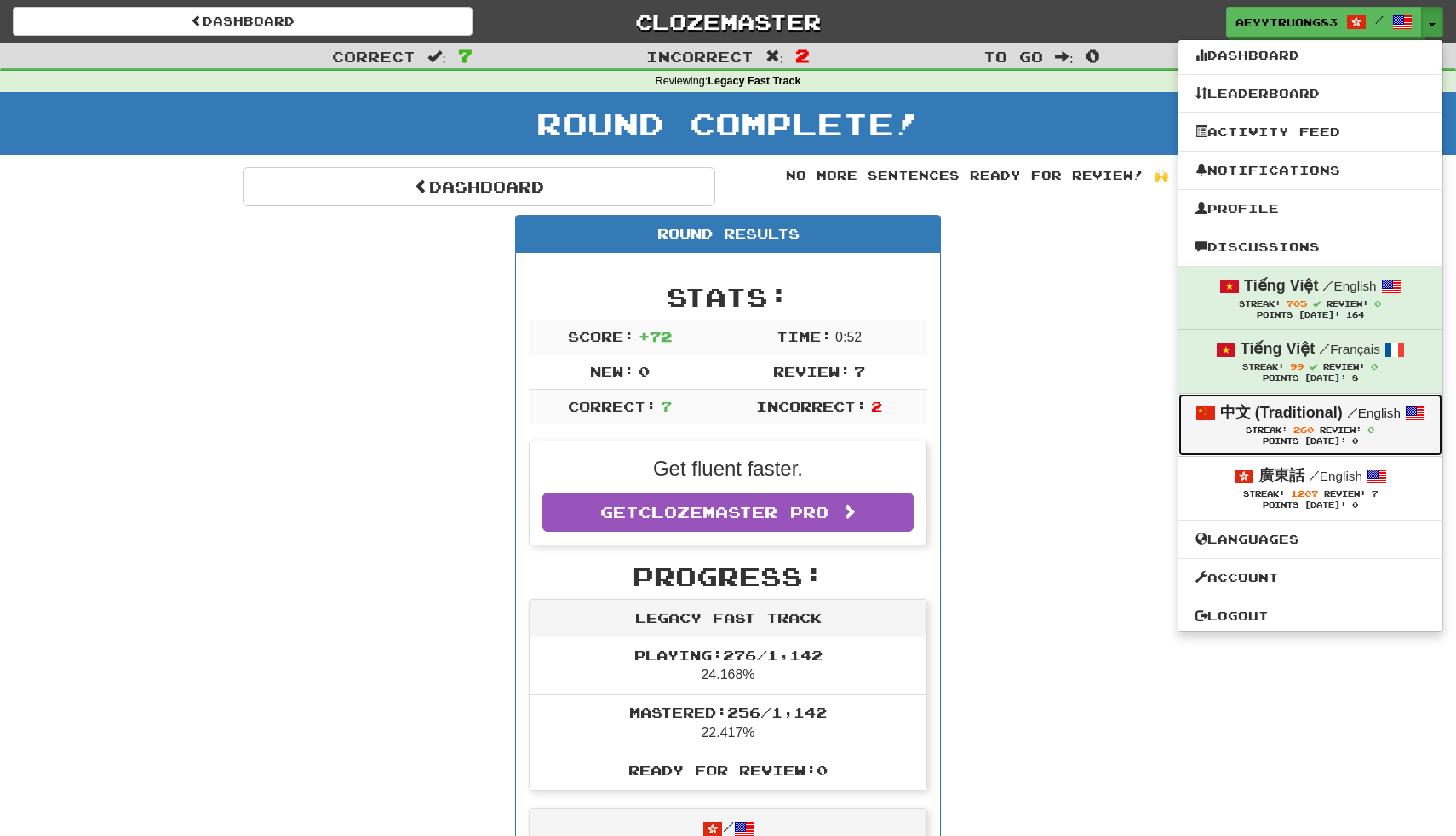
click at [1306, 416] on strong "中文 (Traditional)" at bounding box center [1281, 412] width 123 height 17
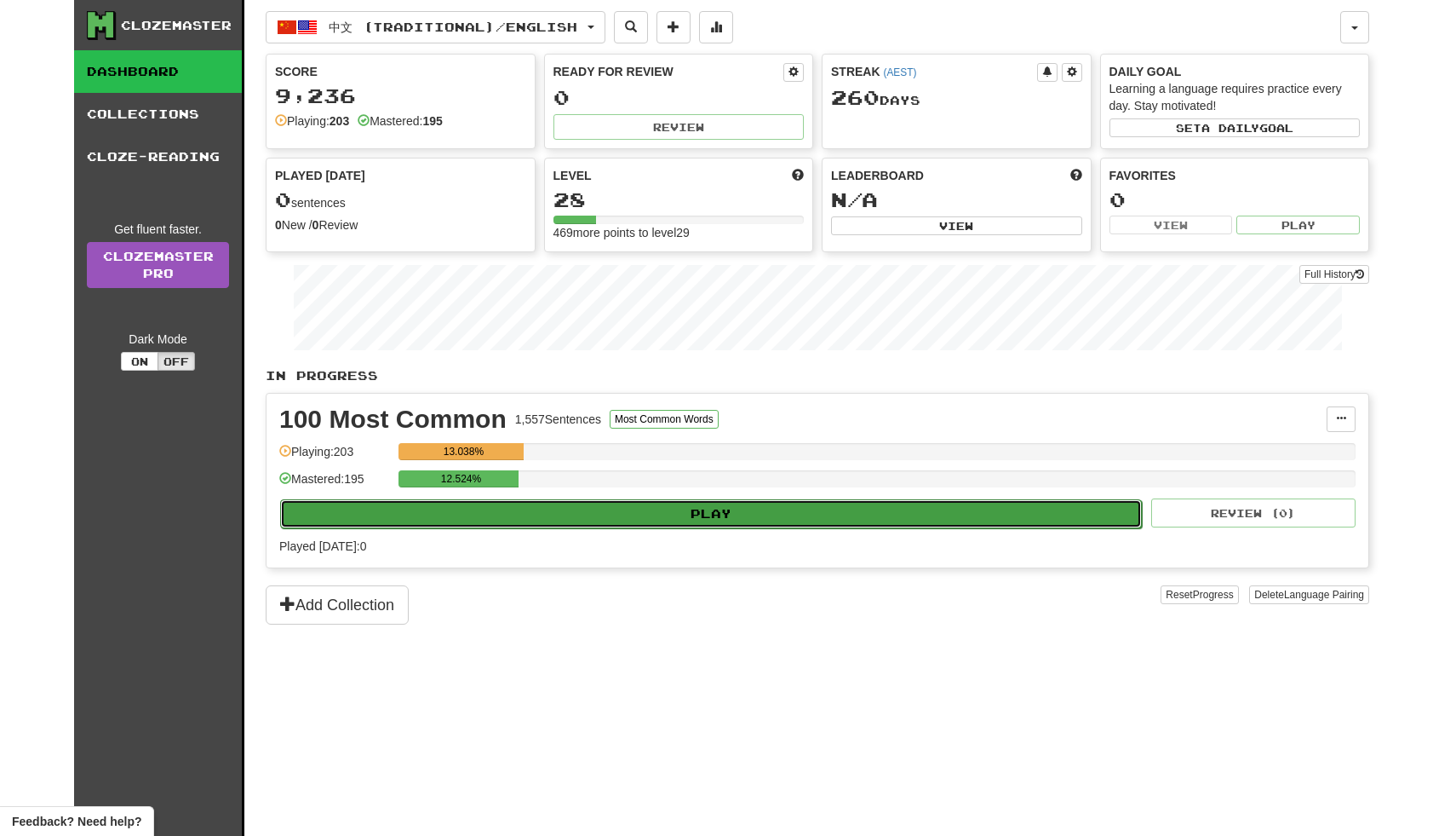
click at [665, 524] on button "Play" at bounding box center [711, 514] width 862 height 29
select select "**"
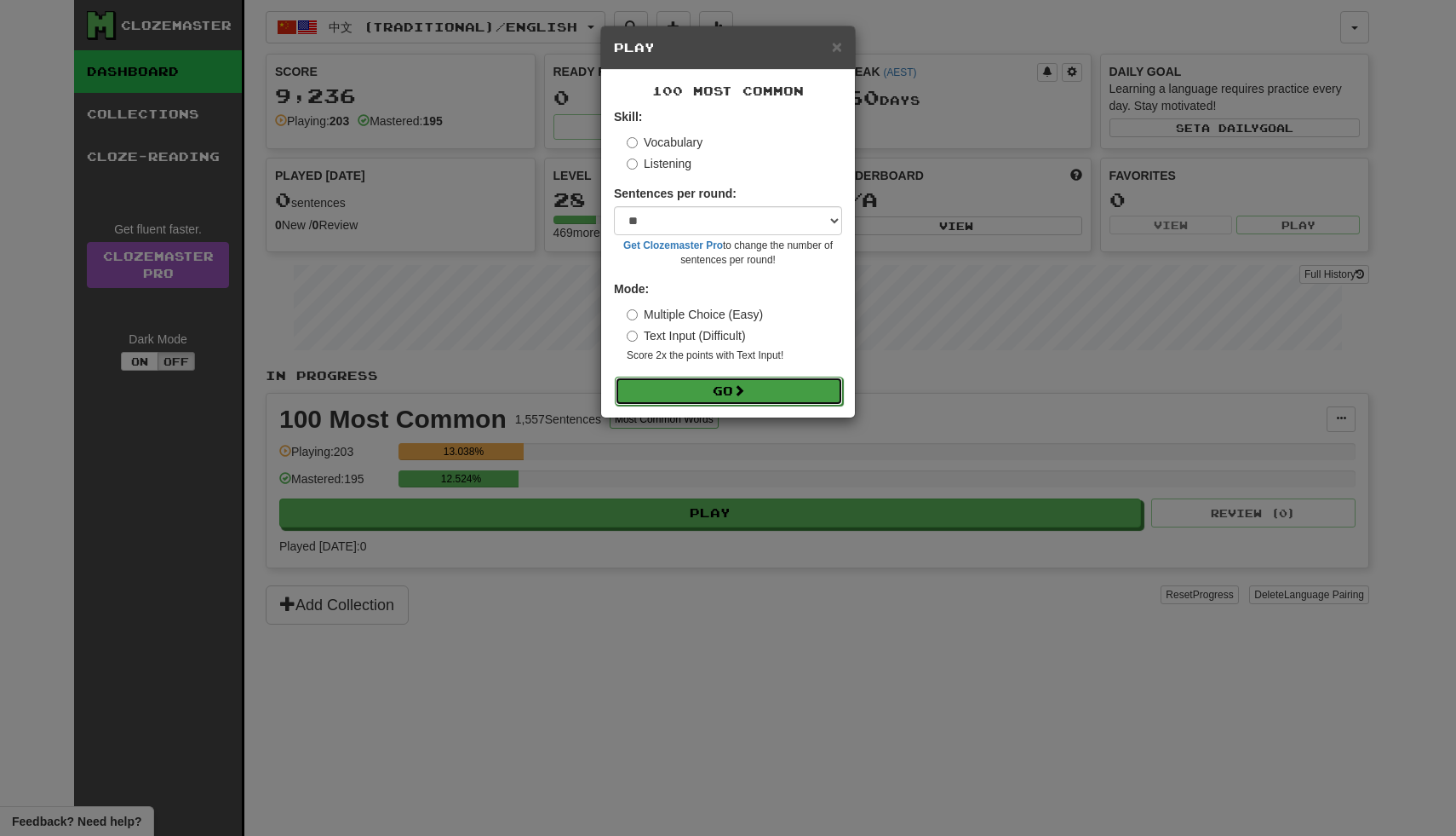
click at [720, 390] on button "Go" at bounding box center [729, 391] width 228 height 29
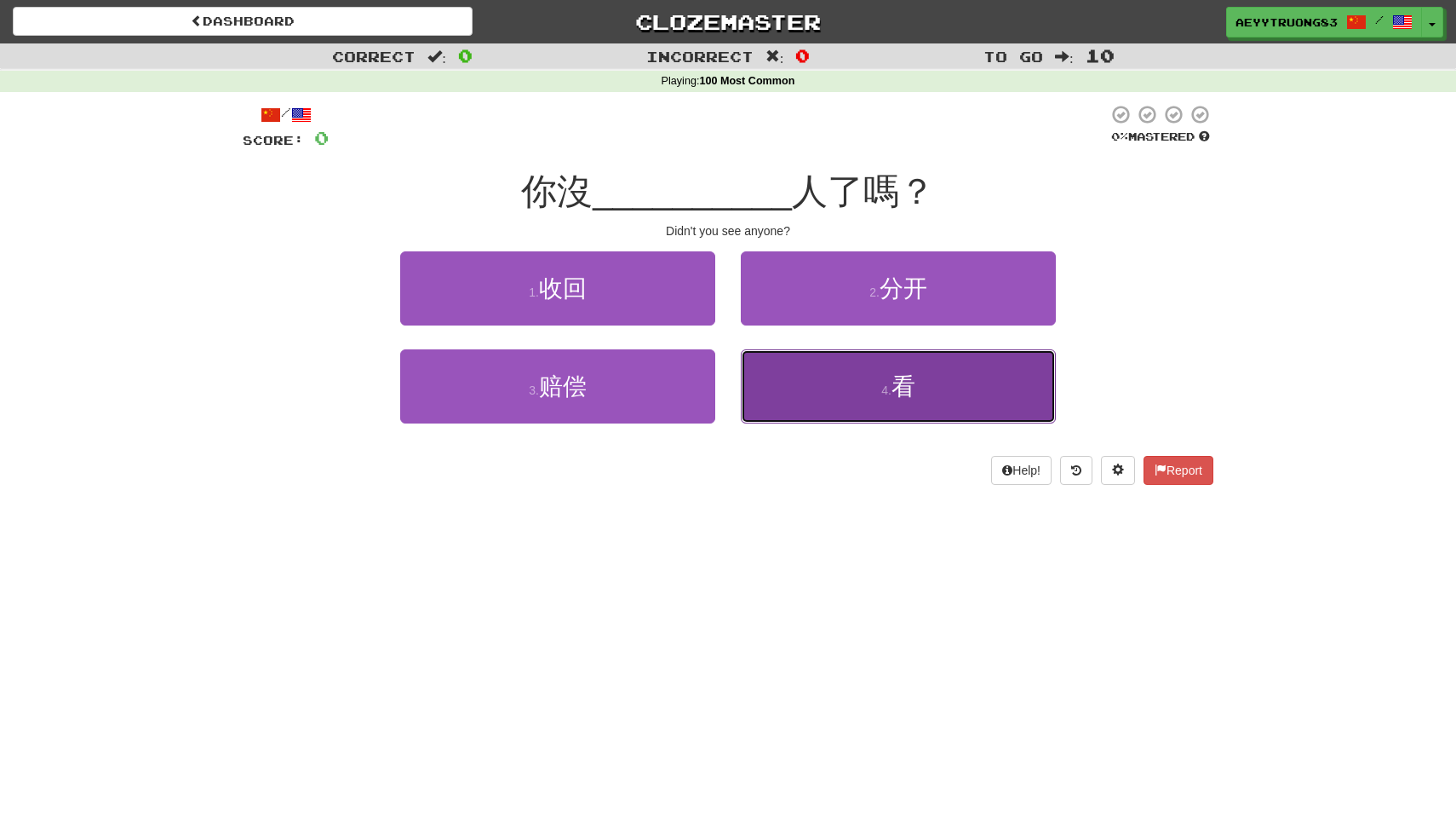
click at [786, 374] on button "4 . 看" at bounding box center [899, 386] width 315 height 75
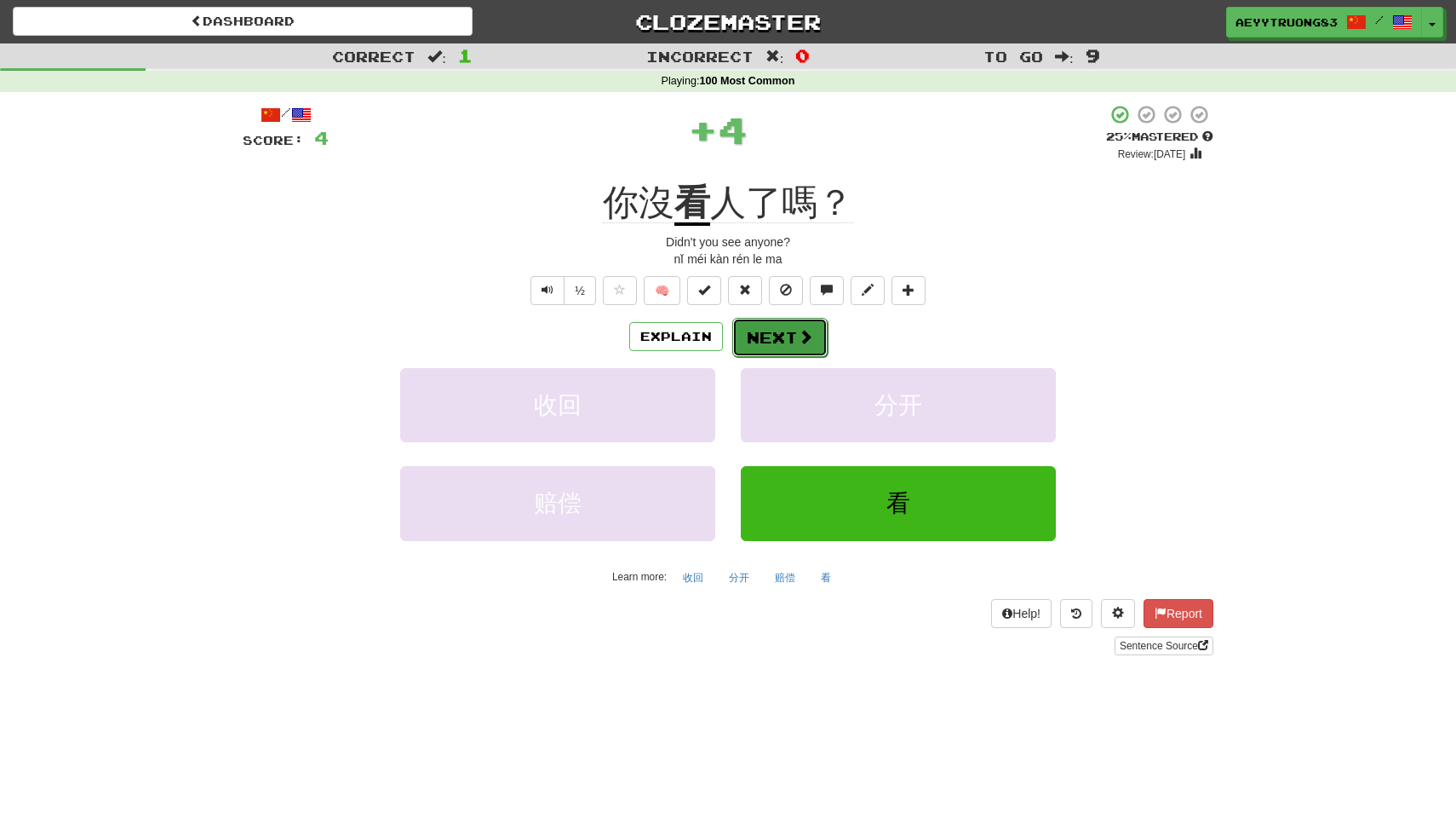
click at [798, 331] on span at bounding box center [806, 337] width 15 height 15
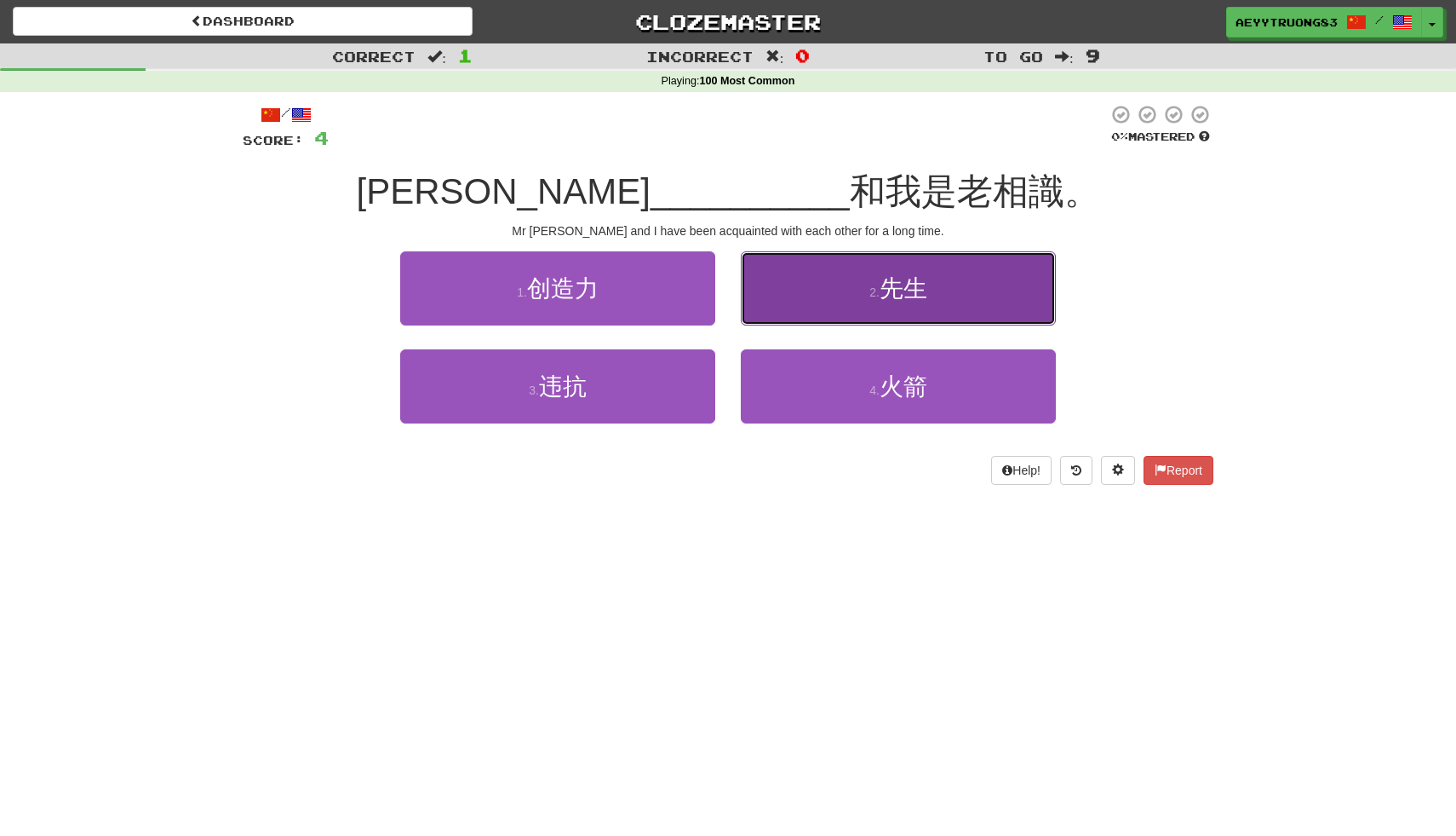
click at [877, 298] on small "2 ." at bounding box center [875, 292] width 11 height 14
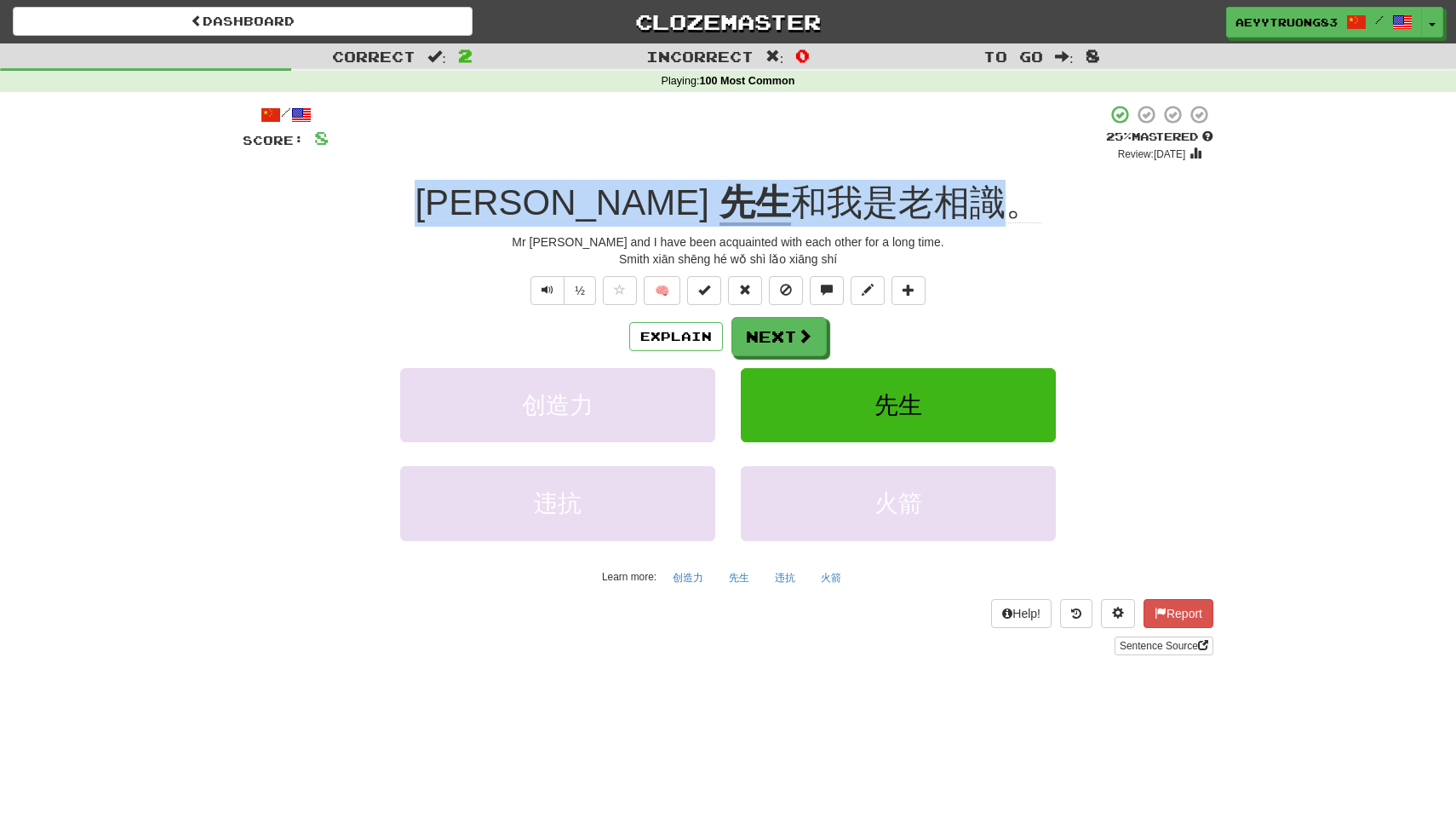
drag, startPoint x: 909, startPoint y: 205, endPoint x: 522, endPoint y: 214, distance: 387.1
click at [522, 214] on div "[PERSON_NAME] 先生 和我是老相識。" at bounding box center [728, 203] width 970 height 46
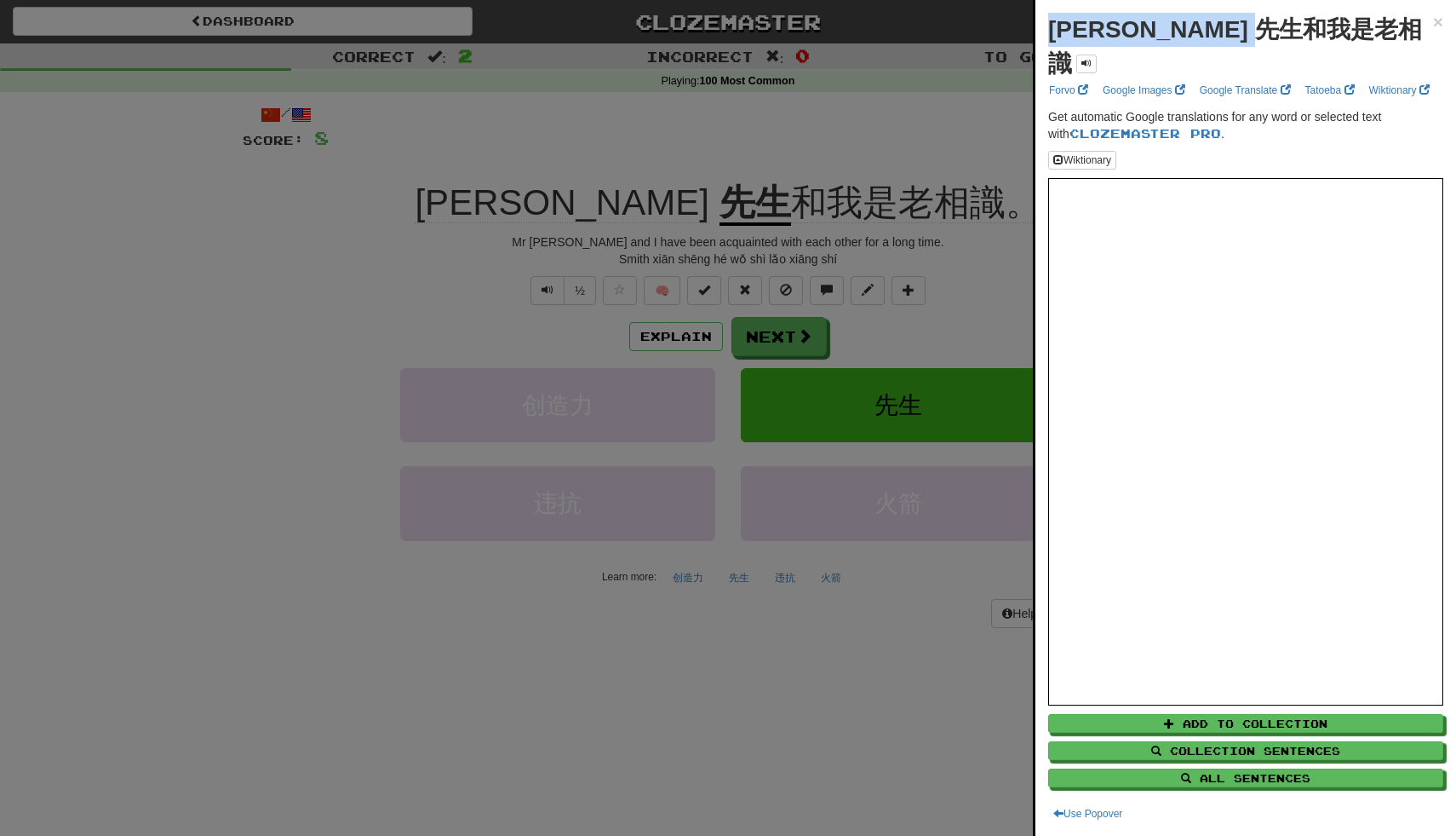
drag, startPoint x: 1305, startPoint y: 26, endPoint x: 1047, endPoint y: 42, distance: 258.5
click at [1047, 42] on div "Smith 先生和我是老相識 × Forvo Google Images Google Translate Tatoeba Wiktionary Get au…" at bounding box center [1245, 418] width 421 height 836
copy strong "Smith 先生和我是老相識"
click at [796, 344] on div at bounding box center [728, 418] width 1456 height 836
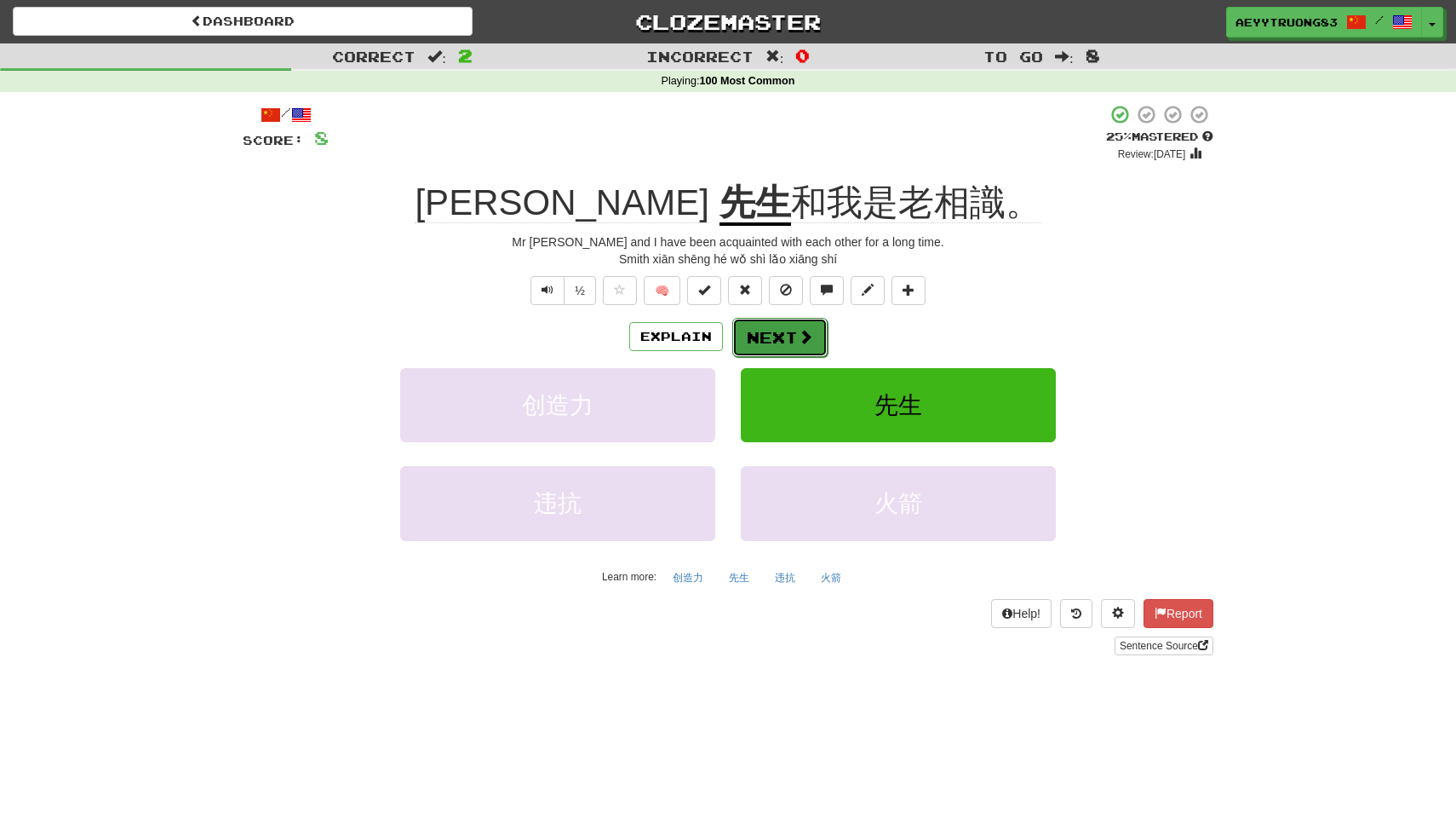
click at [804, 337] on span at bounding box center [806, 337] width 15 height 15
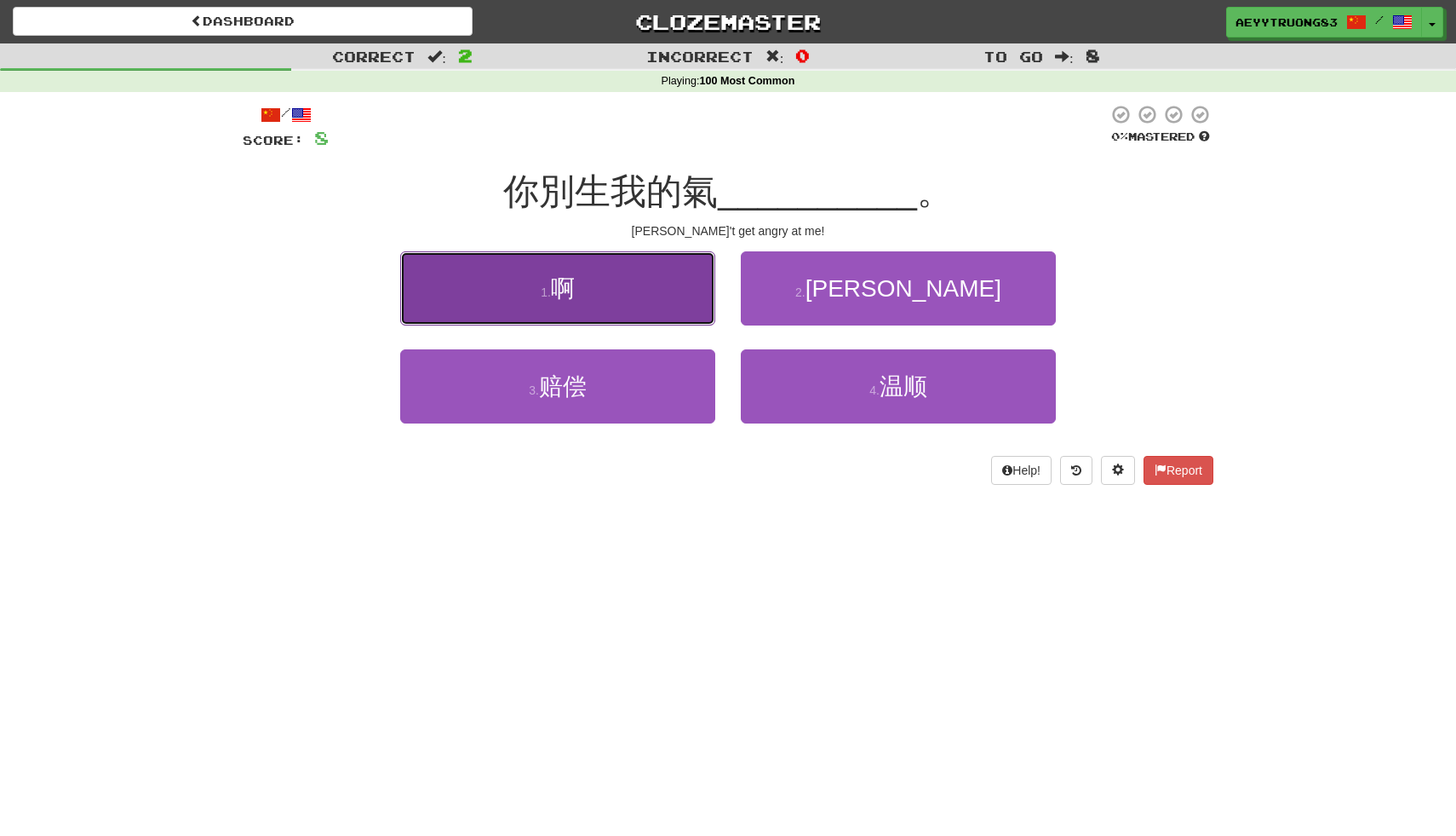
click at [669, 284] on button "1 . 啊" at bounding box center [558, 288] width 315 height 75
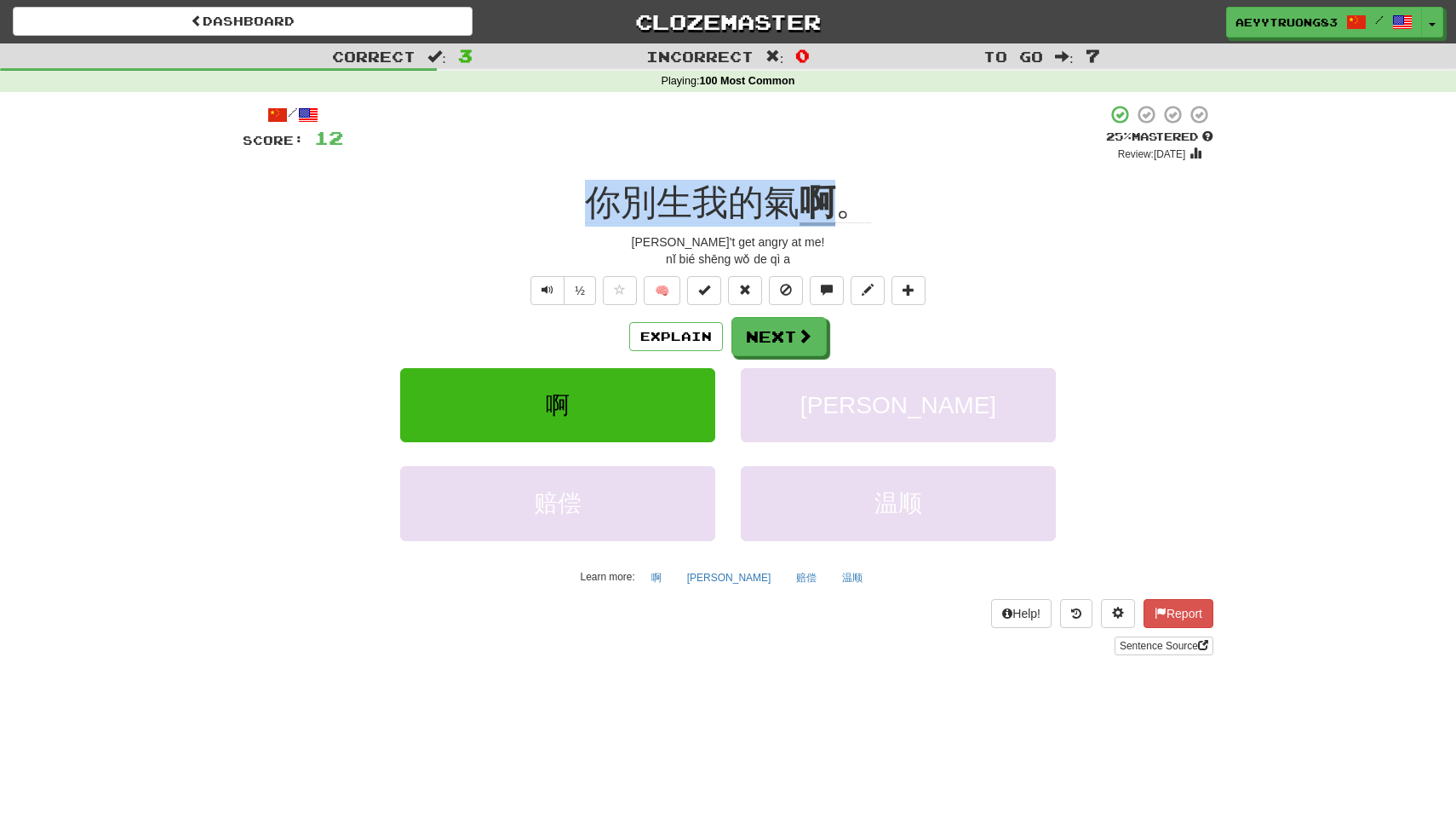
drag, startPoint x: 839, startPoint y: 196, endPoint x: 596, endPoint y: 198, distance: 243.0
click at [596, 198] on div "你別生我的氣 啊 。" at bounding box center [728, 203] width 970 height 46
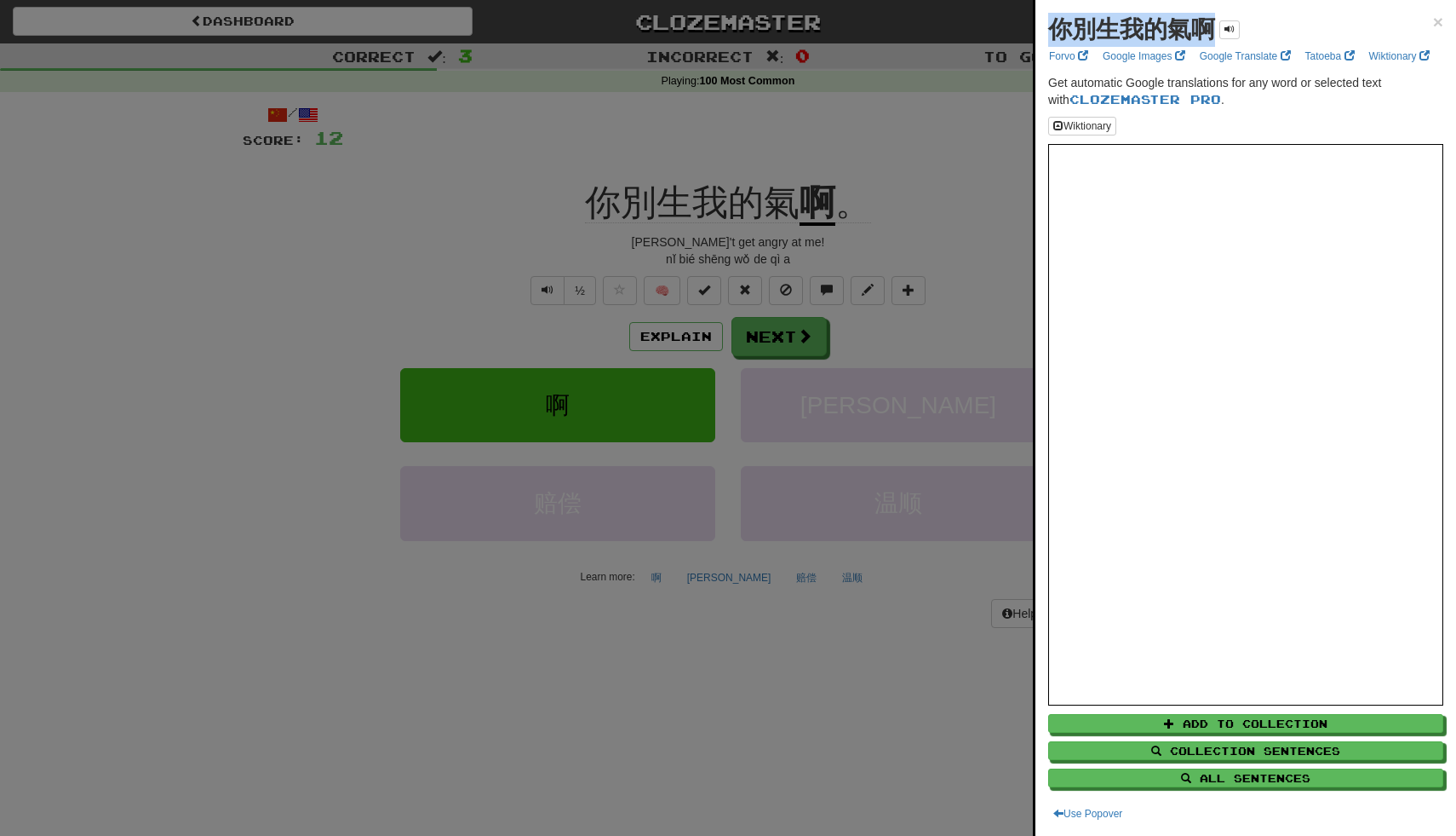
drag, startPoint x: 1050, startPoint y: 30, endPoint x: 1209, endPoint y: 37, distance: 159.2
click at [1210, 37] on strong "你別生我的氣啊" at bounding box center [1132, 29] width 167 height 26
copy strong "你別生我的氣啊"
click at [869, 168] on div at bounding box center [728, 418] width 1456 height 836
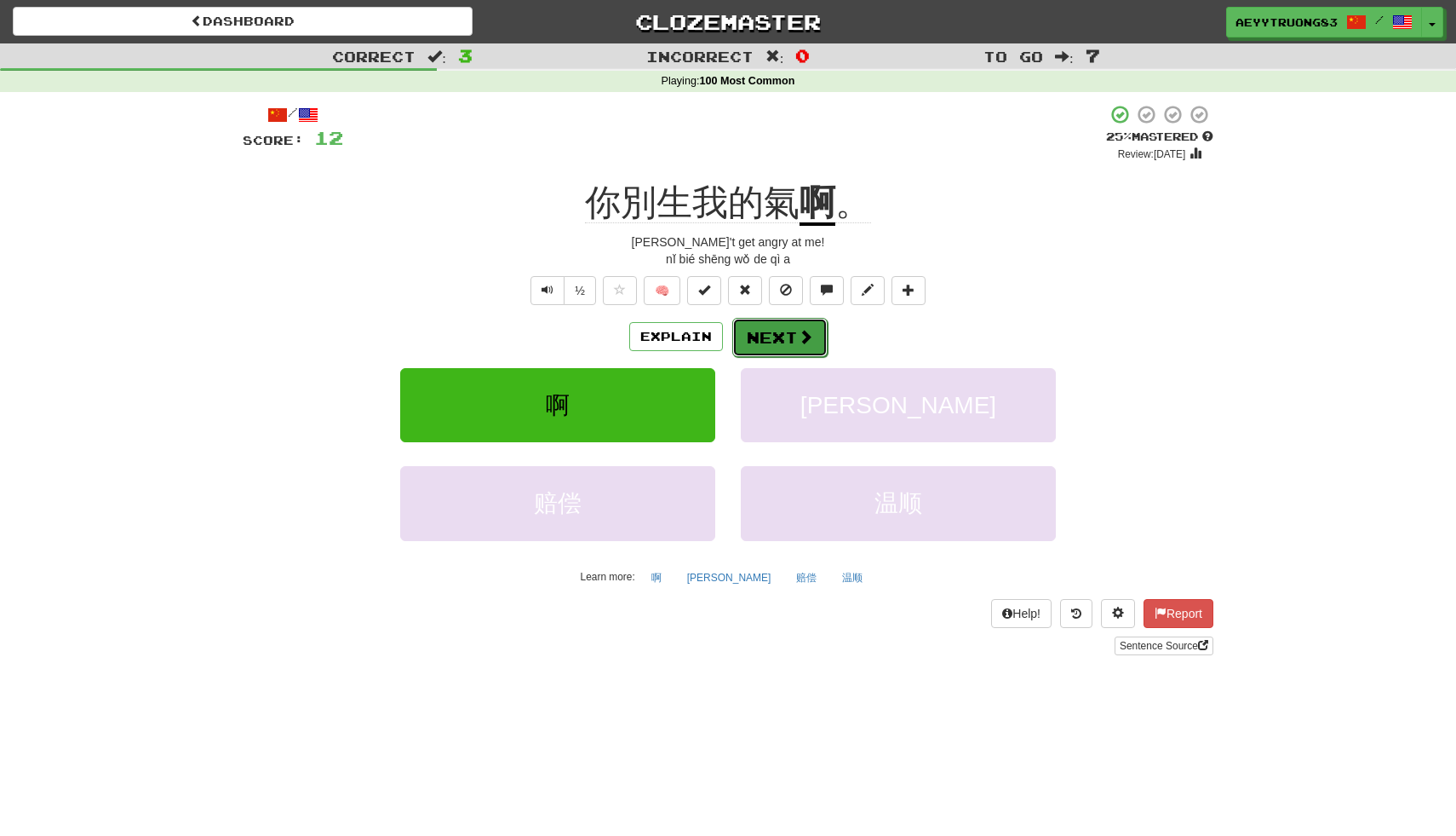
click at [775, 345] on button "Next" at bounding box center [780, 337] width 96 height 39
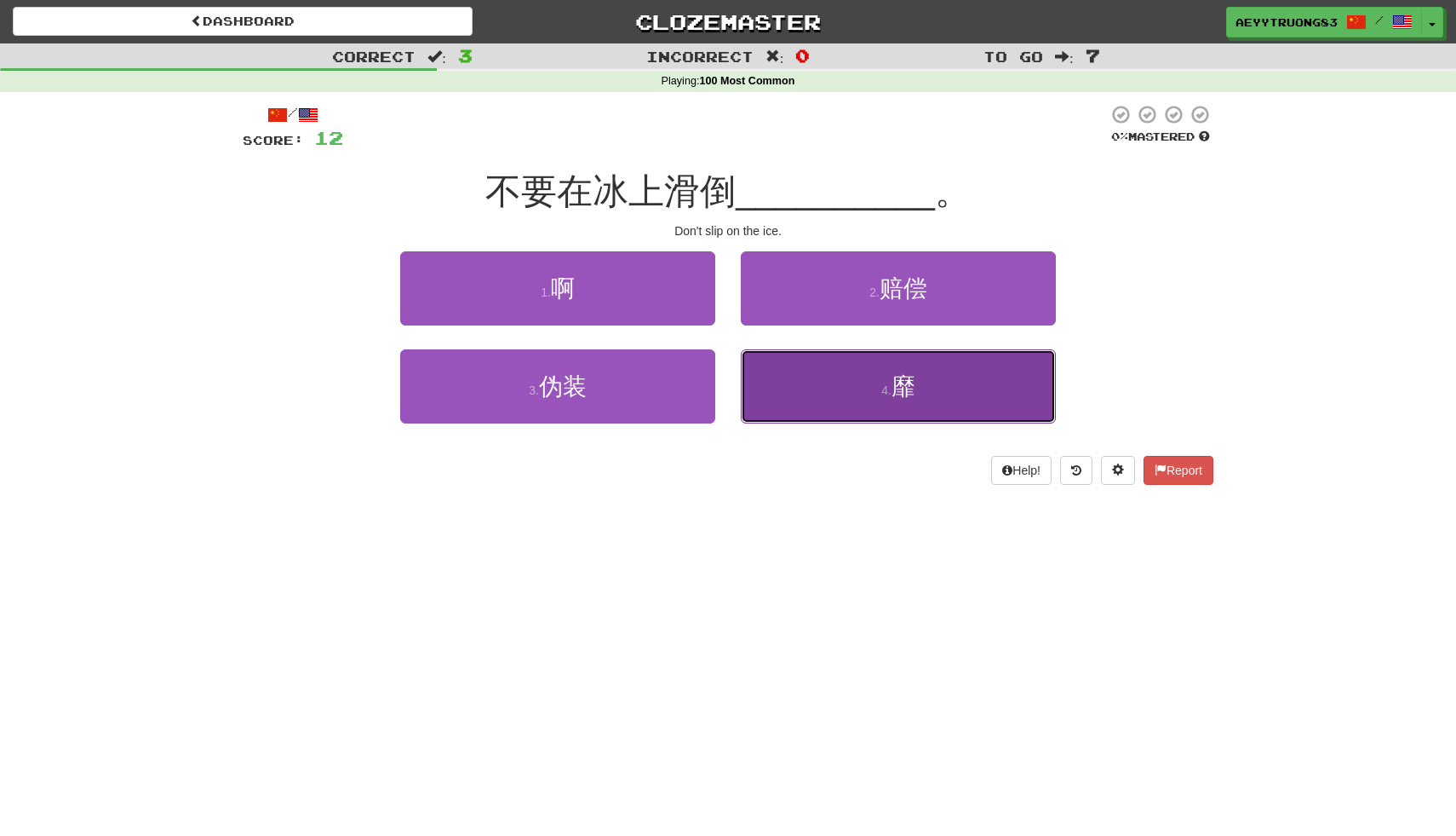
click at [783, 390] on button "4 . 靡" at bounding box center [899, 386] width 315 height 75
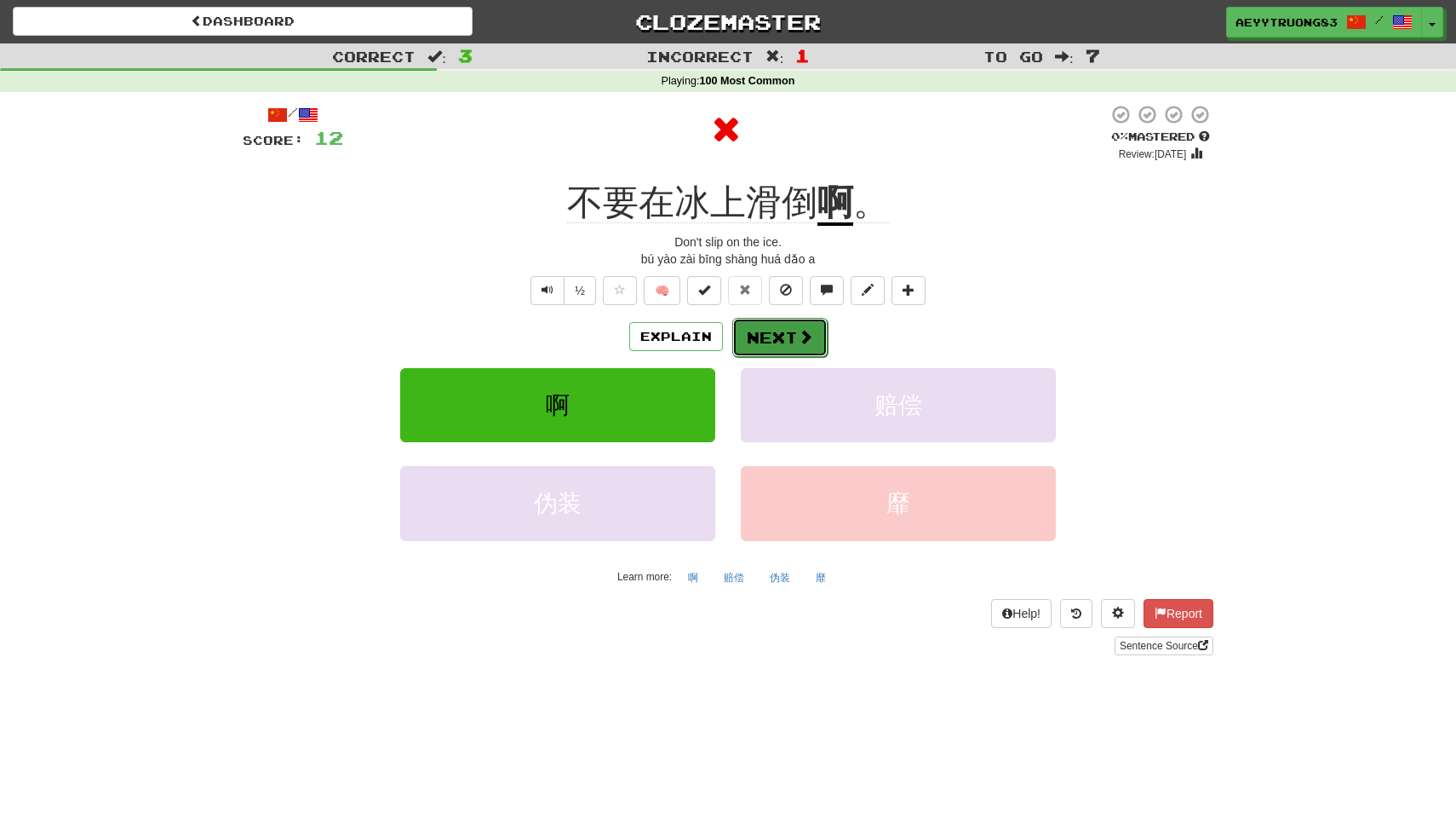
click at [785, 346] on button "Next" at bounding box center [780, 337] width 96 height 39
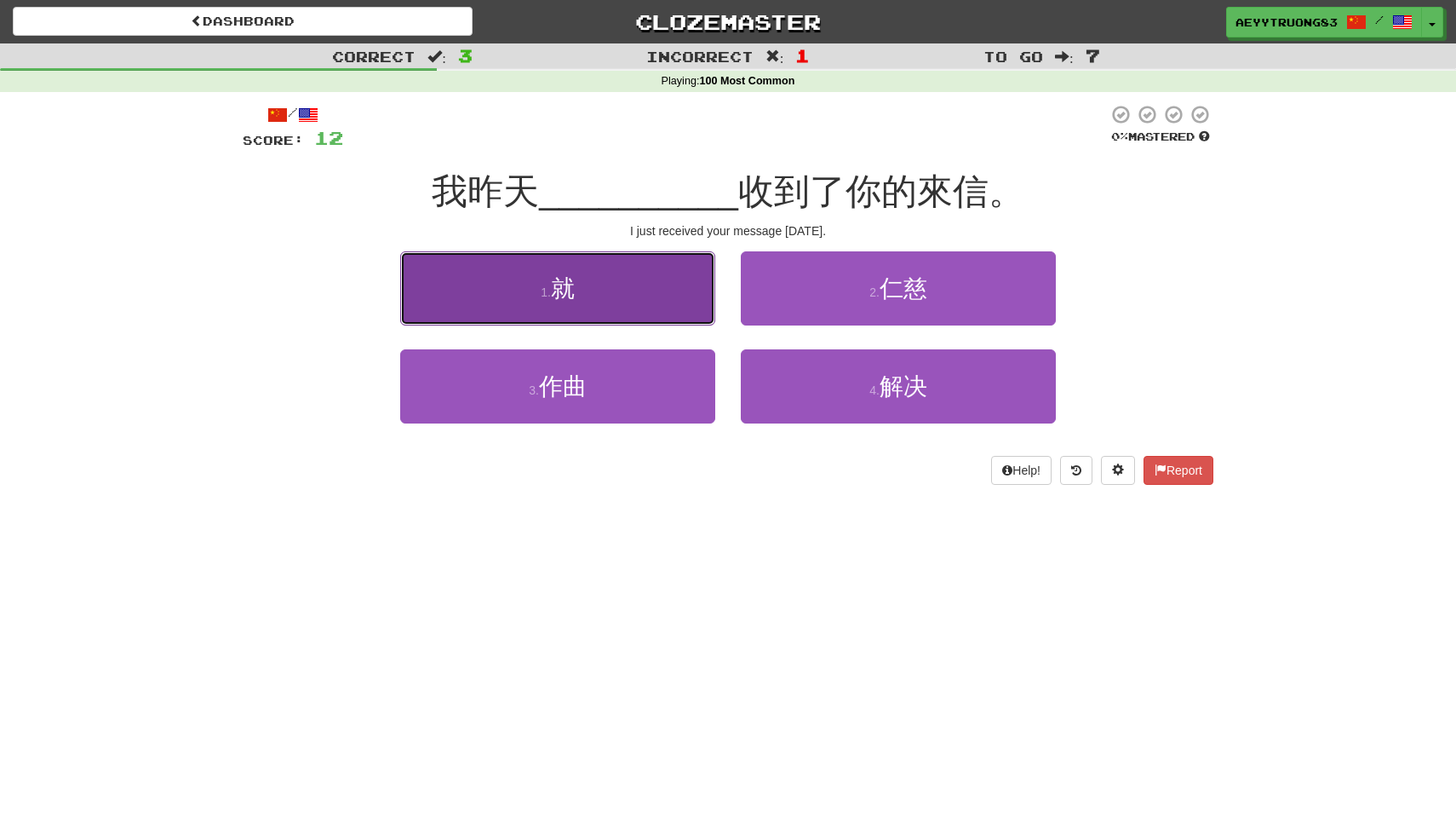
click at [674, 281] on button "1 . 就" at bounding box center [558, 288] width 315 height 75
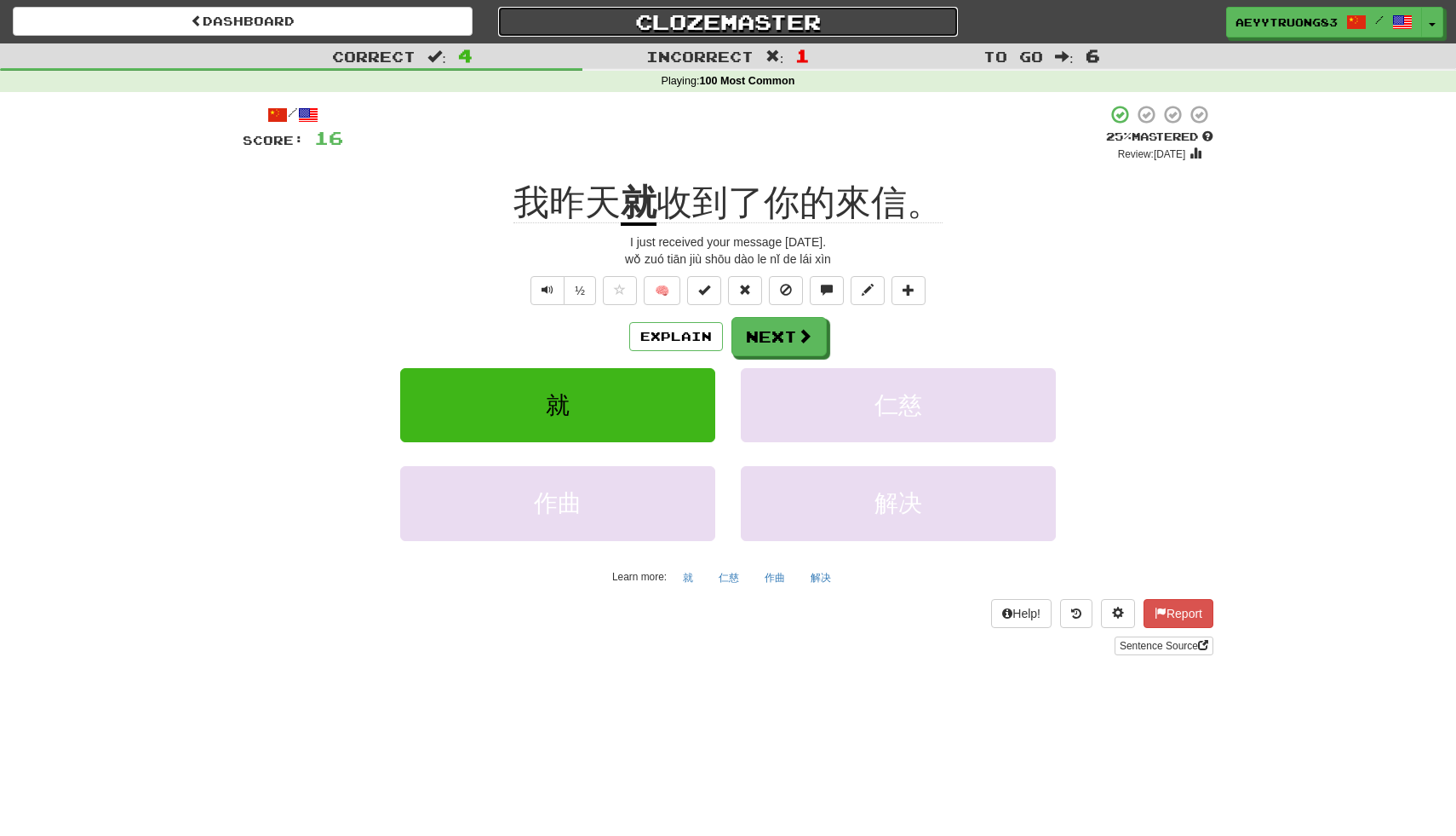
click at [786, 23] on link "Clozemaster" at bounding box center [728, 21] width 460 height 30
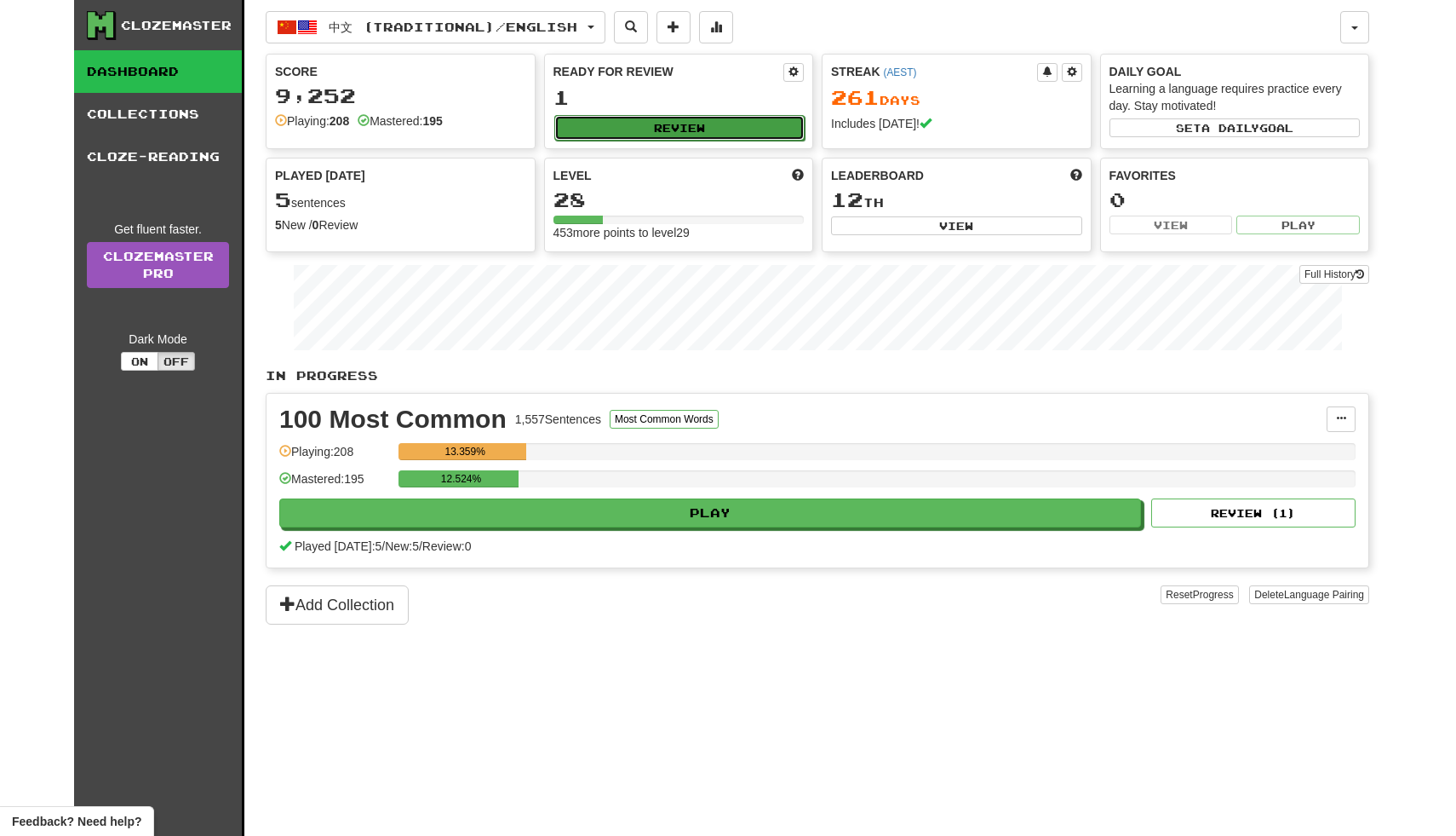
click at [741, 130] on button "Review" at bounding box center [680, 128] width 252 height 25
select select "**"
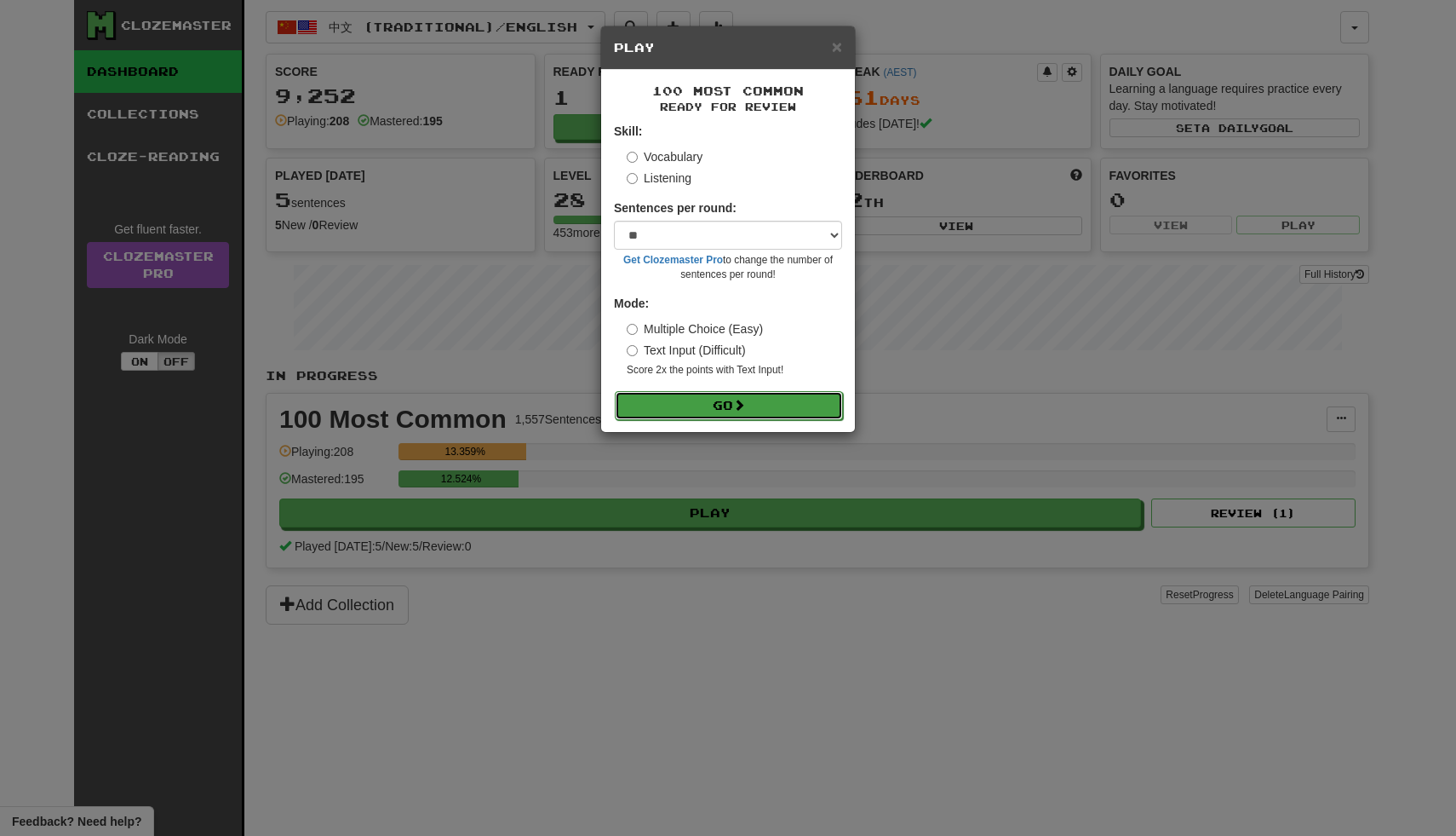
click at [705, 409] on button "Go" at bounding box center [729, 405] width 228 height 29
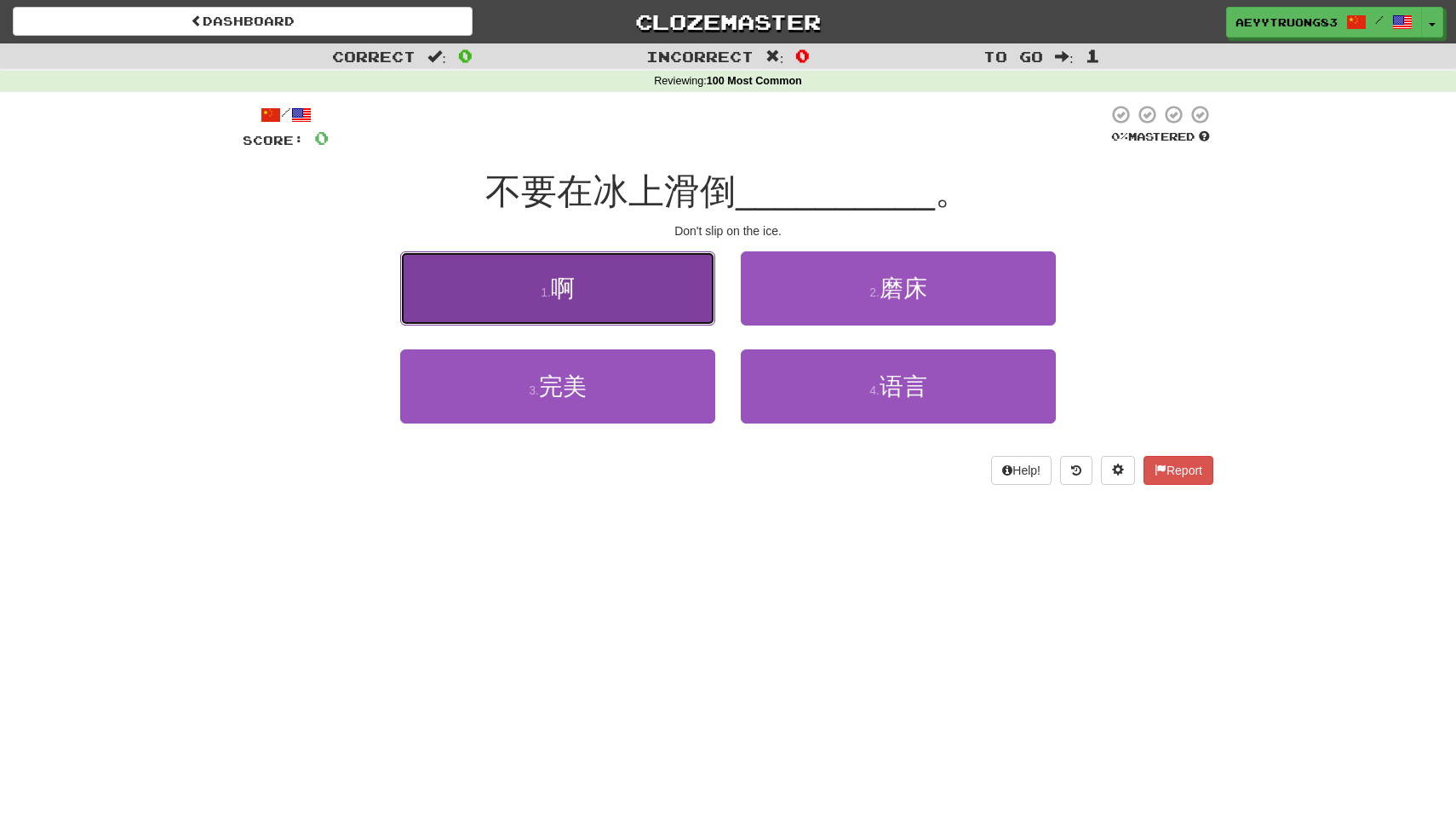
click at [679, 303] on button "1 . 啊" at bounding box center [558, 288] width 315 height 75
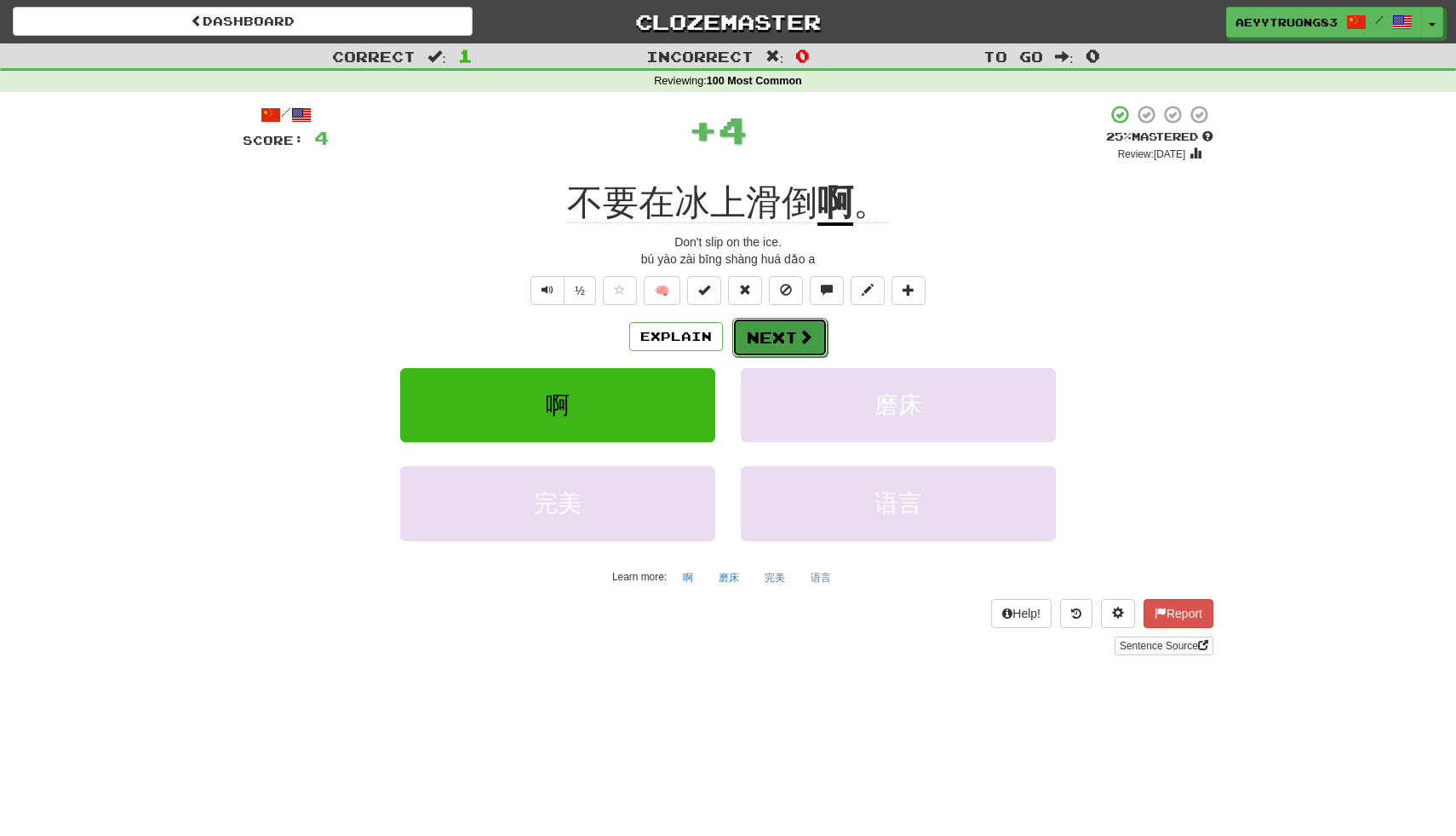
click at [756, 335] on button "Next" at bounding box center [780, 337] width 96 height 39
